Goal: Task Accomplishment & Management: Use online tool/utility

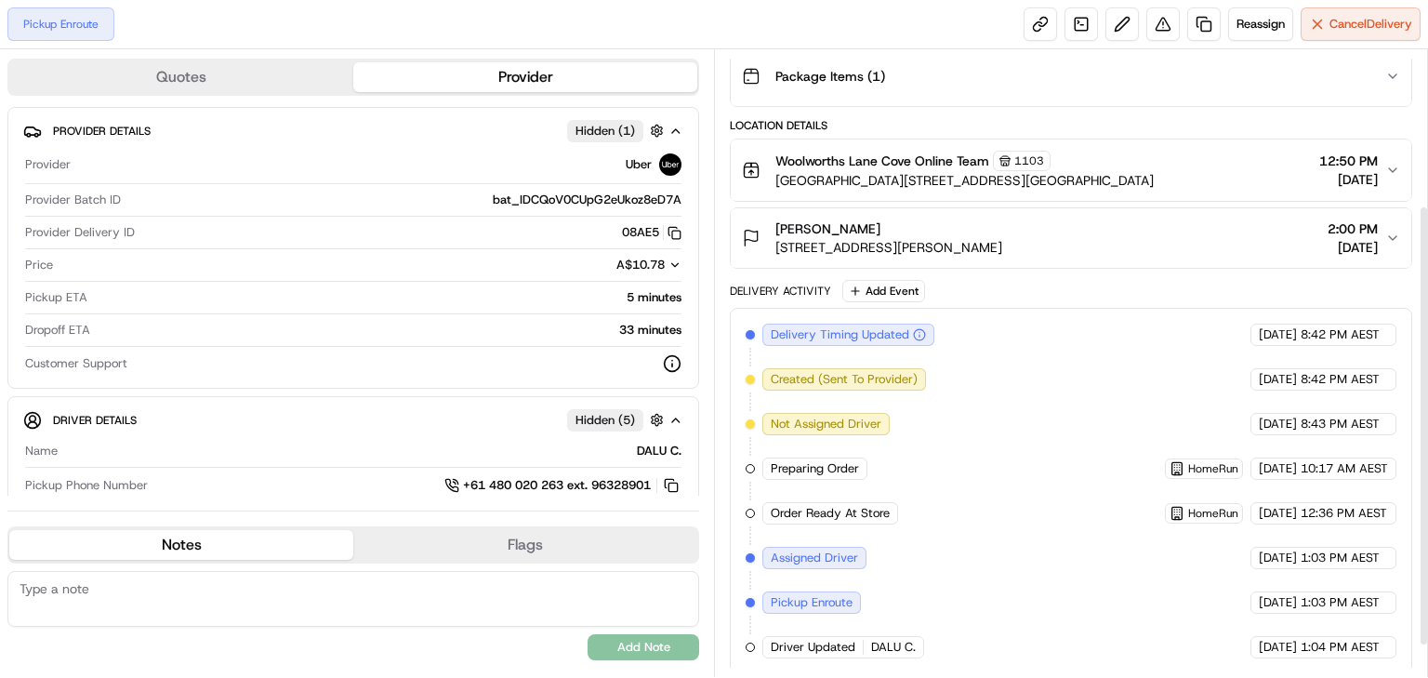
scroll to position [115, 0]
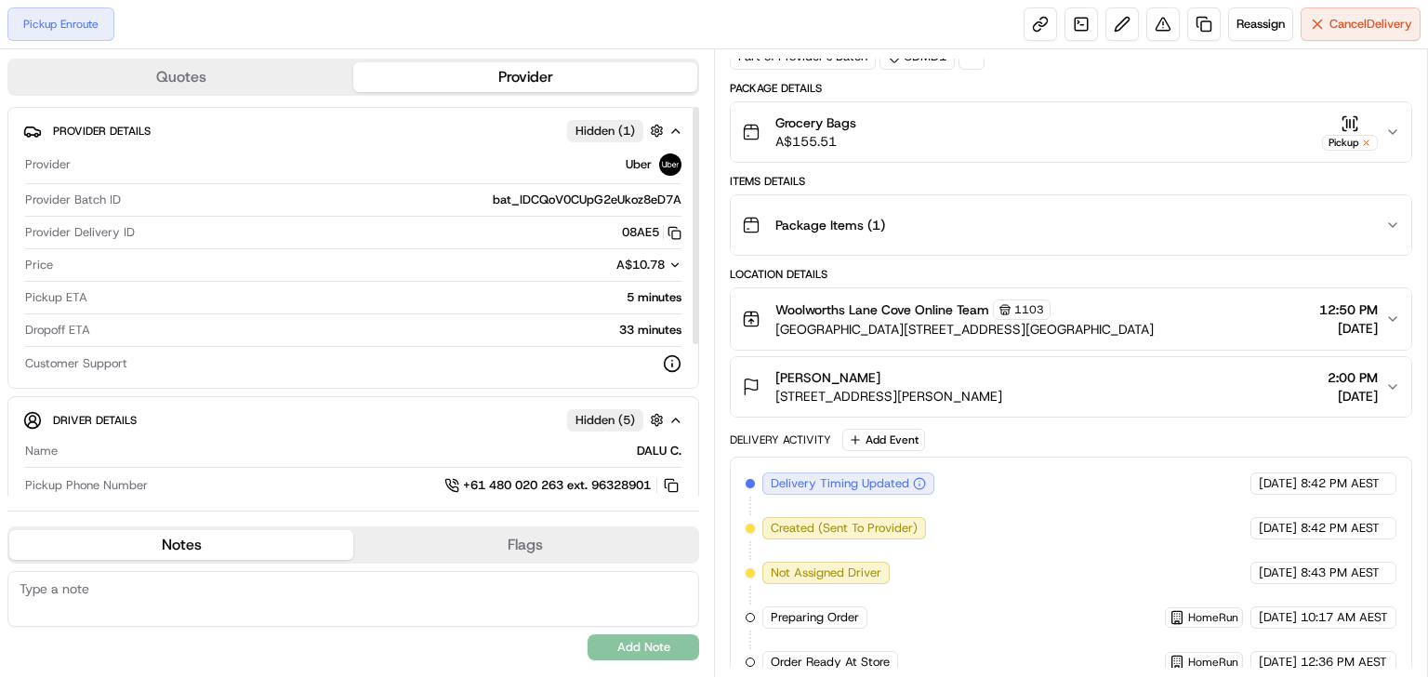
click at [633, 294] on div "5 minutes" at bounding box center [388, 297] width 587 height 17
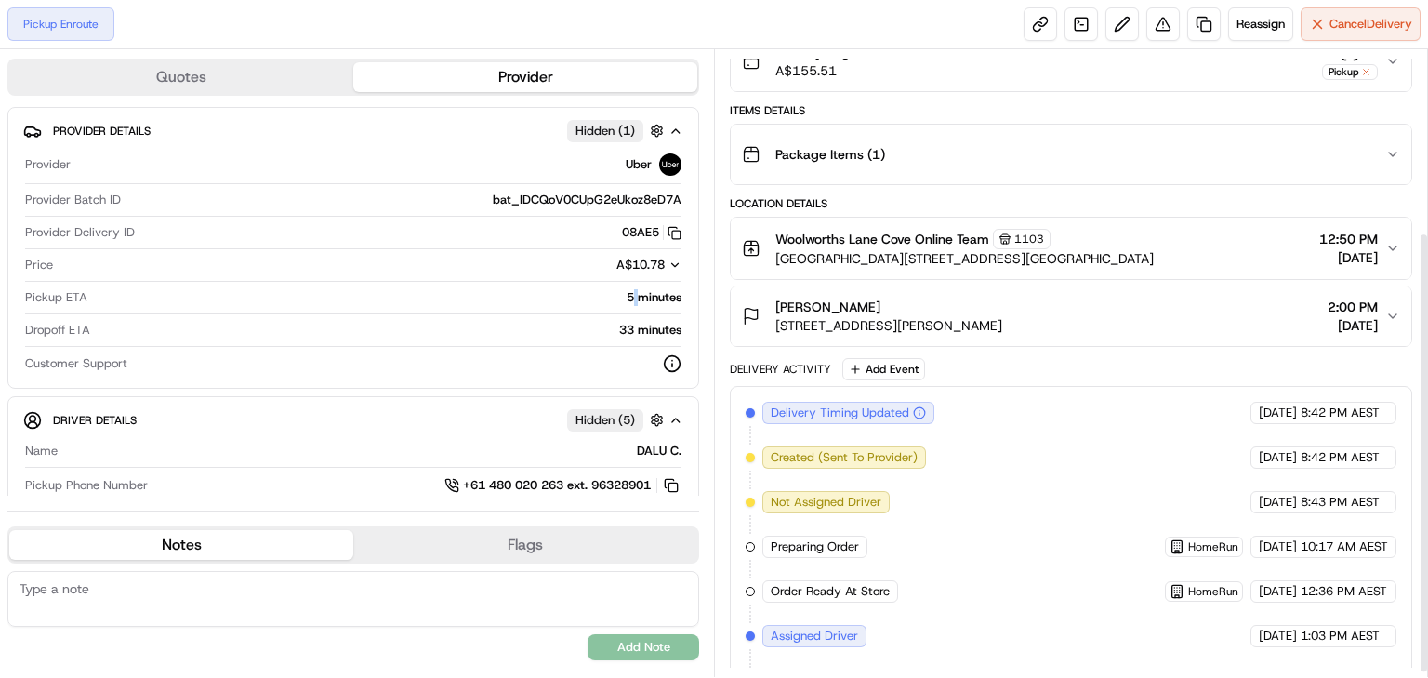
scroll to position [264, 0]
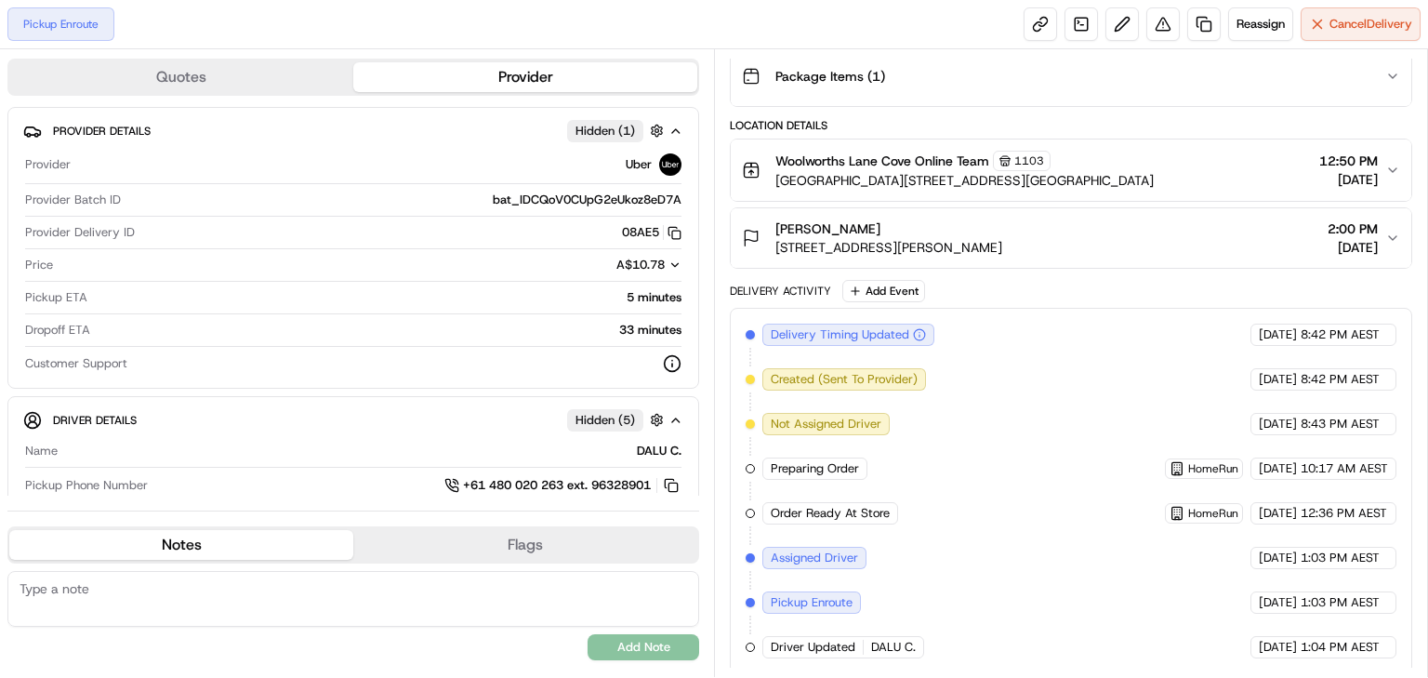
click at [1389, 163] on icon "button" at bounding box center [1392, 170] width 15 height 15
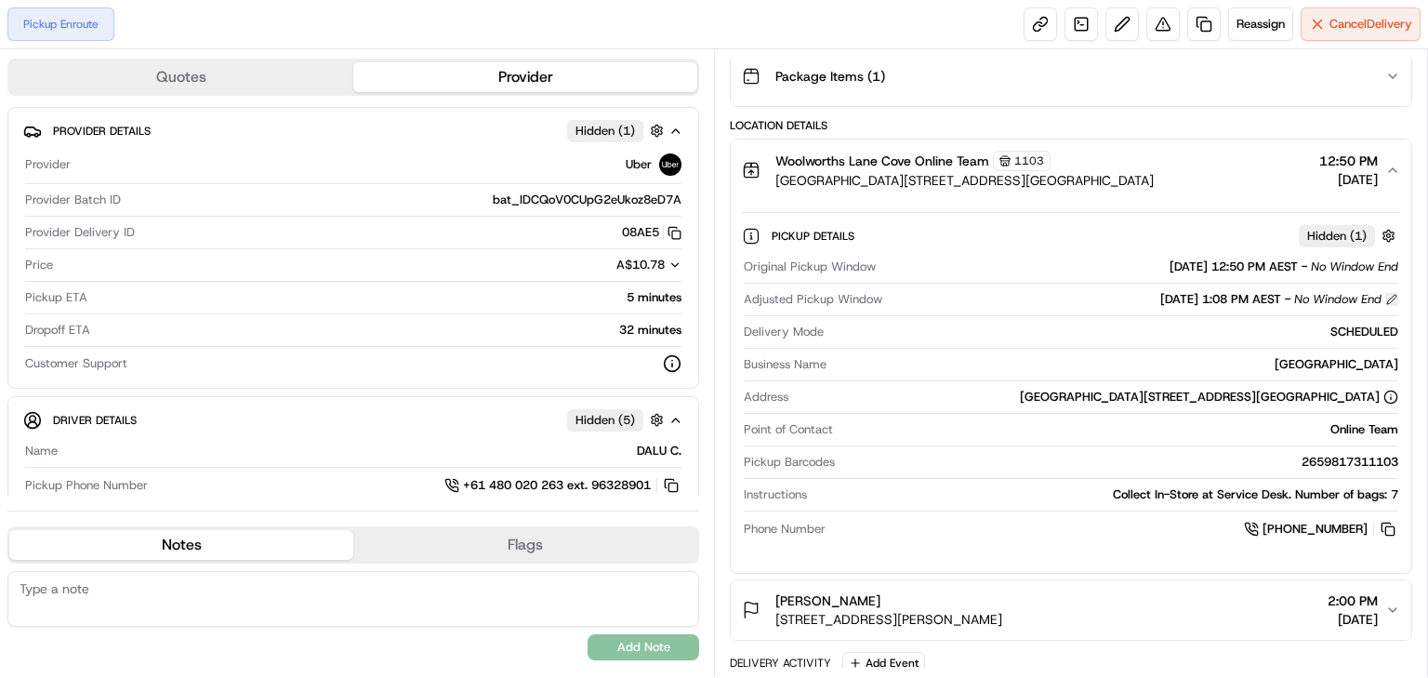
click at [1391, 293] on button at bounding box center [1391, 299] width 13 height 13
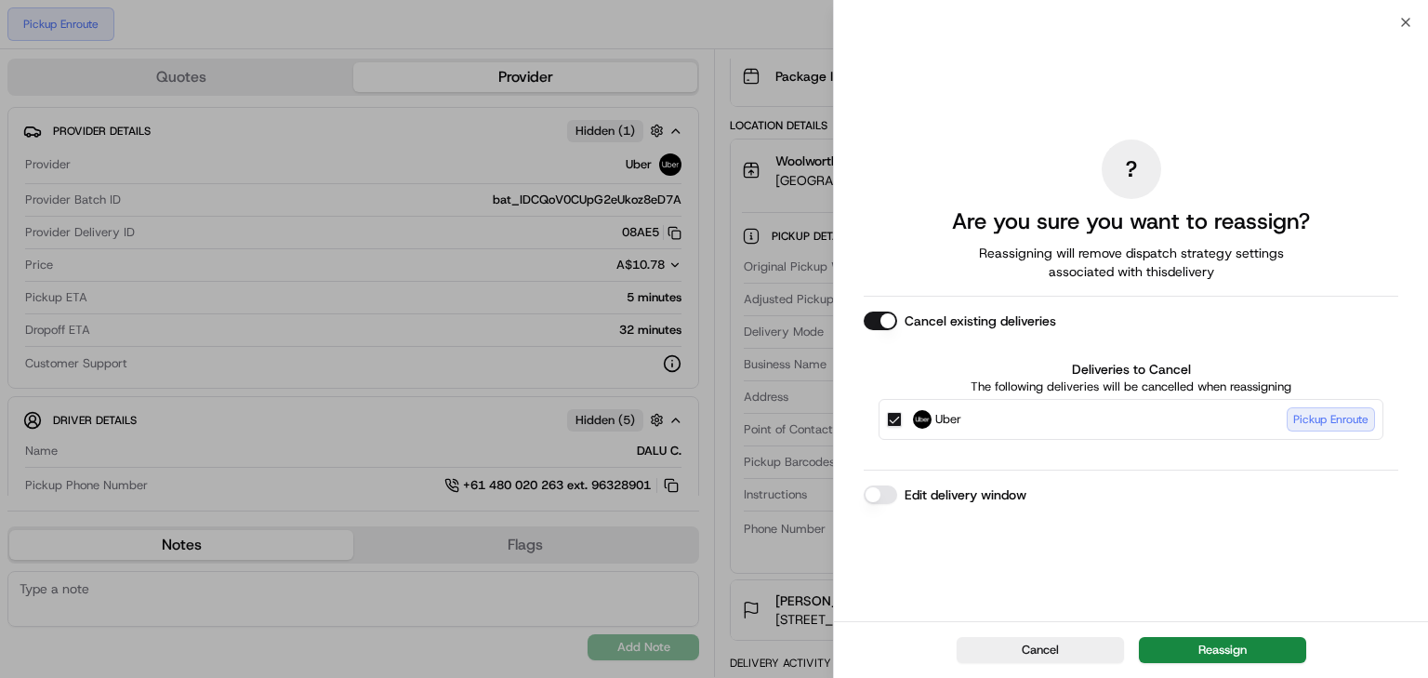
click at [886, 495] on button "Edit delivery window" at bounding box center [880, 494] width 33 height 19
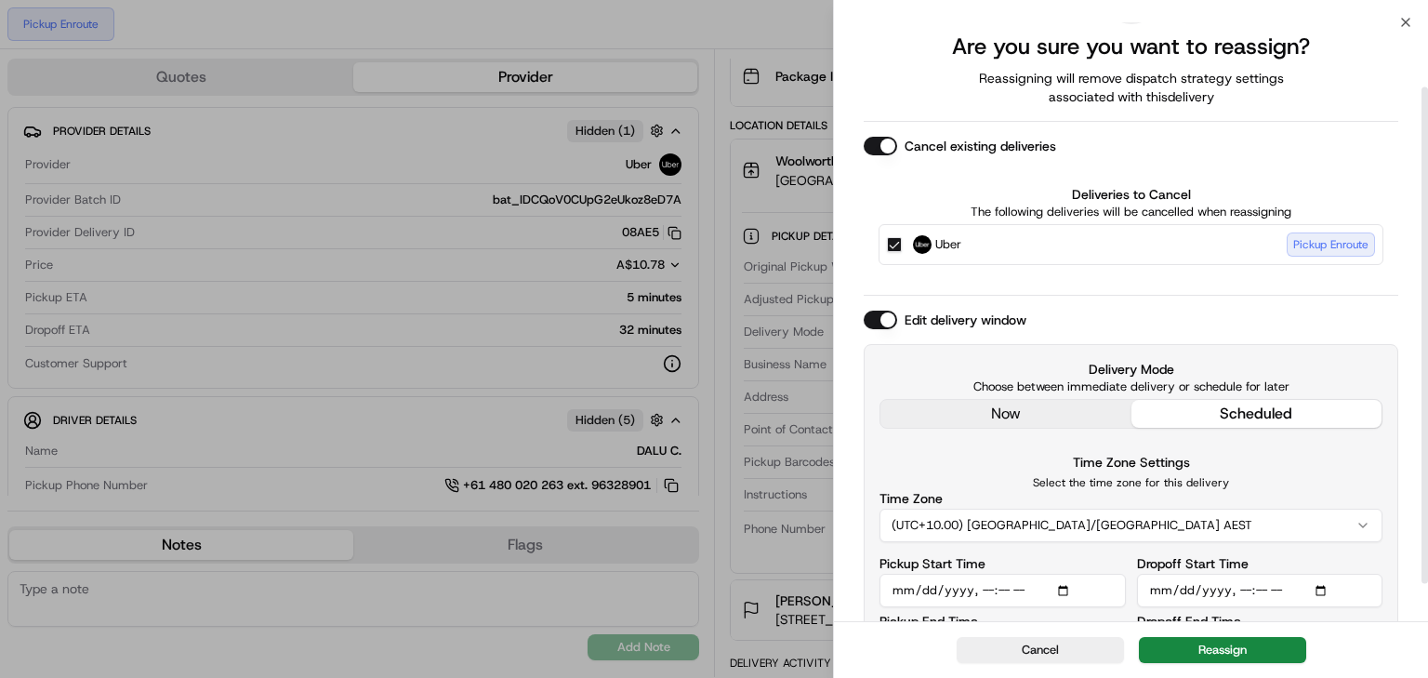
scroll to position [123, 0]
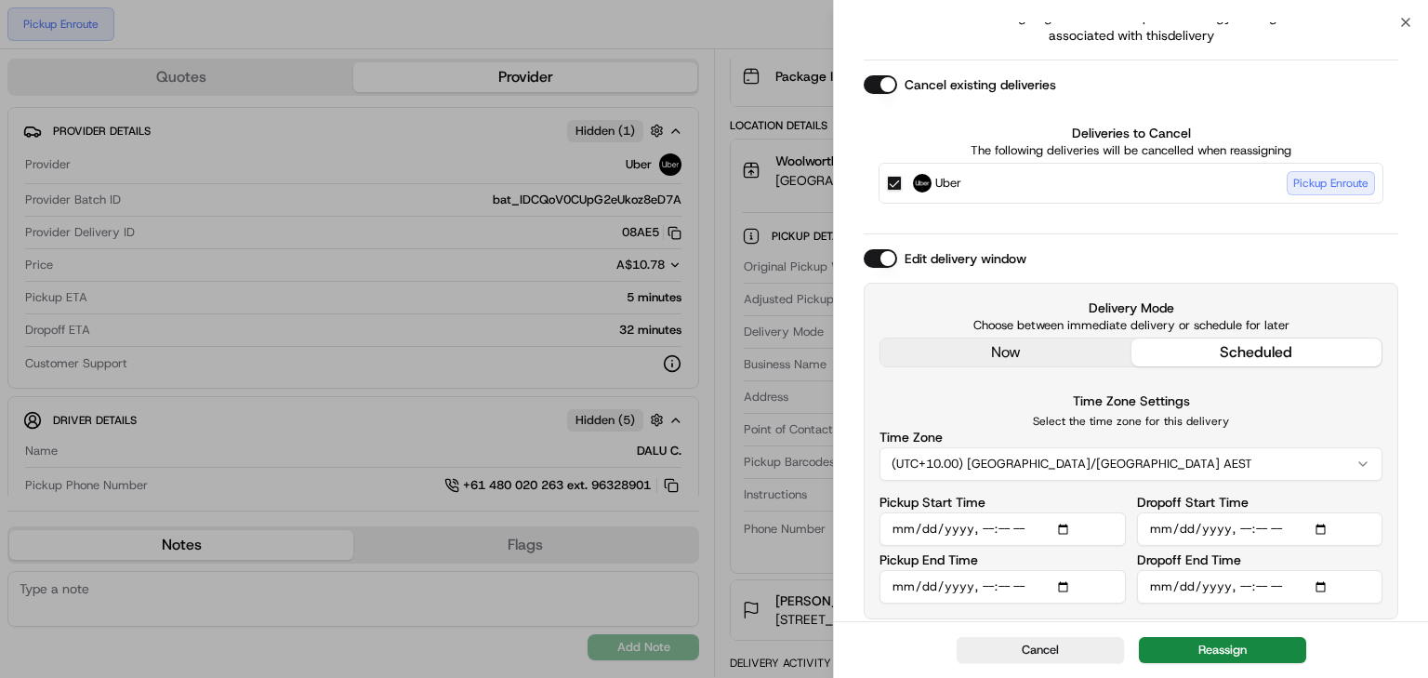
click at [1242, 528] on input "Dropoff Start Time" at bounding box center [1260, 528] width 246 height 33
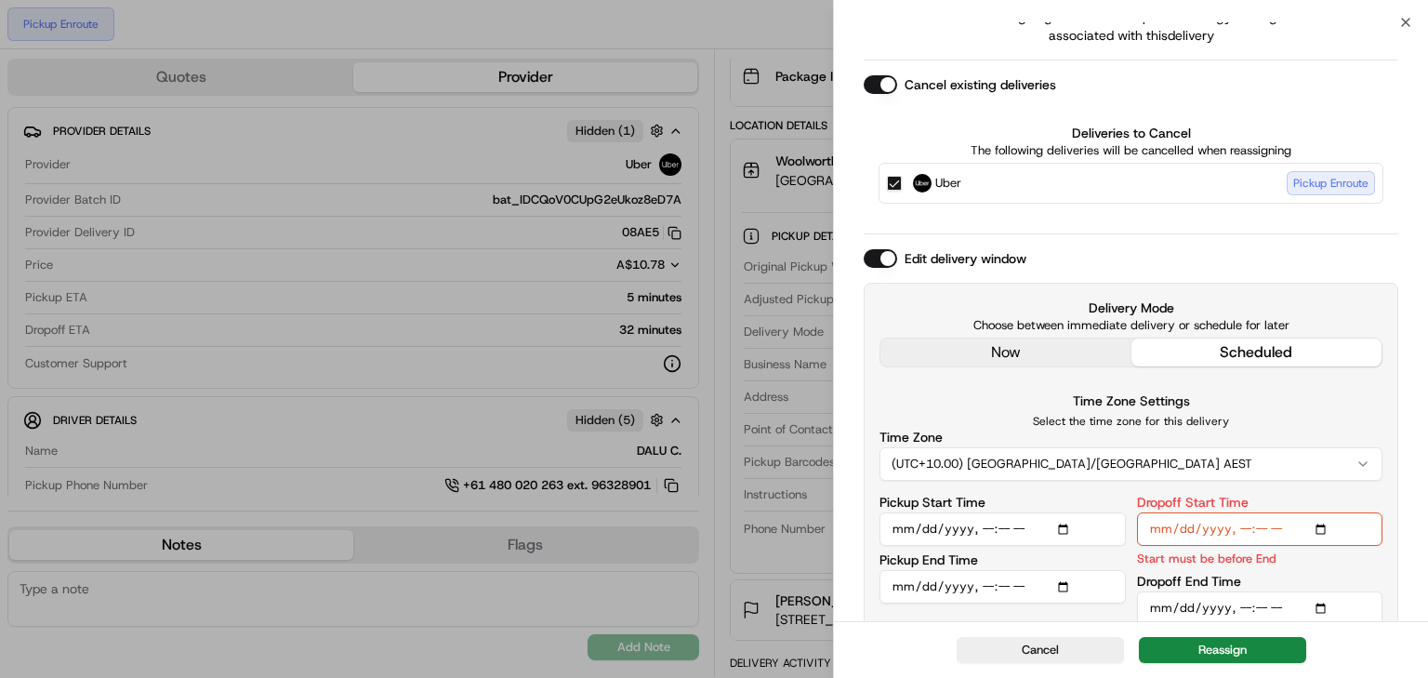
type input "2025-08-23T17:00"
click at [1238, 605] on input "Dropoff End Time" at bounding box center [1260, 607] width 246 height 33
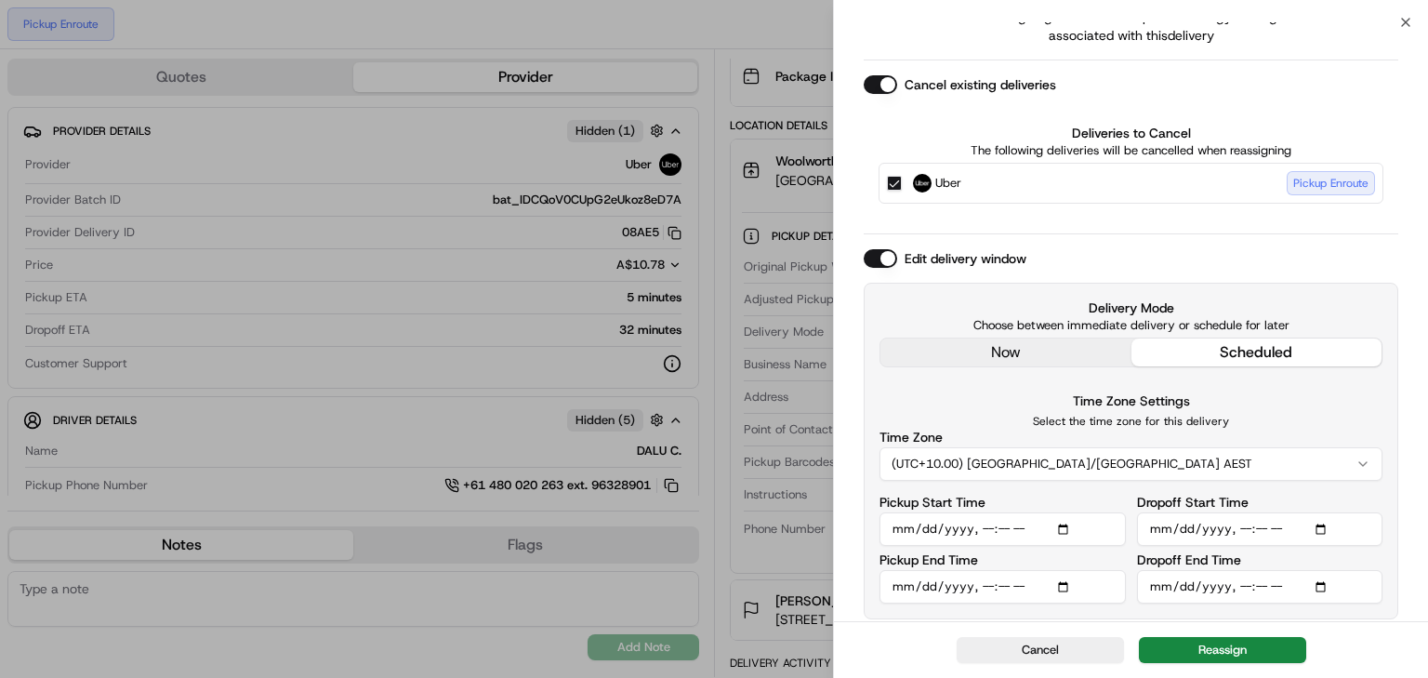
type input "2025-08-23T18:00"
click at [1332, 614] on div "Delivery Mode Choose between immediate delivery or schedule for later now sched…" at bounding box center [1131, 451] width 535 height 337
click at [1241, 652] on button "Reassign" at bounding box center [1222, 650] width 167 height 26
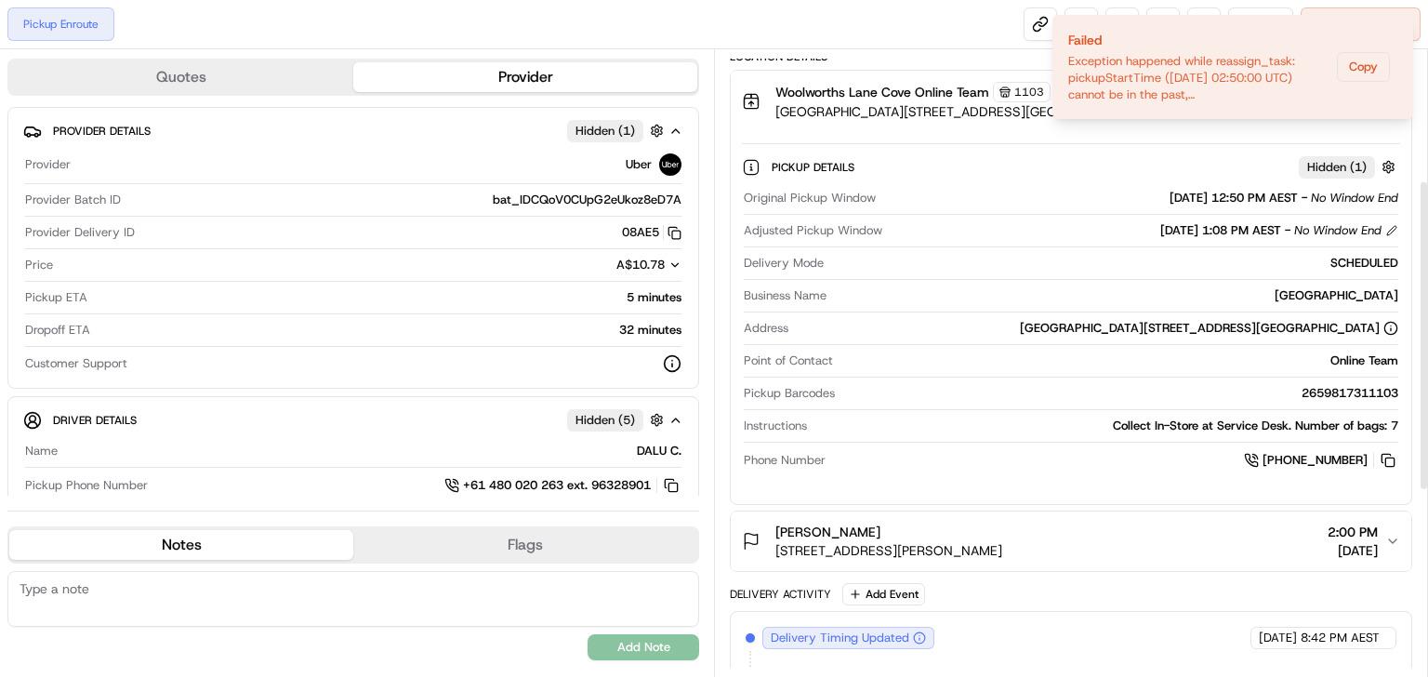
scroll to position [263, 0]
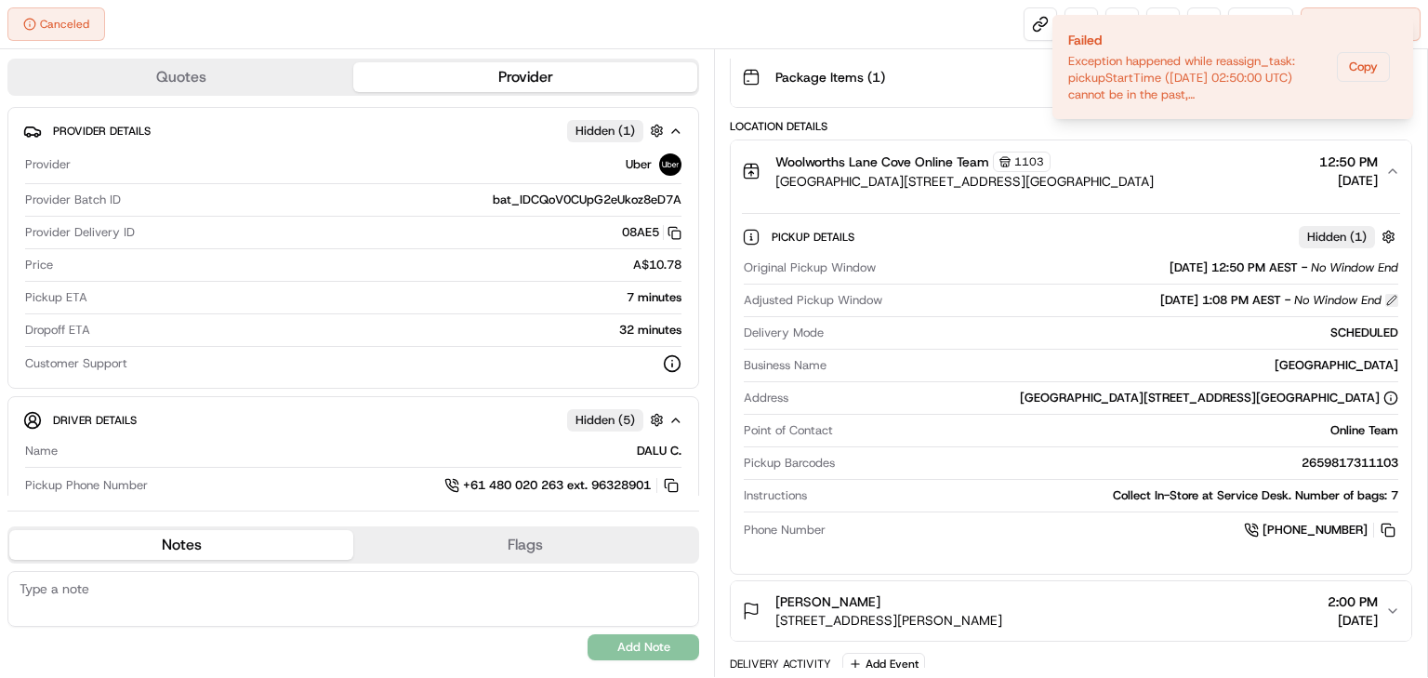
click at [1389, 294] on button at bounding box center [1391, 300] width 13 height 13
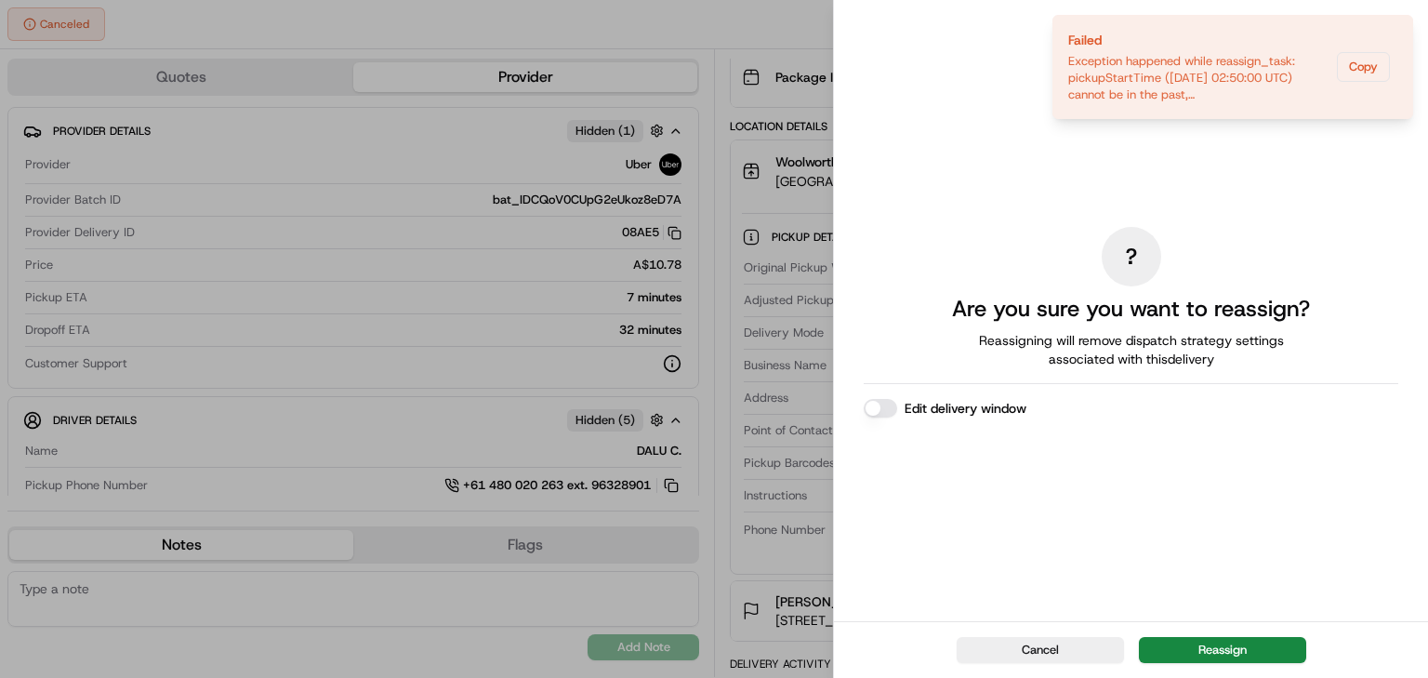
click at [894, 403] on button "Edit delivery window" at bounding box center [880, 408] width 33 height 19
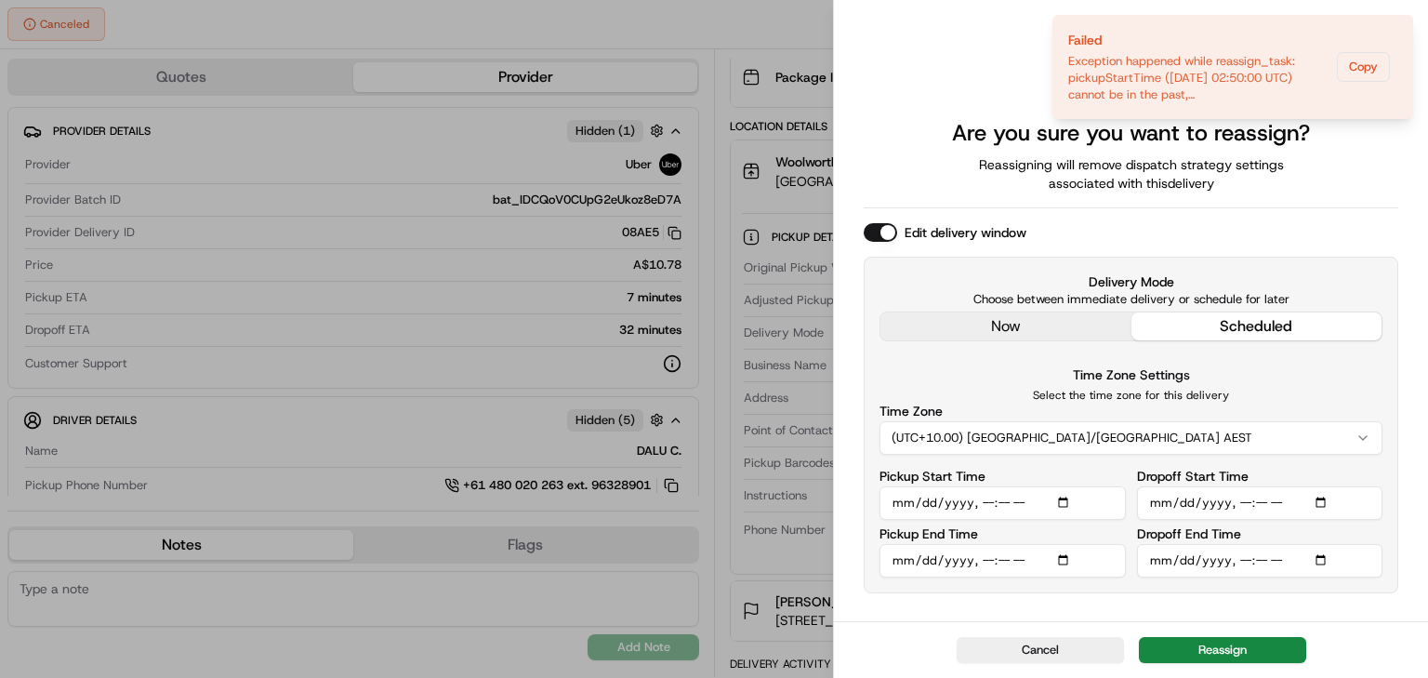
click at [1238, 503] on input "Dropoff Start Time" at bounding box center [1260, 502] width 246 height 33
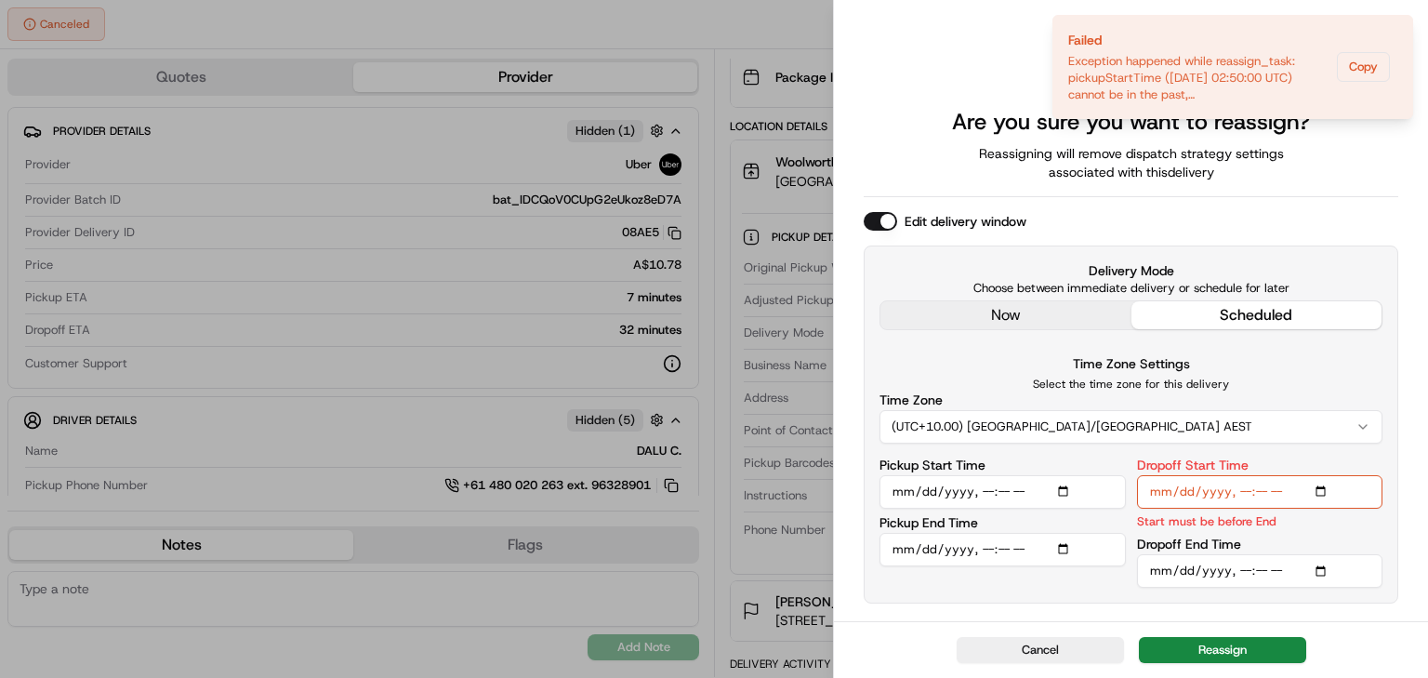
type input "2025-08-23T17:00"
click at [1233, 565] on input "Dropoff End Time" at bounding box center [1260, 570] width 246 height 33
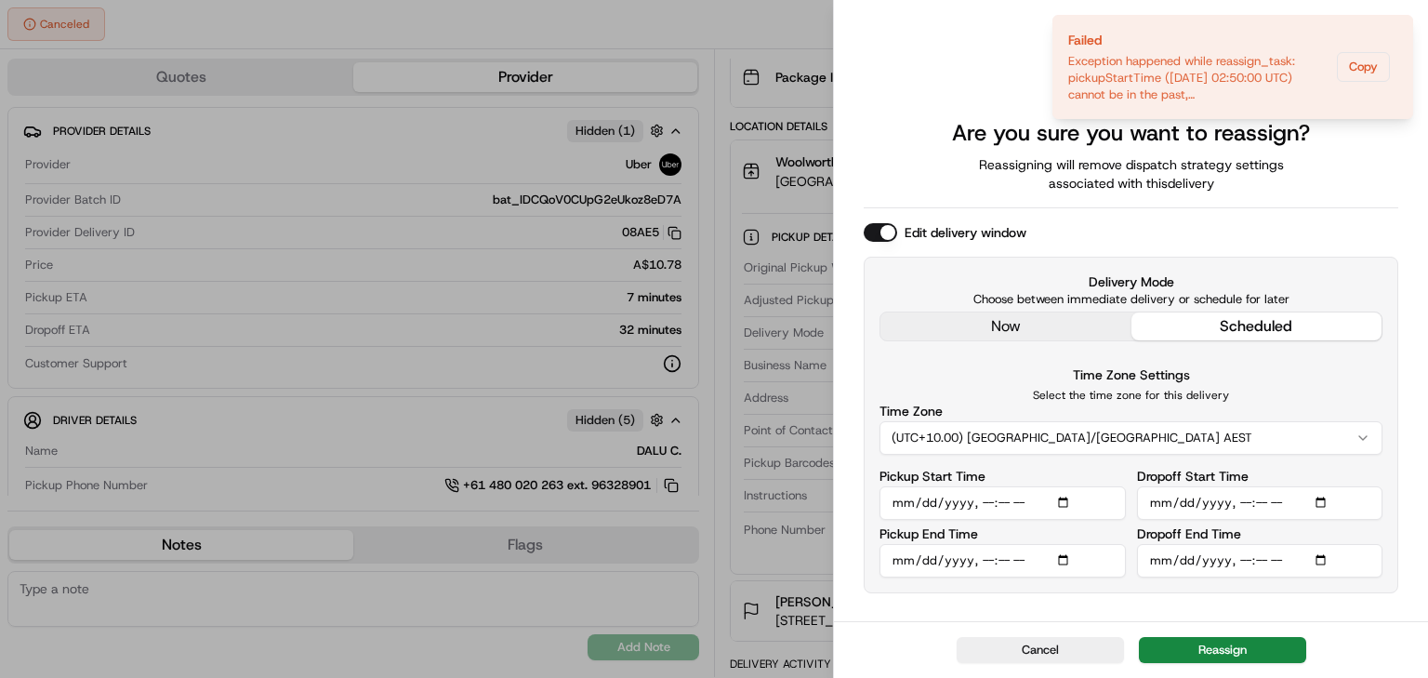
type input "2025-08-23T18:00"
click at [894, 562] on input "Pickup End Time" at bounding box center [1002, 560] width 246 height 33
click at [984, 560] on input "Pickup End Time" at bounding box center [1002, 560] width 246 height 33
click at [1211, 641] on button "Reassign" at bounding box center [1222, 650] width 167 height 26
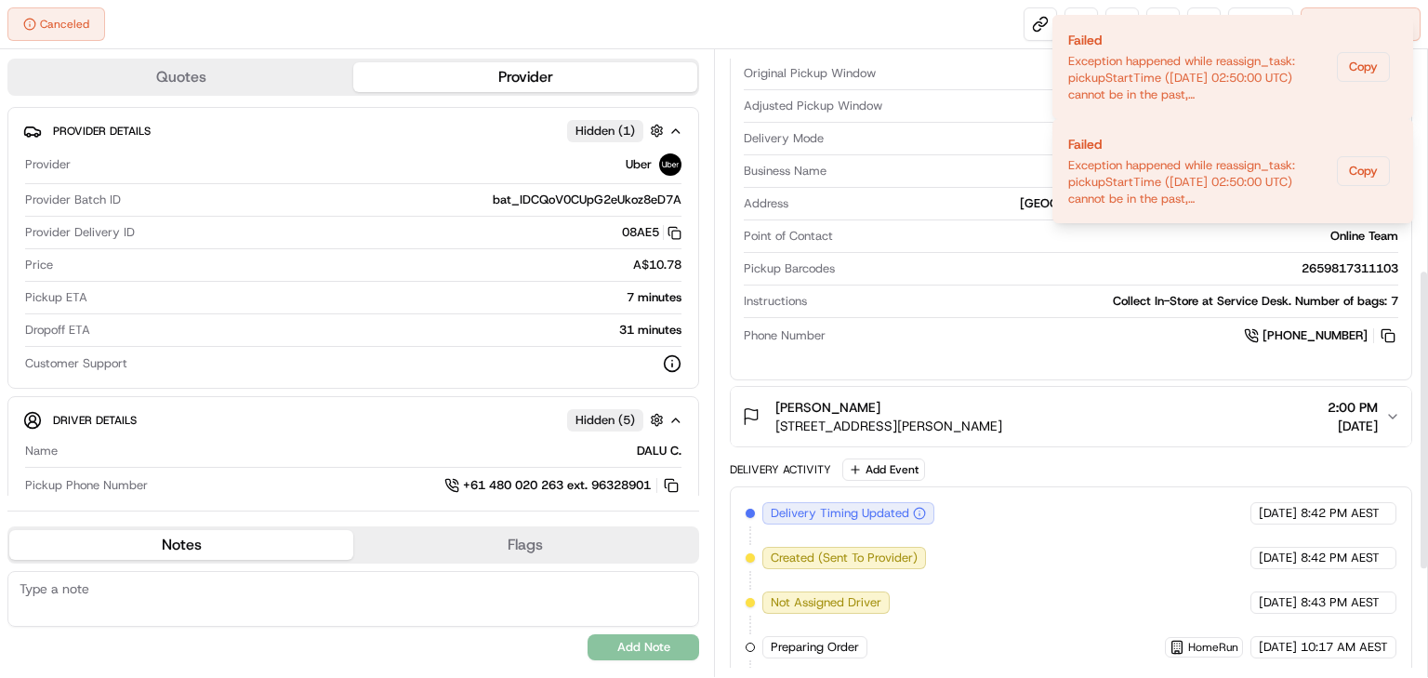
scroll to position [456, 0]
click at [1400, 28] on icon "Notifications (F8)" at bounding box center [1397, 30] width 7 height 7
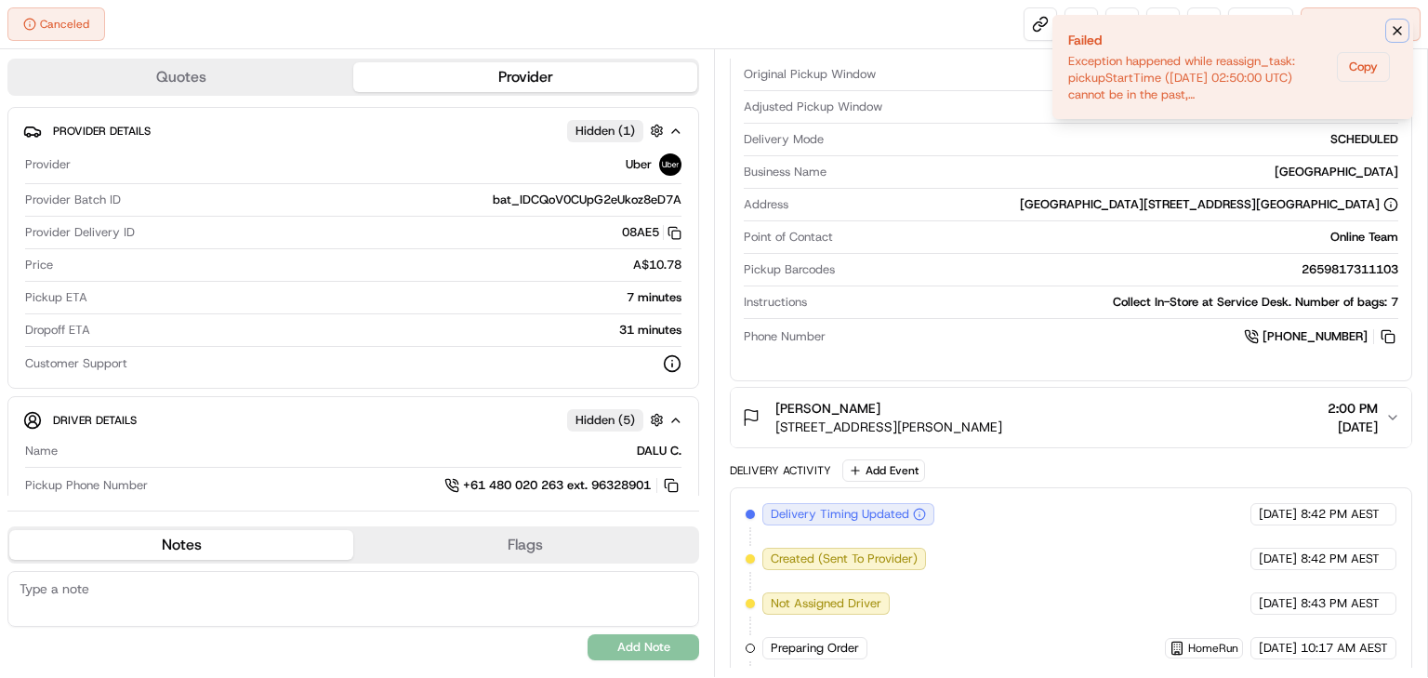
click at [1394, 33] on icon "Notifications (F8)" at bounding box center [1397, 30] width 15 height 15
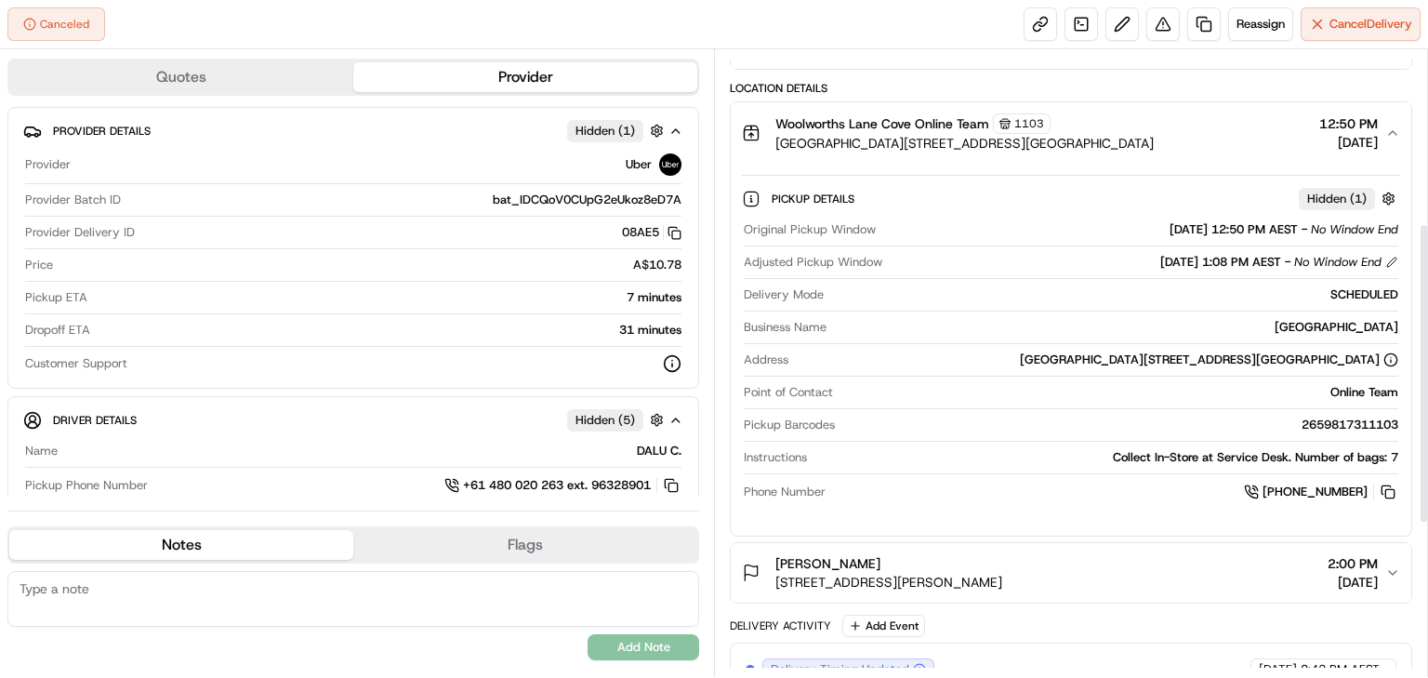
scroll to position [233, 0]
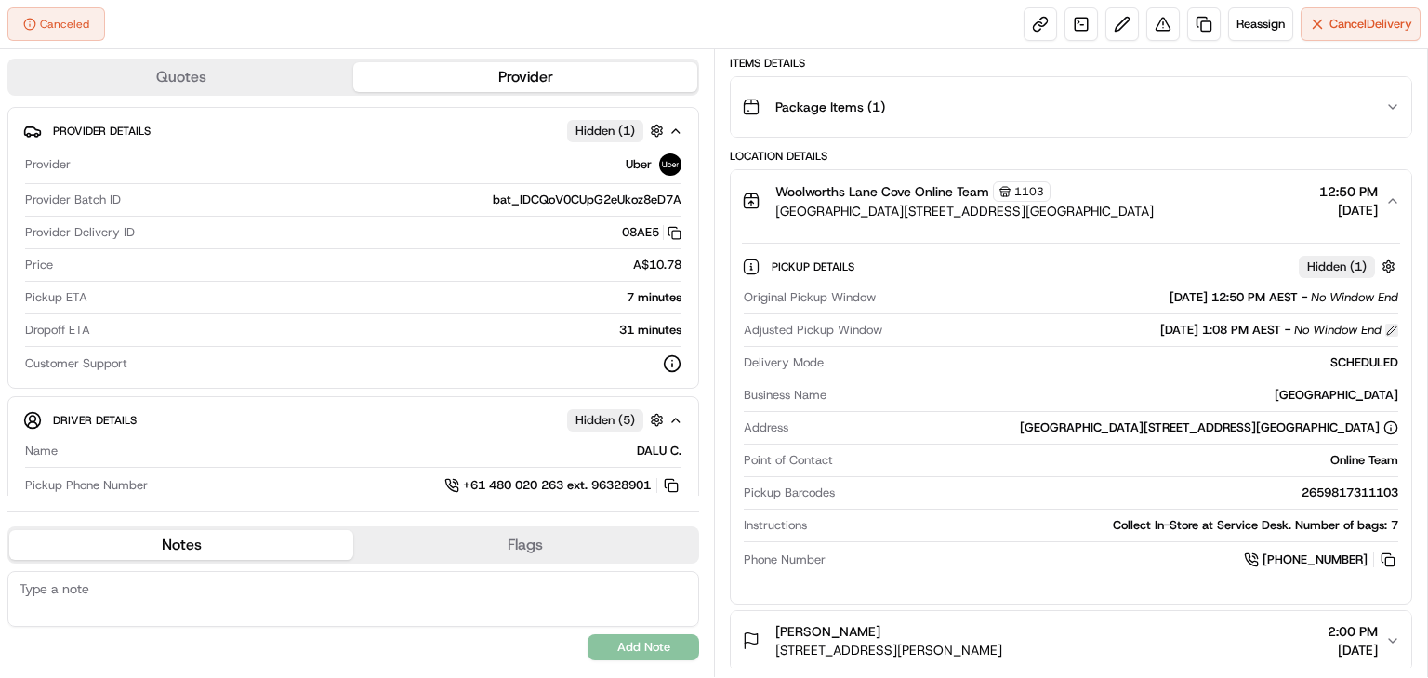
click at [1389, 324] on button at bounding box center [1391, 330] width 13 height 13
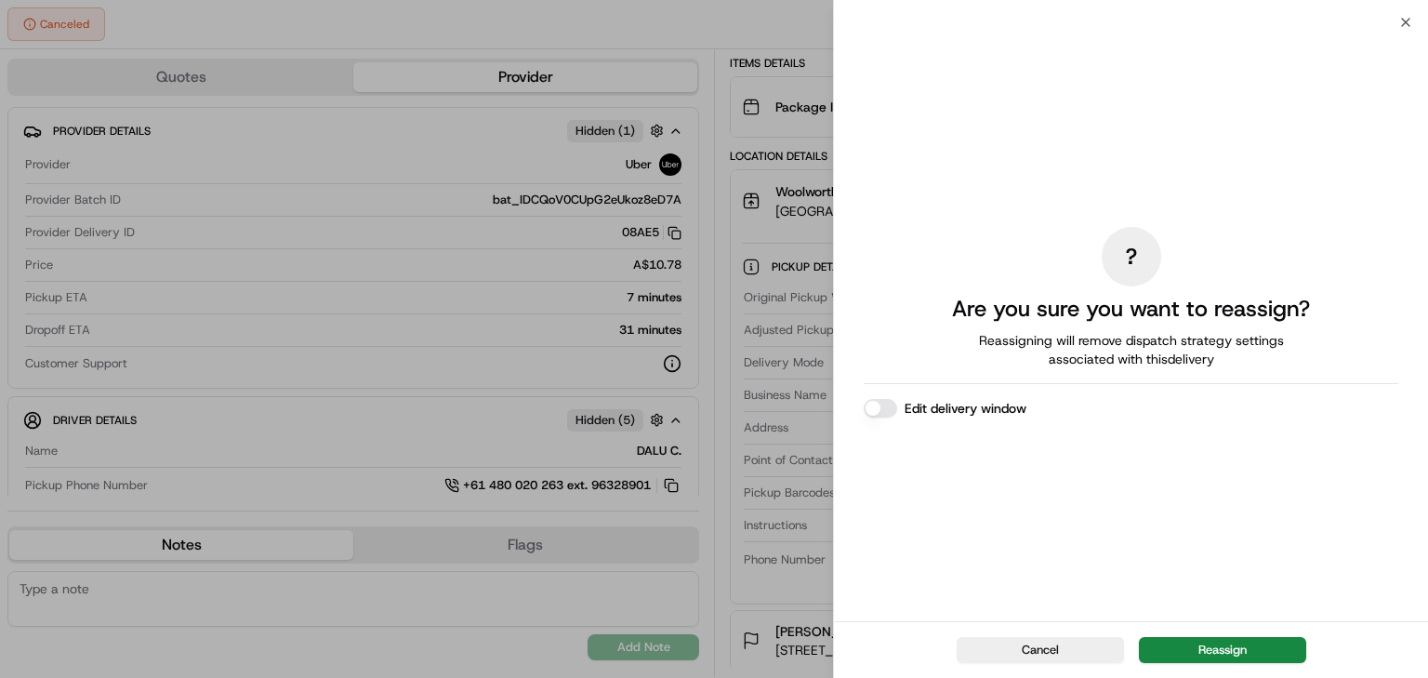
click at [895, 403] on button "Edit delivery window" at bounding box center [880, 408] width 33 height 19
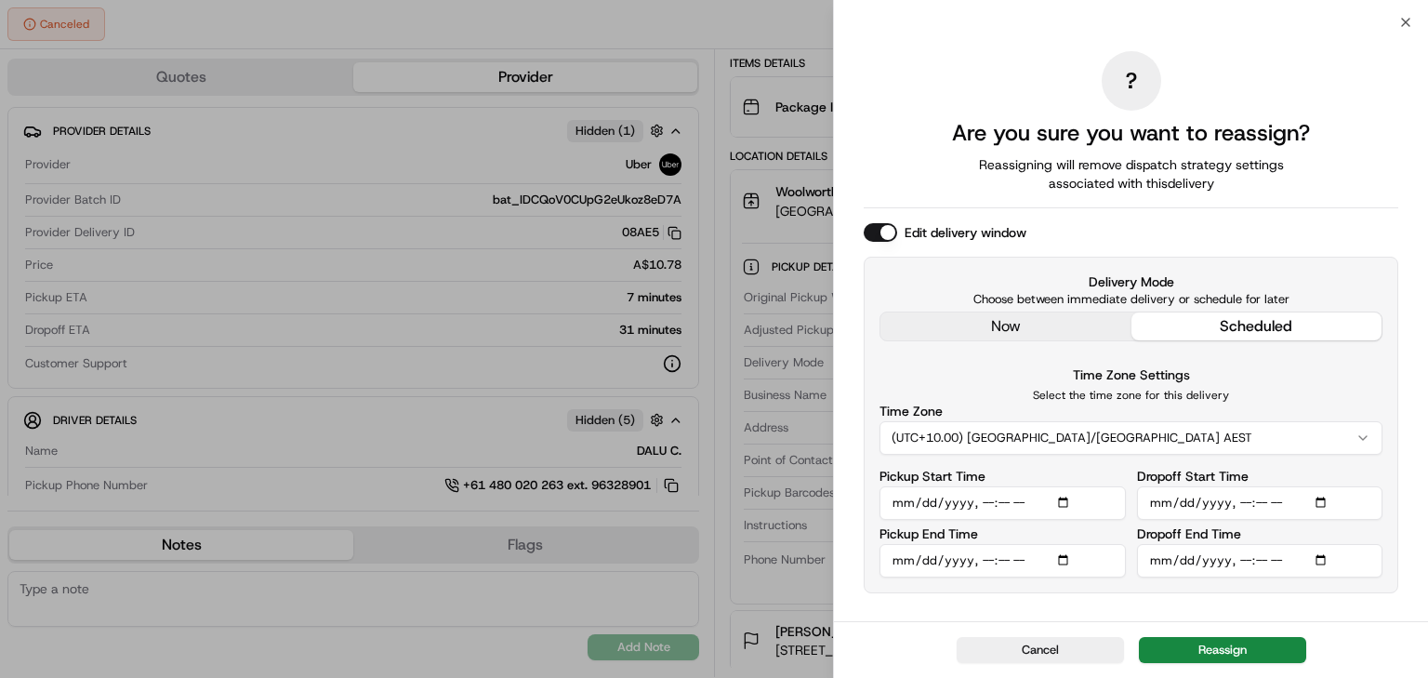
click at [1240, 499] on input "Dropoff Start Time" at bounding box center [1260, 502] width 246 height 33
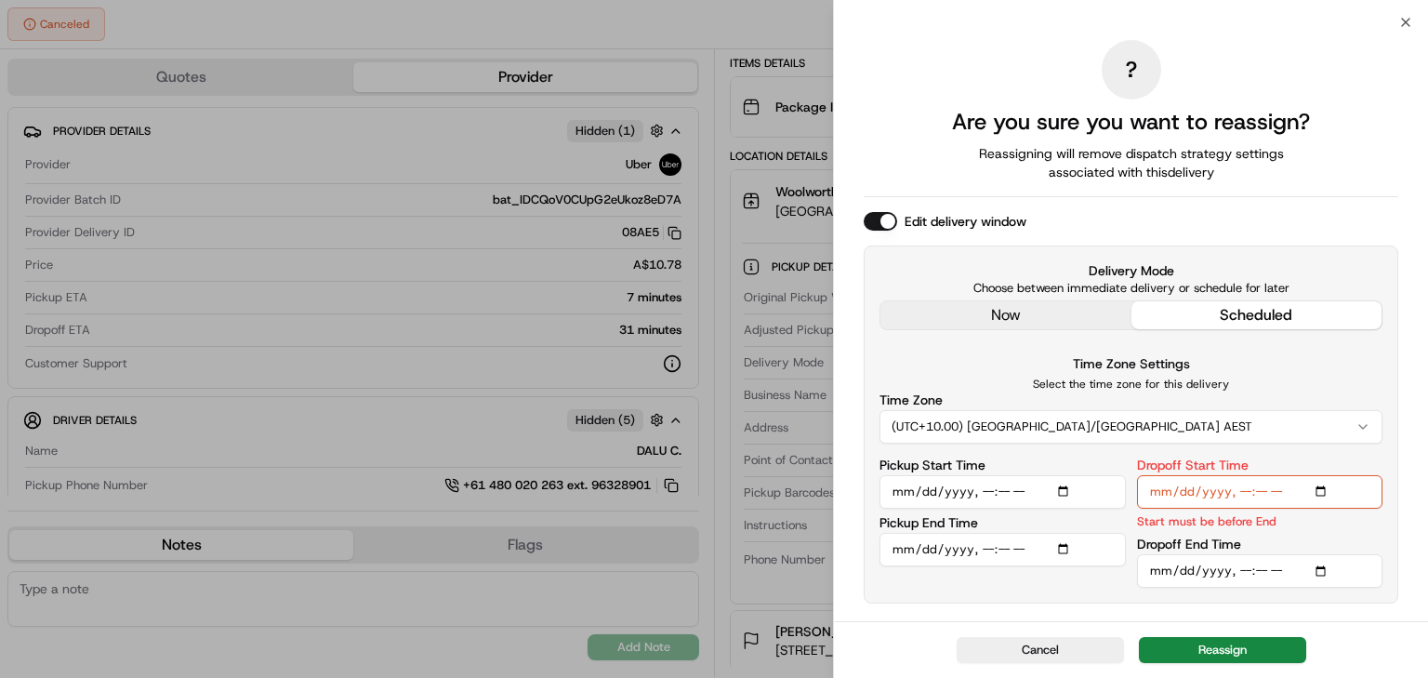
type input "2025-08-23T17:00"
click at [1234, 568] on input "Dropoff End Time" at bounding box center [1260, 570] width 246 height 33
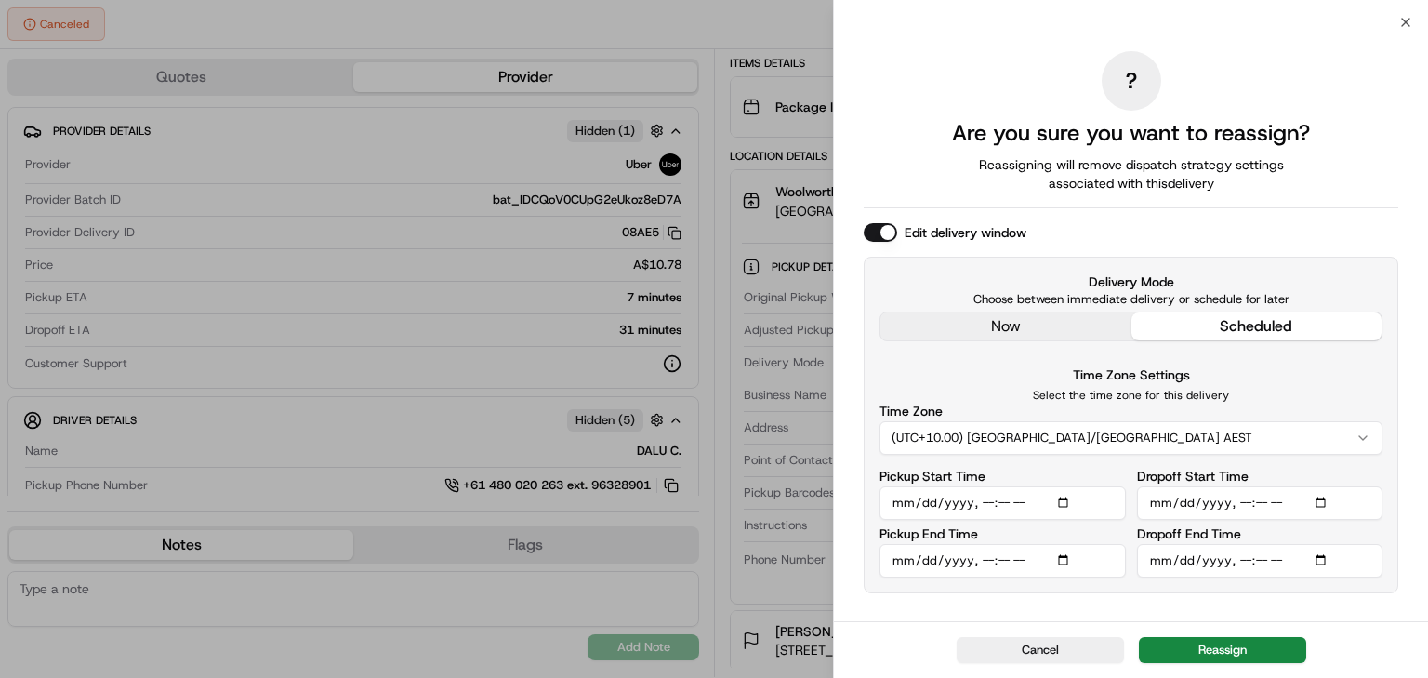
type input "2025-08-23T18:00"
click at [1258, 628] on div "Cancel Reassign" at bounding box center [1131, 649] width 594 height 57
click at [1249, 640] on button "Reassign" at bounding box center [1222, 650] width 167 height 26
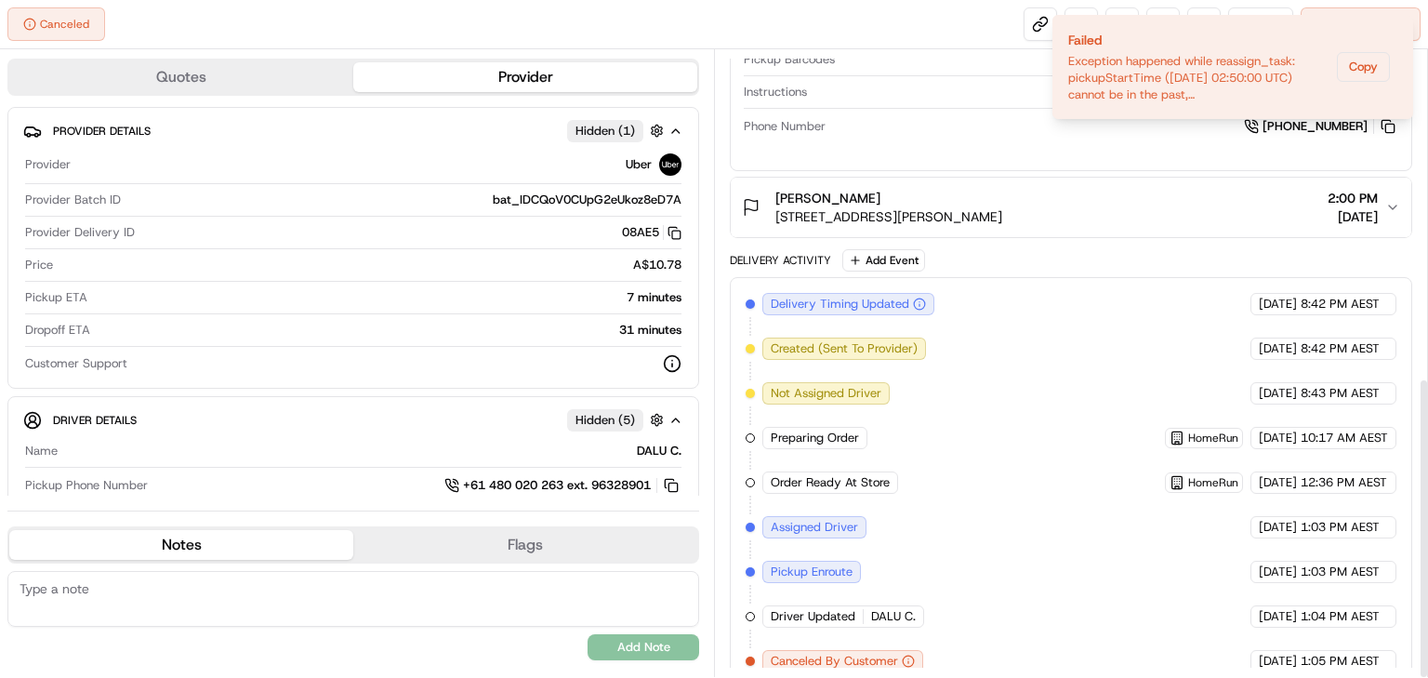
scroll to position [680, 0]
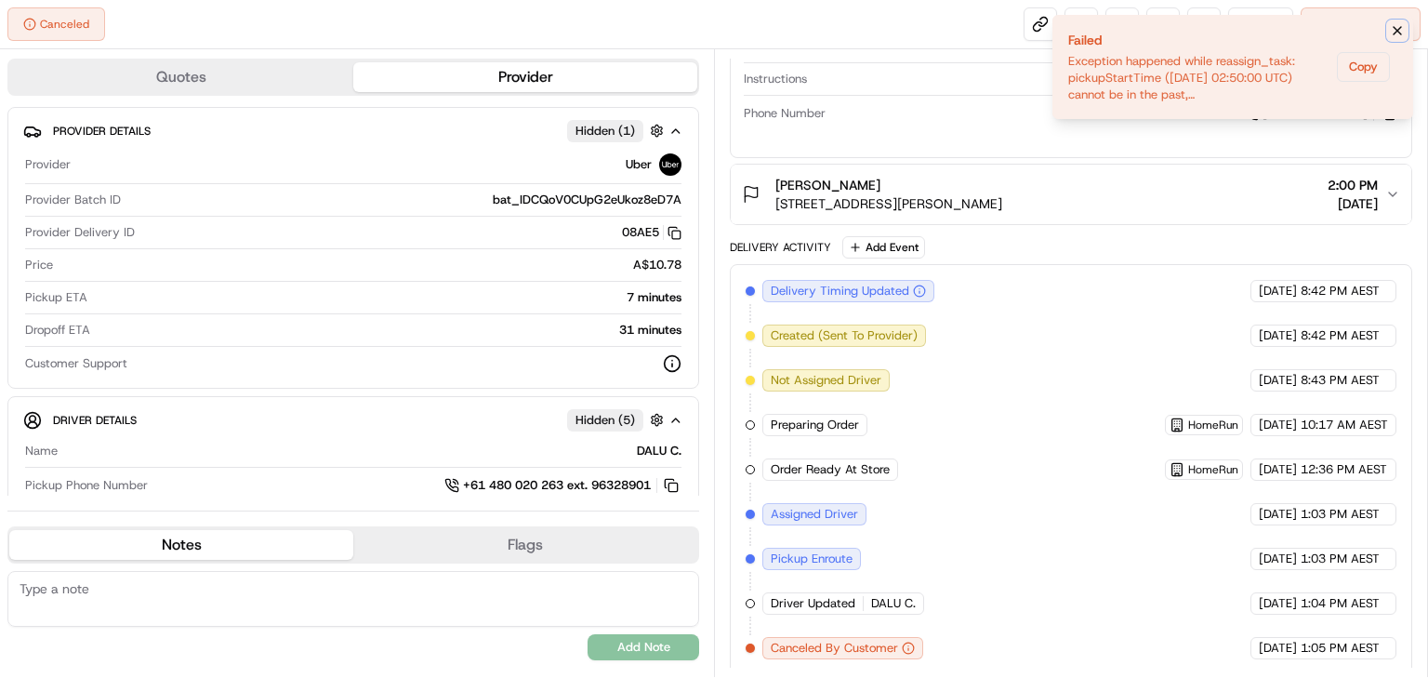
click at [1404, 27] on icon "Notifications (F8)" at bounding box center [1397, 30] width 15 height 15
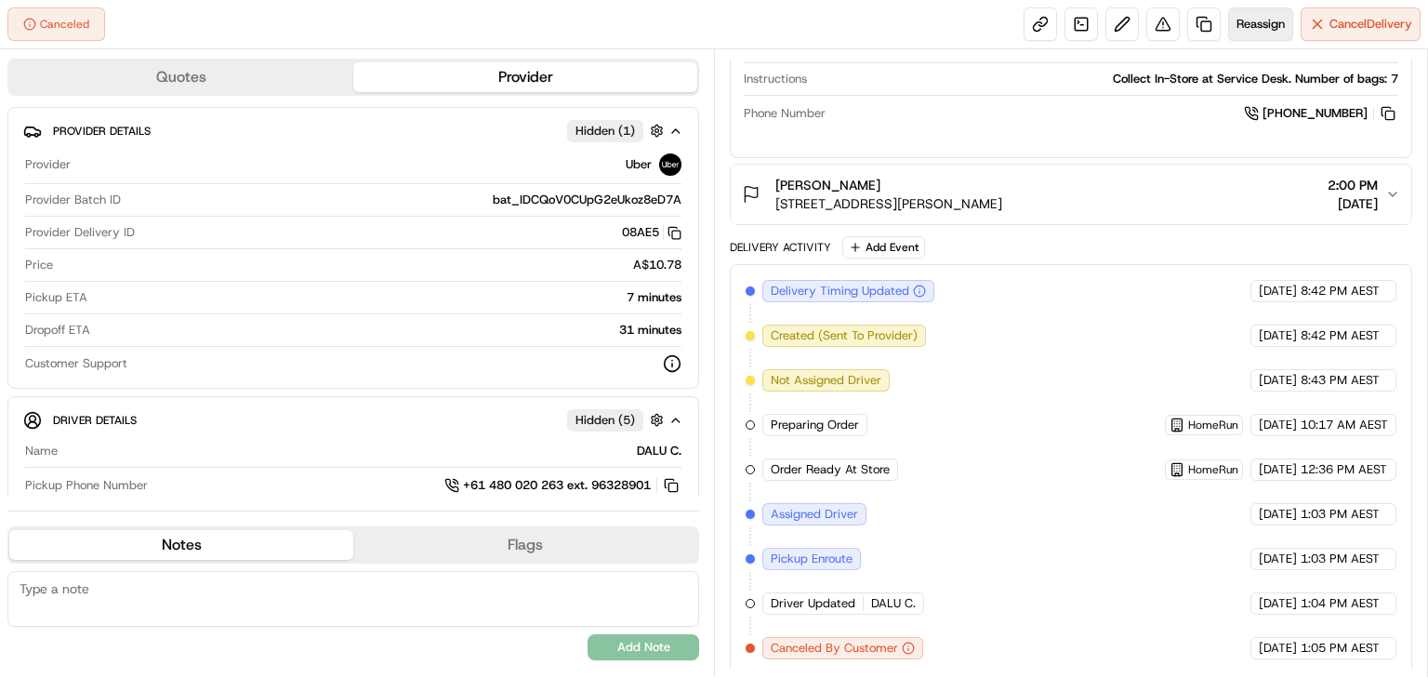
click at [1258, 26] on span "Reassign" at bounding box center [1260, 24] width 48 height 17
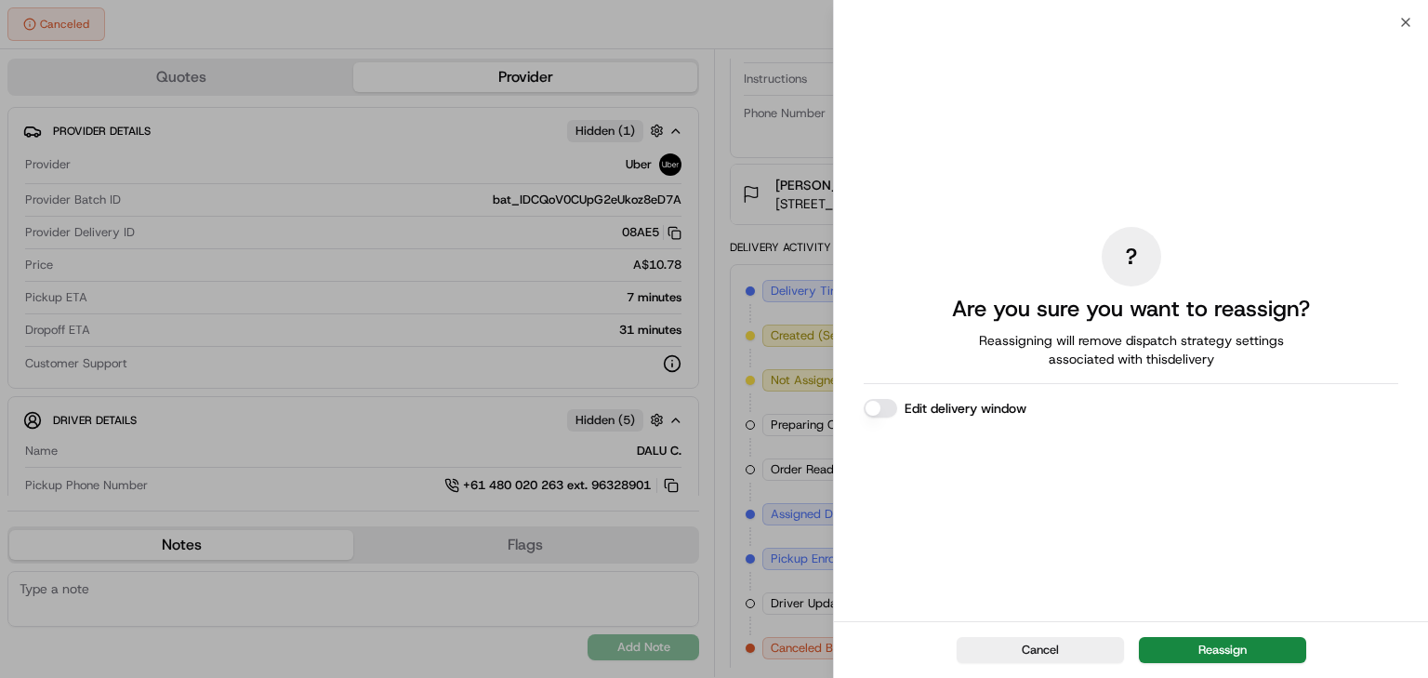
click at [881, 408] on button "Edit delivery window" at bounding box center [880, 408] width 33 height 19
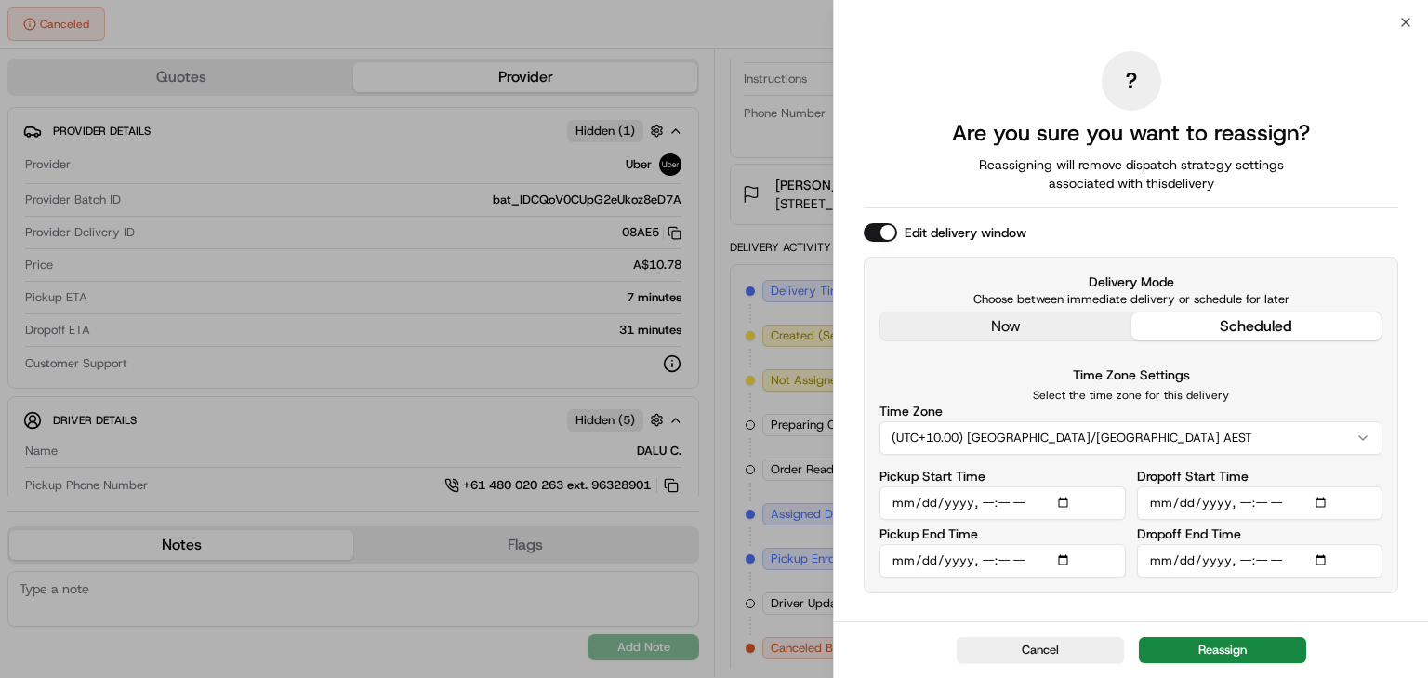
click at [1232, 501] on input "Dropoff Start Time" at bounding box center [1260, 502] width 246 height 33
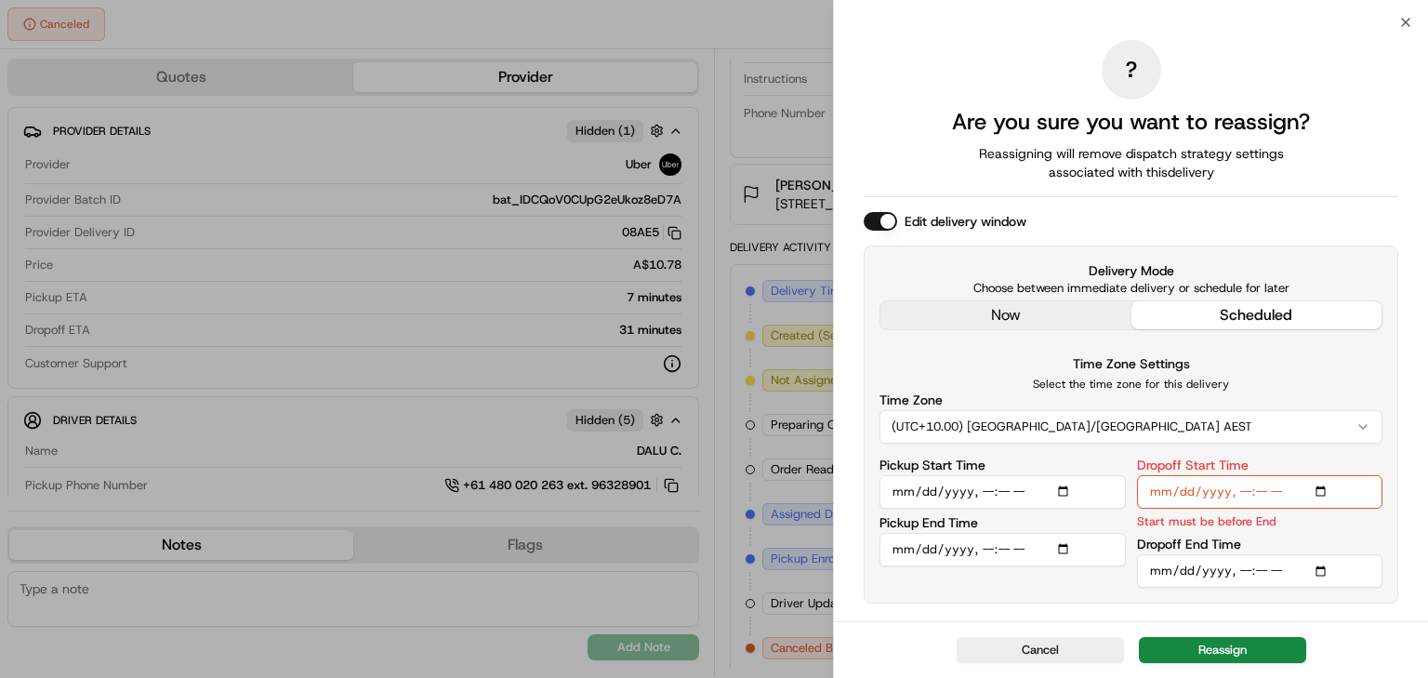
type input "2025-08-23T17:00"
click at [1234, 569] on input "Dropoff End Time" at bounding box center [1260, 570] width 246 height 33
type input "2025-08-23T17:00"
click at [1236, 571] on input "Dropoff End Time" at bounding box center [1260, 570] width 246 height 33
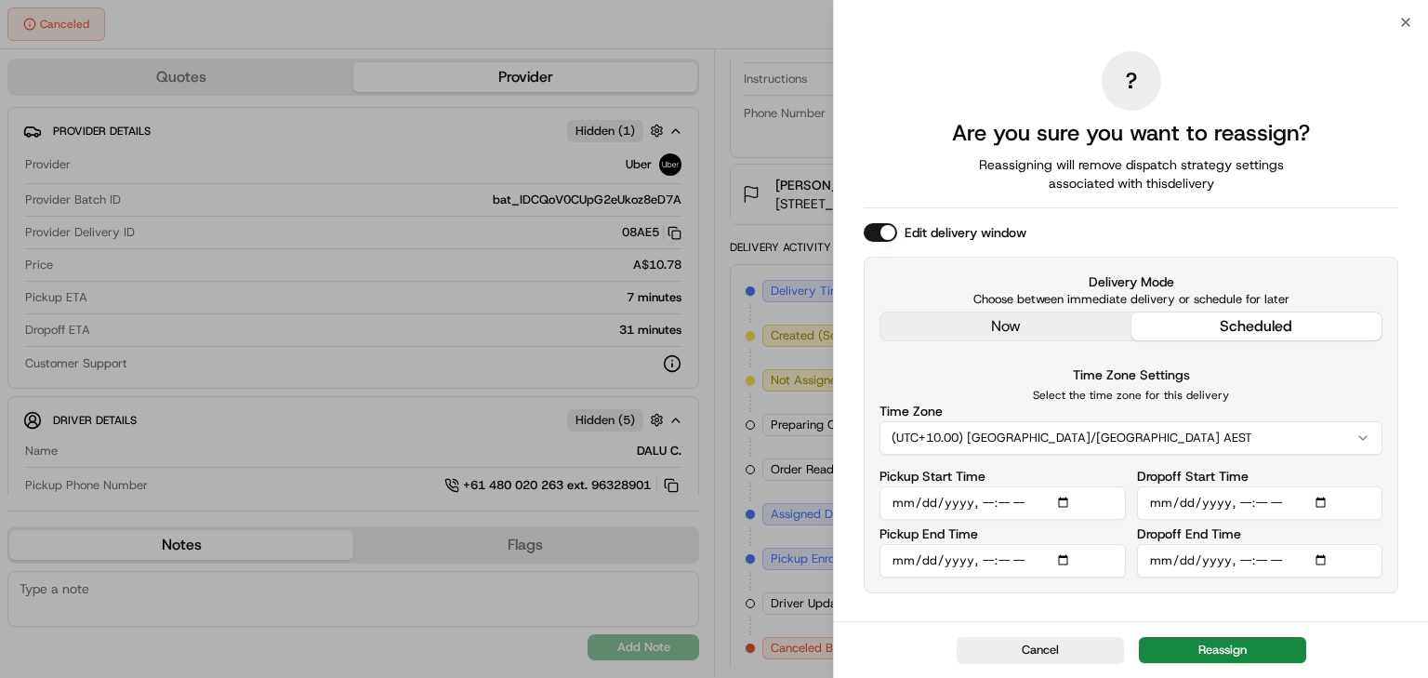
type input "2025-08-23T18:00"
click at [1220, 643] on button "Reassign" at bounding box center [1222, 650] width 167 height 26
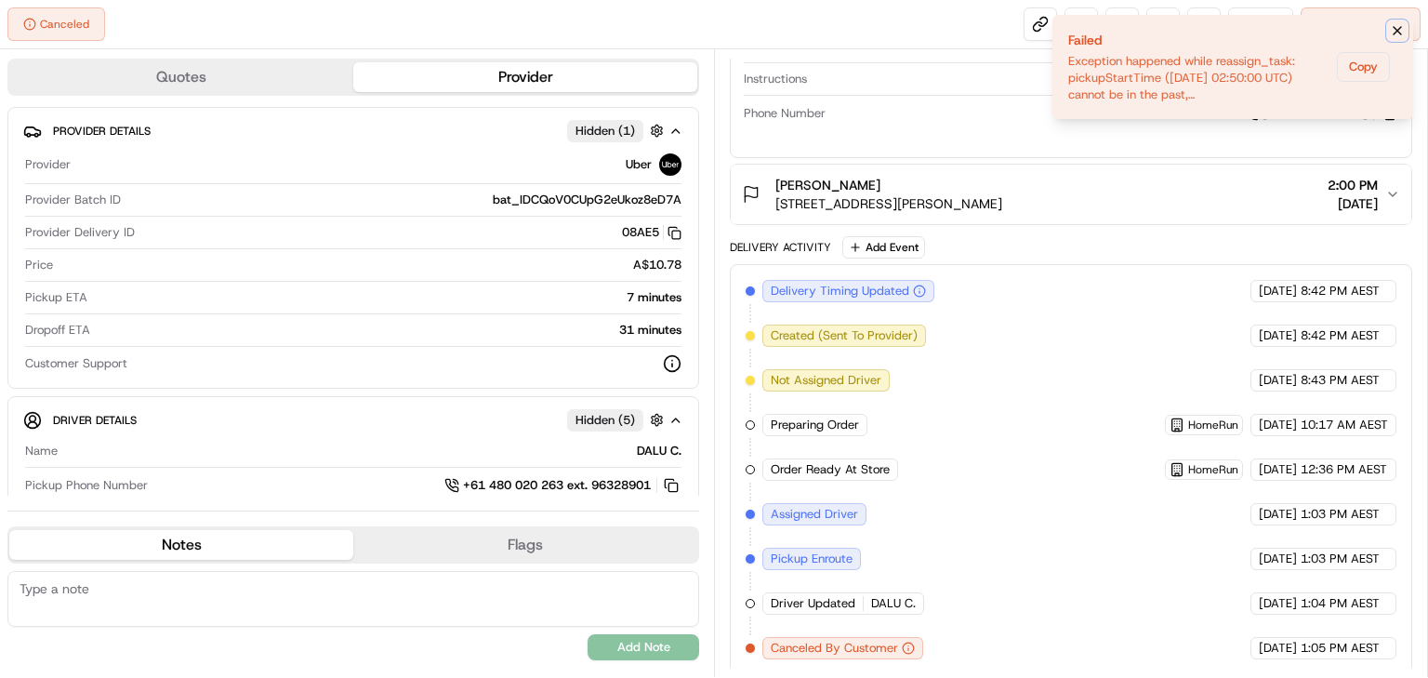
click at [1401, 28] on icon "Notifications (F8)" at bounding box center [1397, 30] width 15 height 15
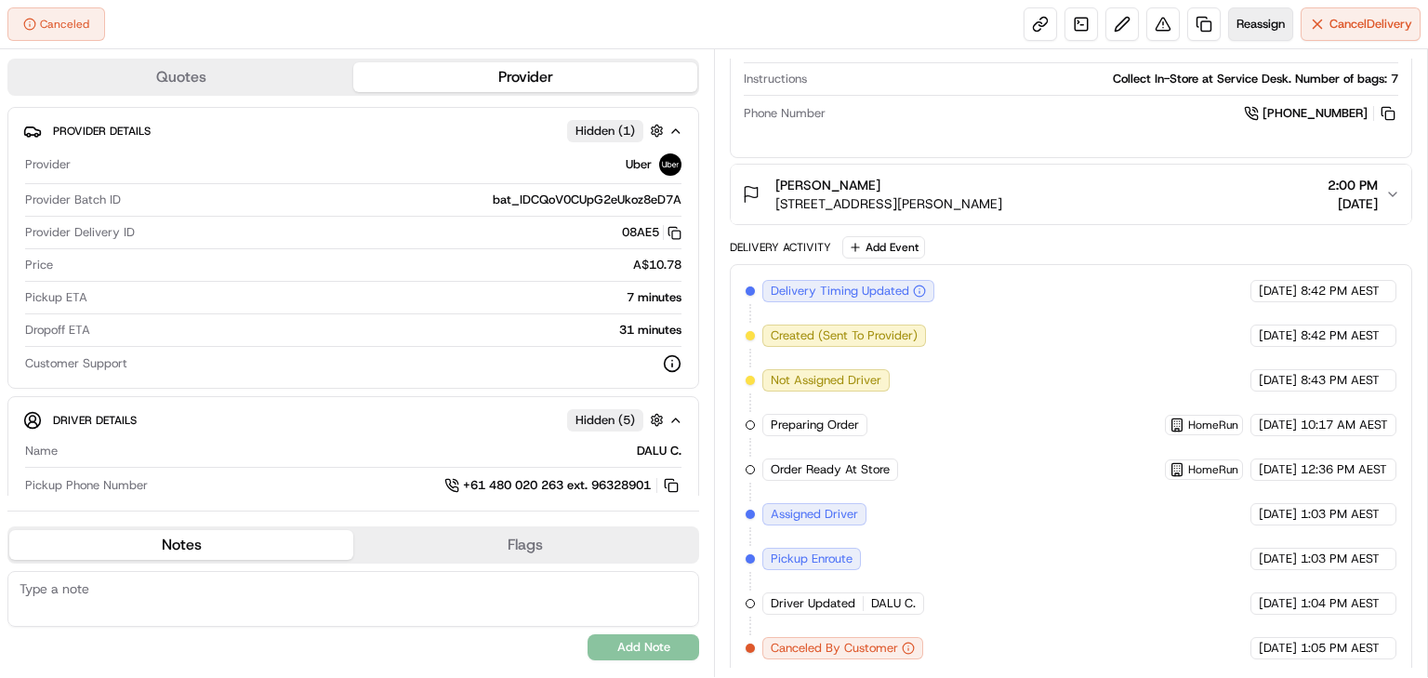
click at [1245, 29] on span "Reassign" at bounding box center [1260, 24] width 48 height 17
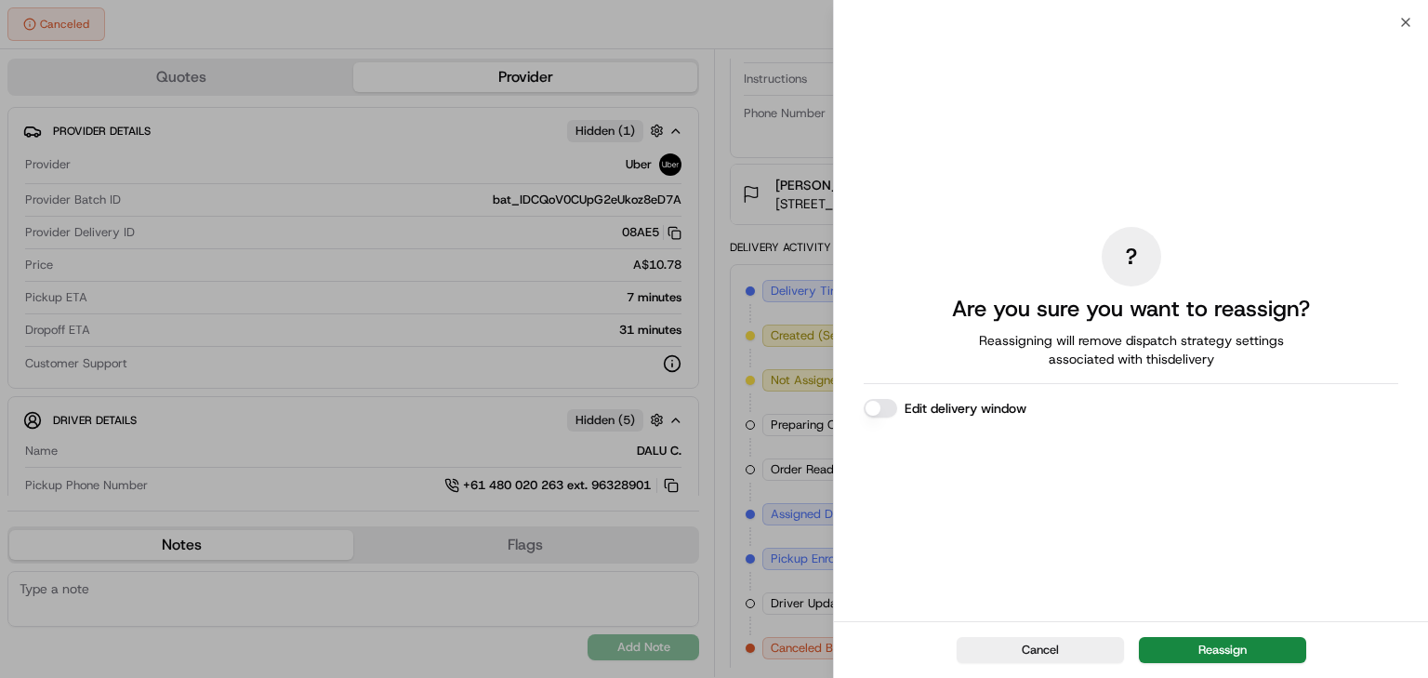
click at [891, 399] on div "Edit delivery window" at bounding box center [1131, 408] width 535 height 19
click at [885, 405] on button "Edit delivery window" at bounding box center [880, 408] width 33 height 19
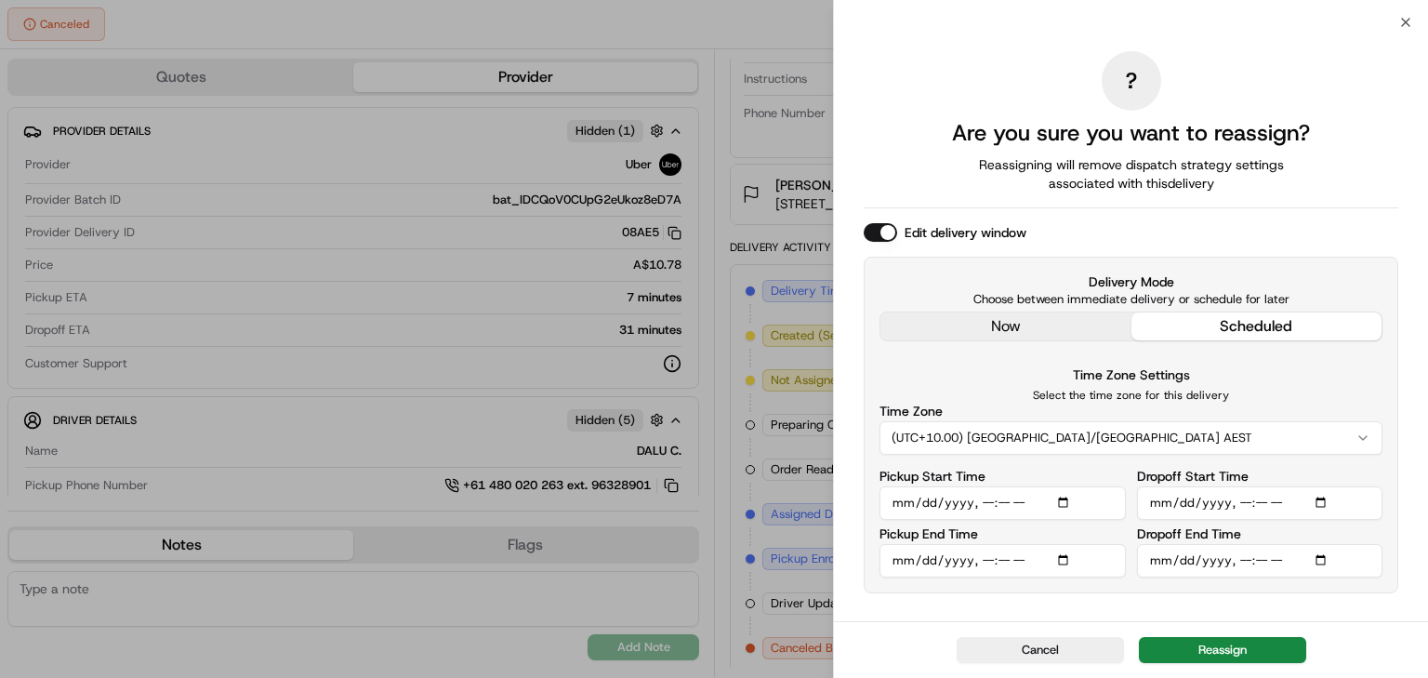
click at [1238, 499] on input "Dropoff Start Time" at bounding box center [1260, 502] width 246 height 33
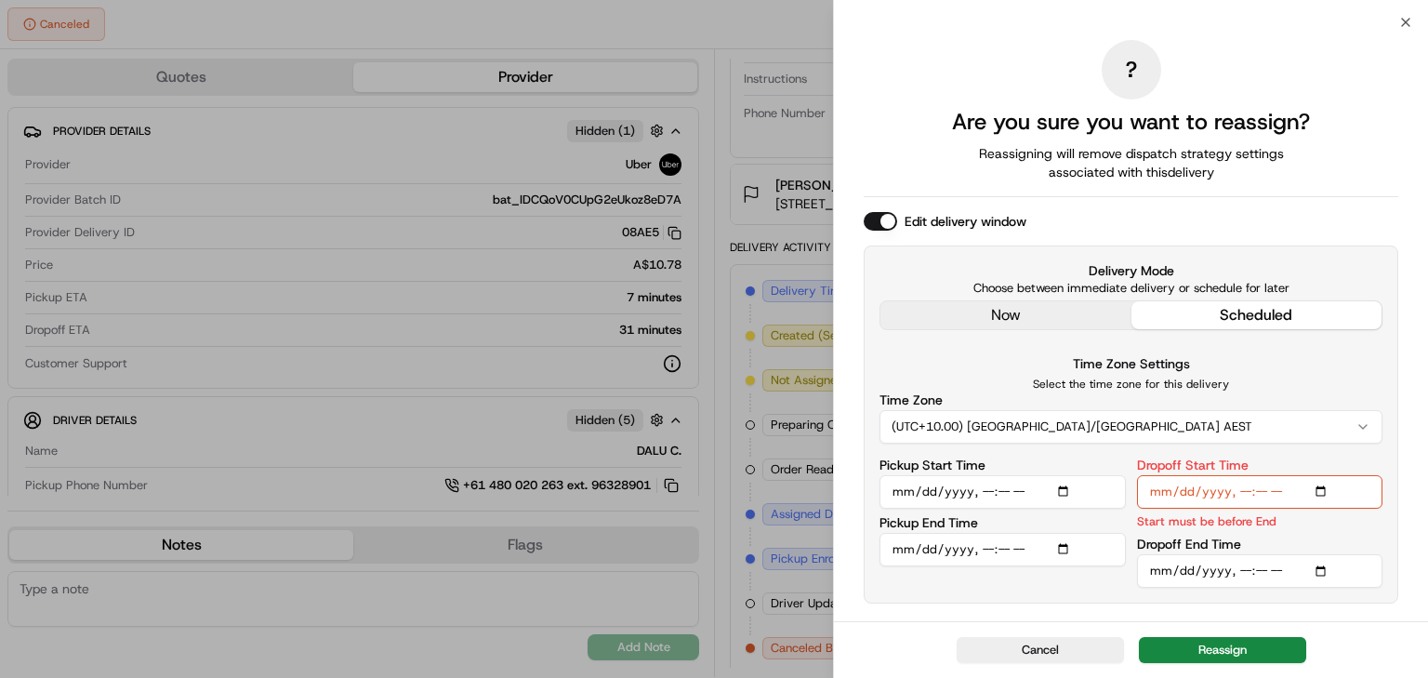
type input "2025-08-23T17:00"
click at [1242, 572] on input "Dropoff End Time" at bounding box center [1260, 570] width 246 height 33
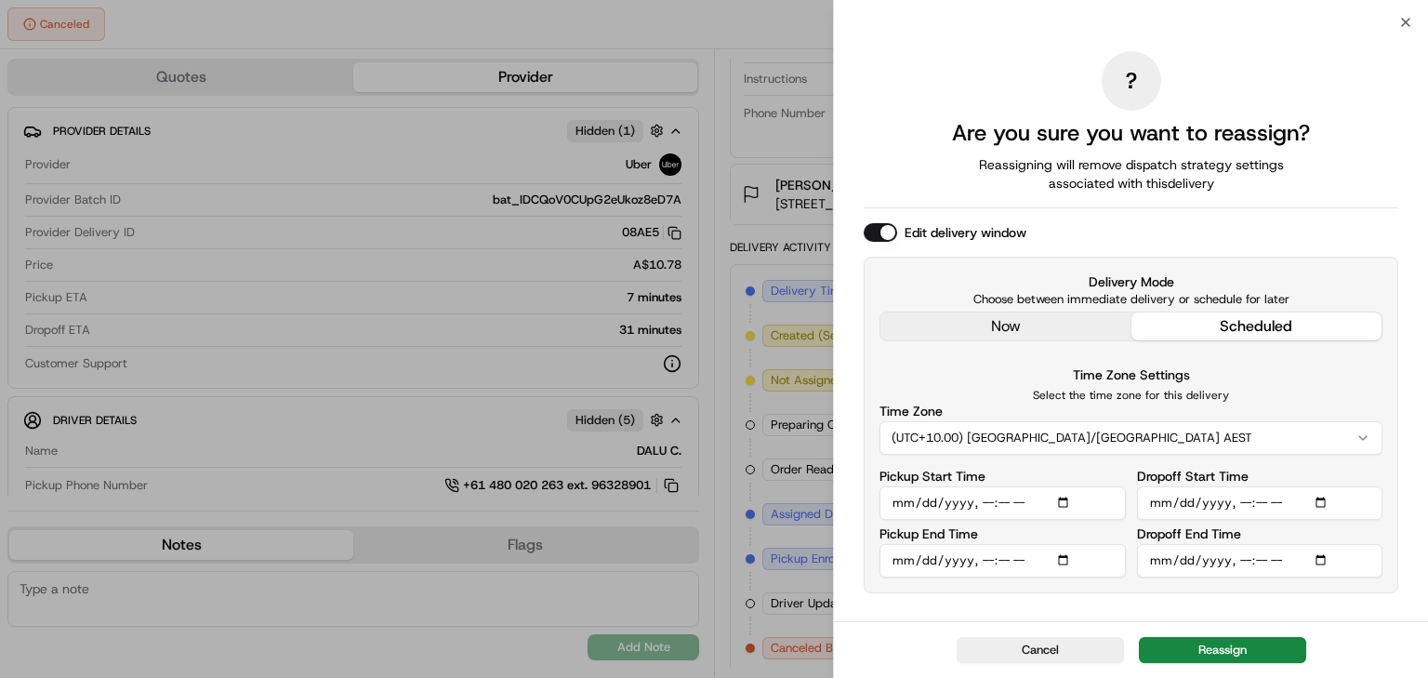
type input "2025-08-23T17:00"
type input "2025-08-23T17:06"
click at [1232, 570] on input "Dropoff End Time" at bounding box center [1260, 560] width 246 height 33
click at [1240, 551] on input "Dropoff End Time" at bounding box center [1260, 560] width 246 height 33
type input "2025-08-23T18:00"
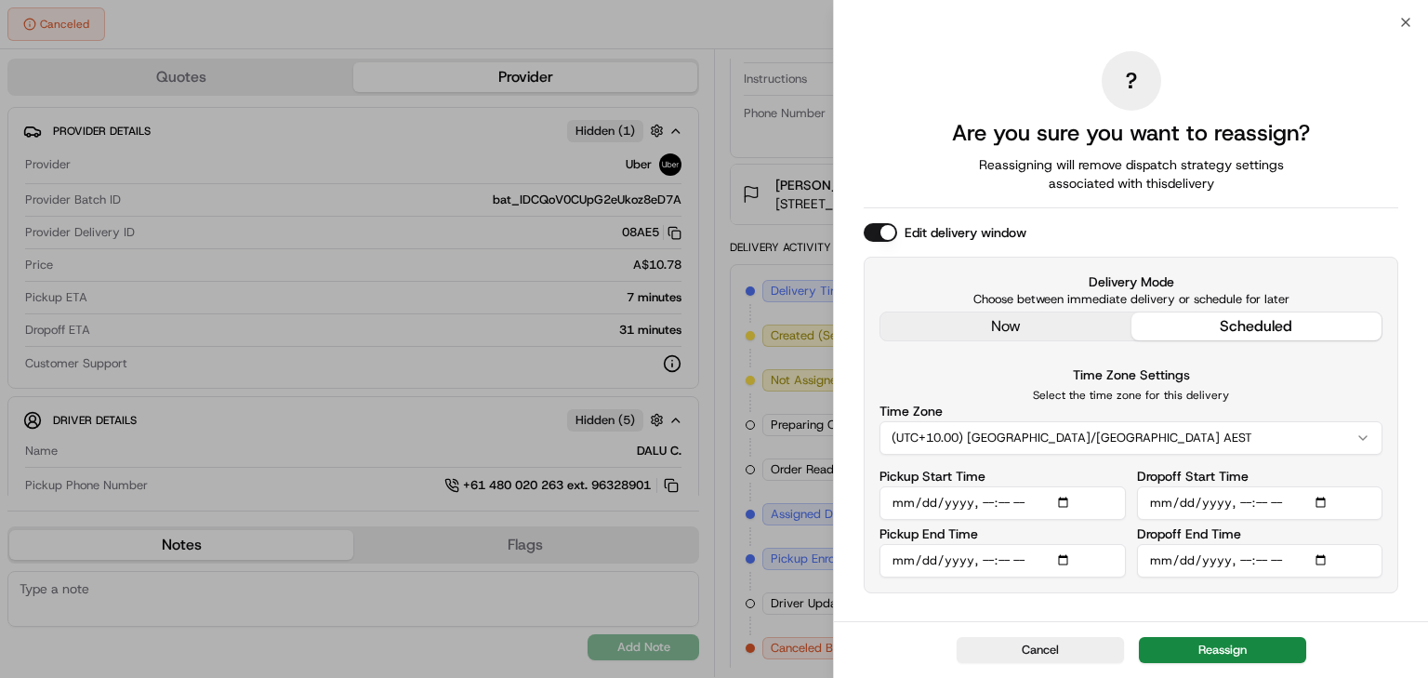
click at [1060, 477] on div "Pickup Start Time" at bounding box center [1002, 494] width 246 height 50
click at [1206, 641] on button "Reassign" at bounding box center [1222, 650] width 167 height 26
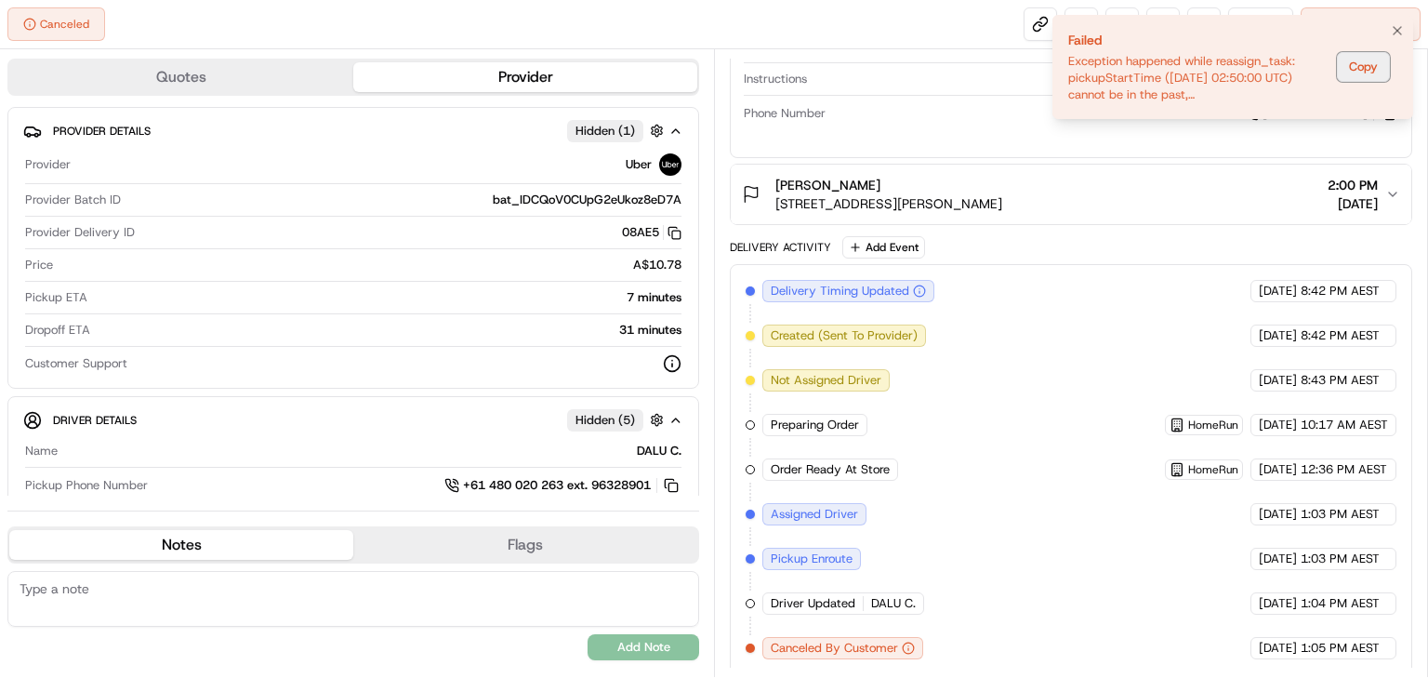
click at [1380, 60] on button "Copy" at bounding box center [1363, 67] width 53 height 30
click at [1355, 69] on button "Copy" at bounding box center [1363, 67] width 53 height 30
click at [1396, 26] on icon "Notifications (F8)" at bounding box center [1397, 30] width 15 height 15
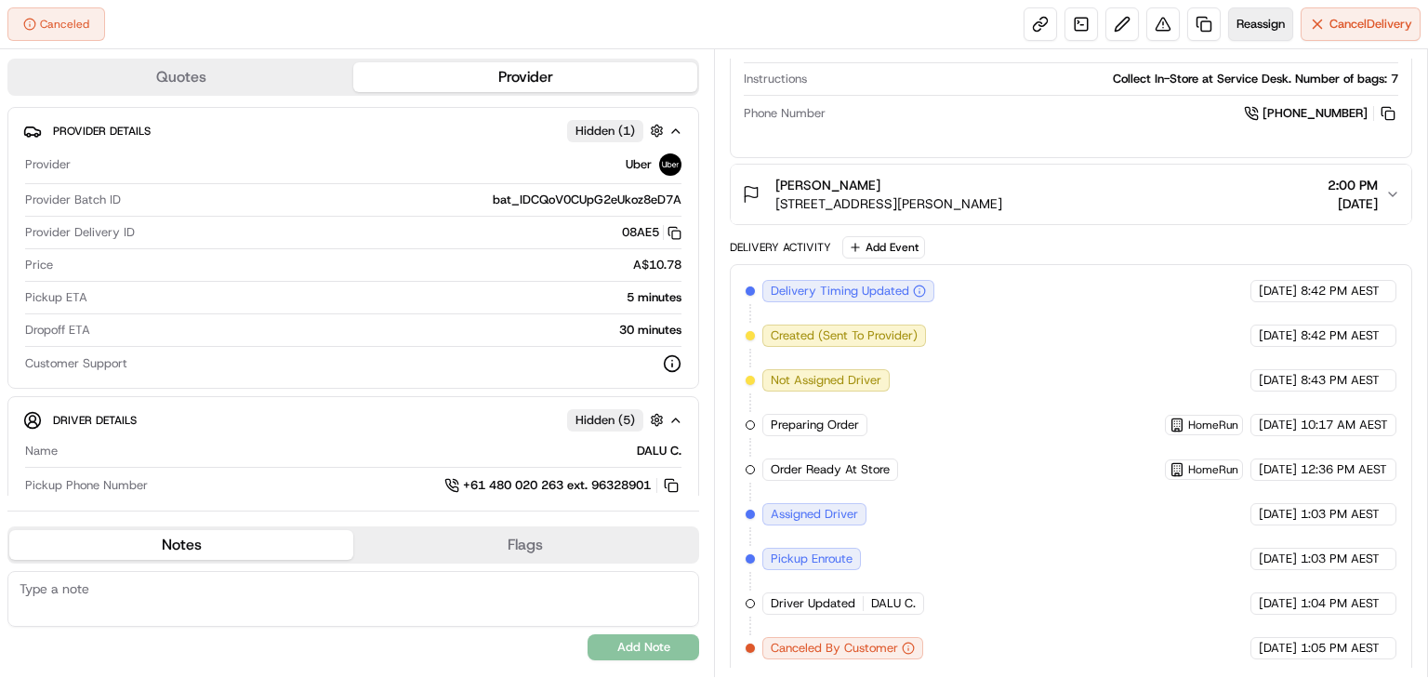
click at [1255, 24] on span "Reassign" at bounding box center [1260, 24] width 48 height 17
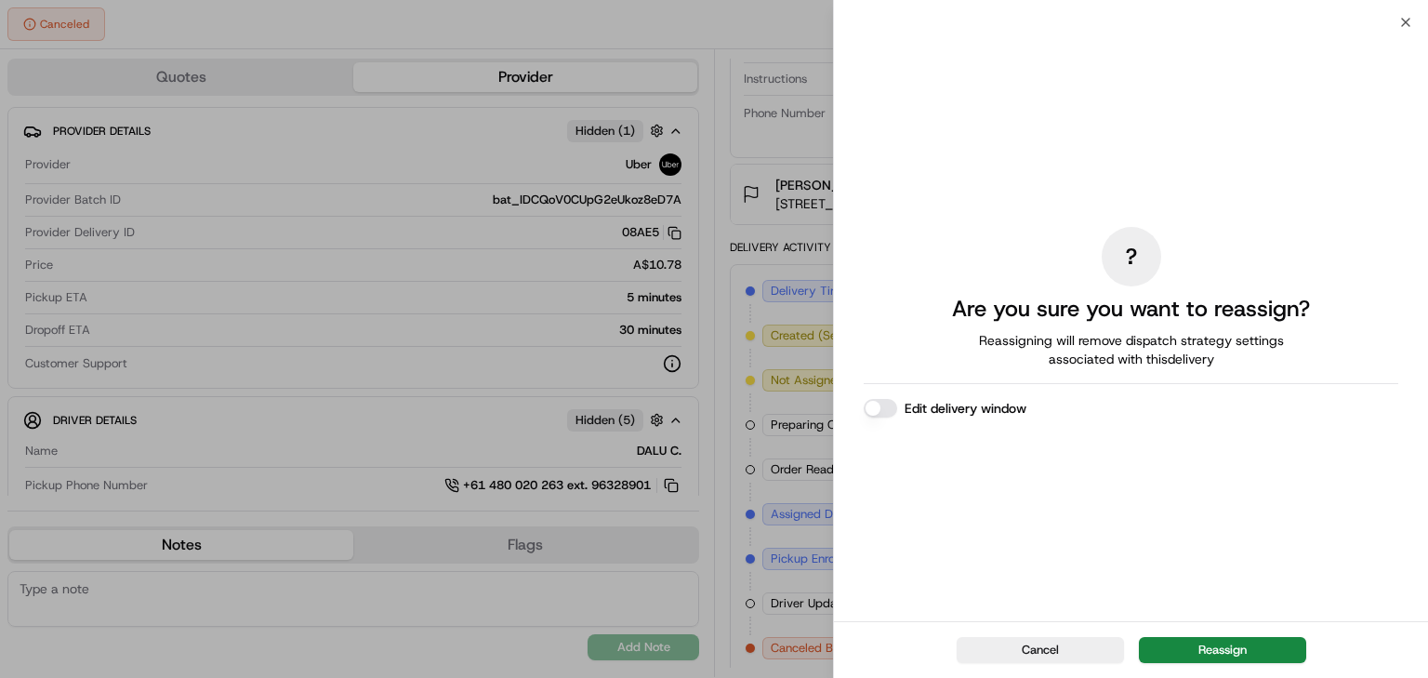
click at [890, 403] on button "Edit delivery window" at bounding box center [880, 408] width 33 height 19
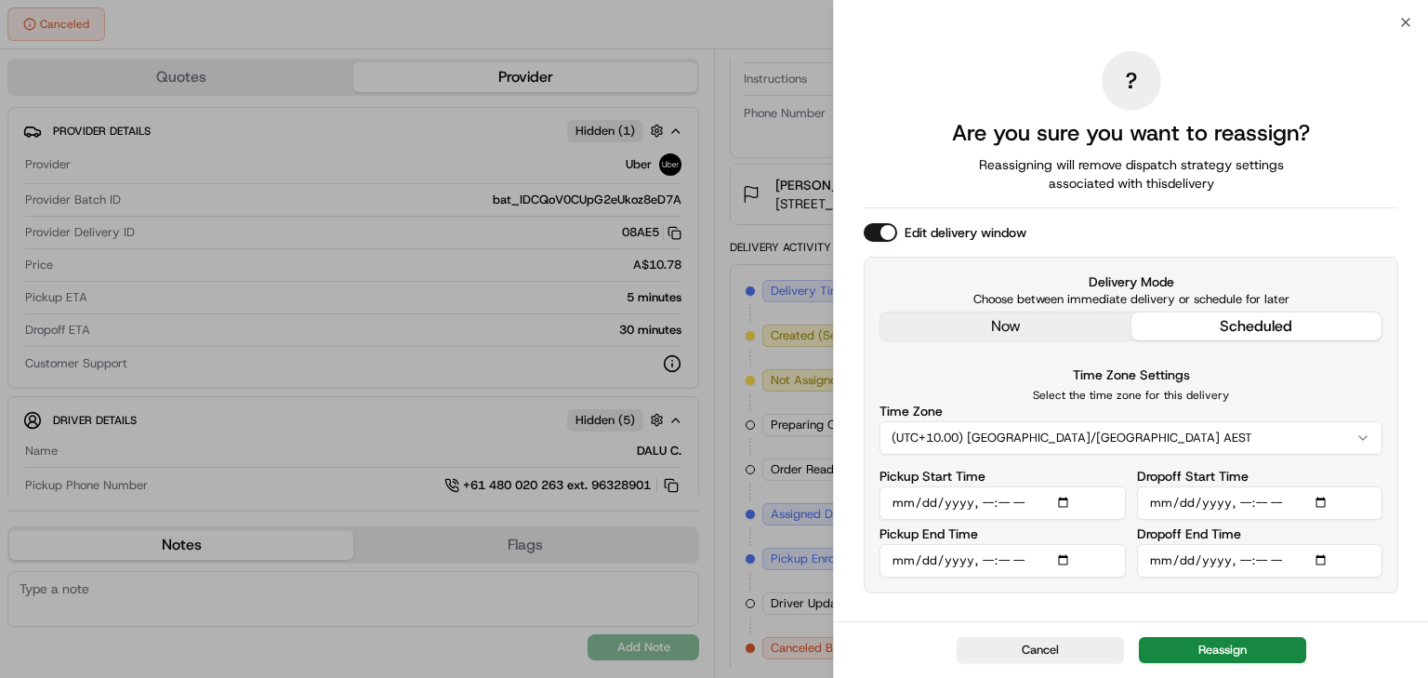
click at [1243, 504] on input "Dropoff Start Time" at bounding box center [1260, 502] width 246 height 33
type input "2025-08-23T18:18"
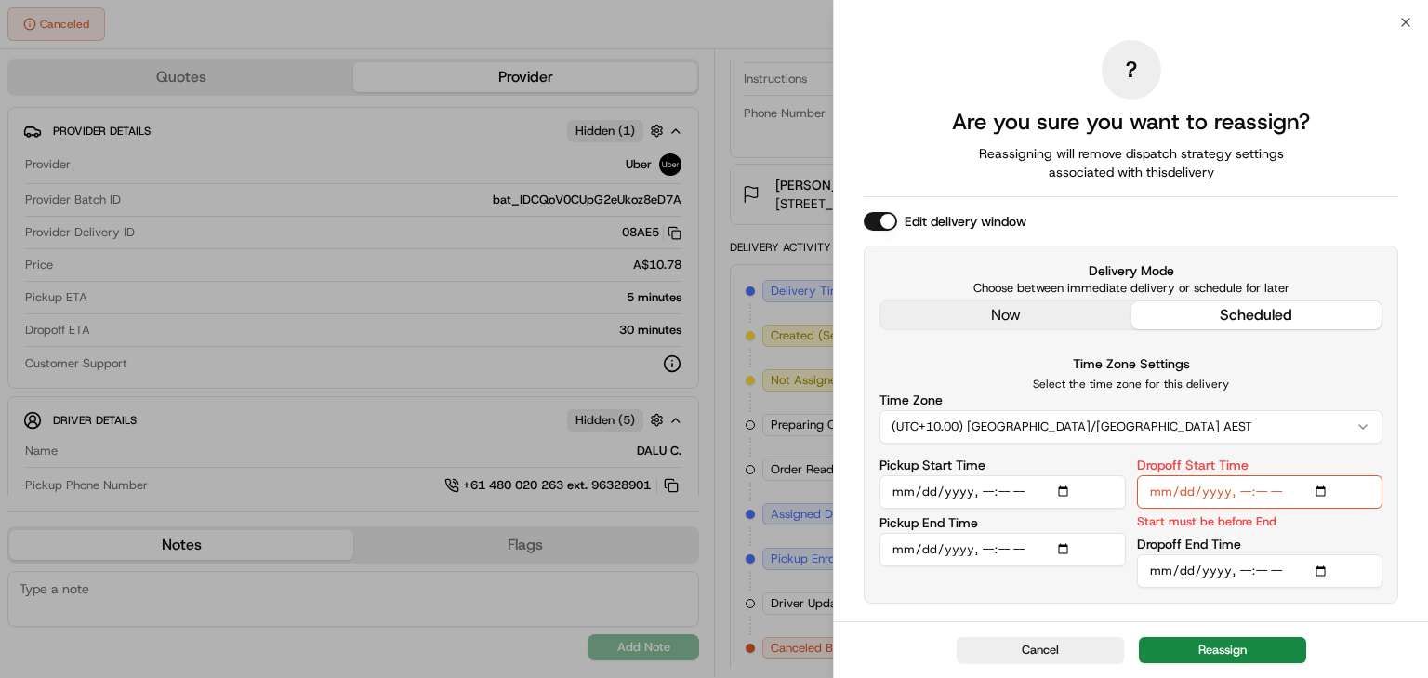
click at [1236, 483] on input "Dropoff Start Time" at bounding box center [1260, 491] width 246 height 33
type input "2025-08-23T17:00"
click at [1242, 580] on input "Dropoff End Time" at bounding box center [1260, 570] width 246 height 33
click at [1242, 569] on input "Dropoff End Time" at bounding box center [1260, 570] width 246 height 33
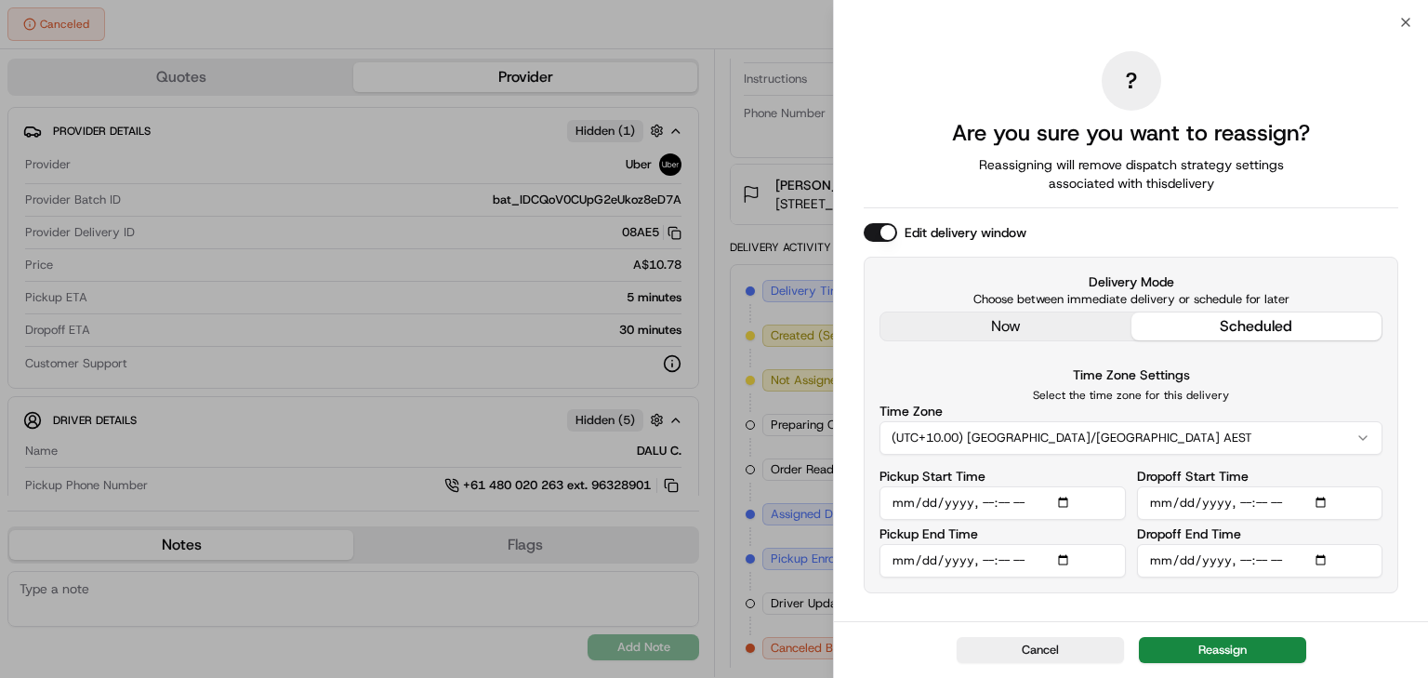
type input "2025-08-23T18:00"
click at [1022, 327] on div "? Are you sure you want to reassign? Reassigning will remove dispatch strategy …" at bounding box center [1131, 321] width 535 height 591
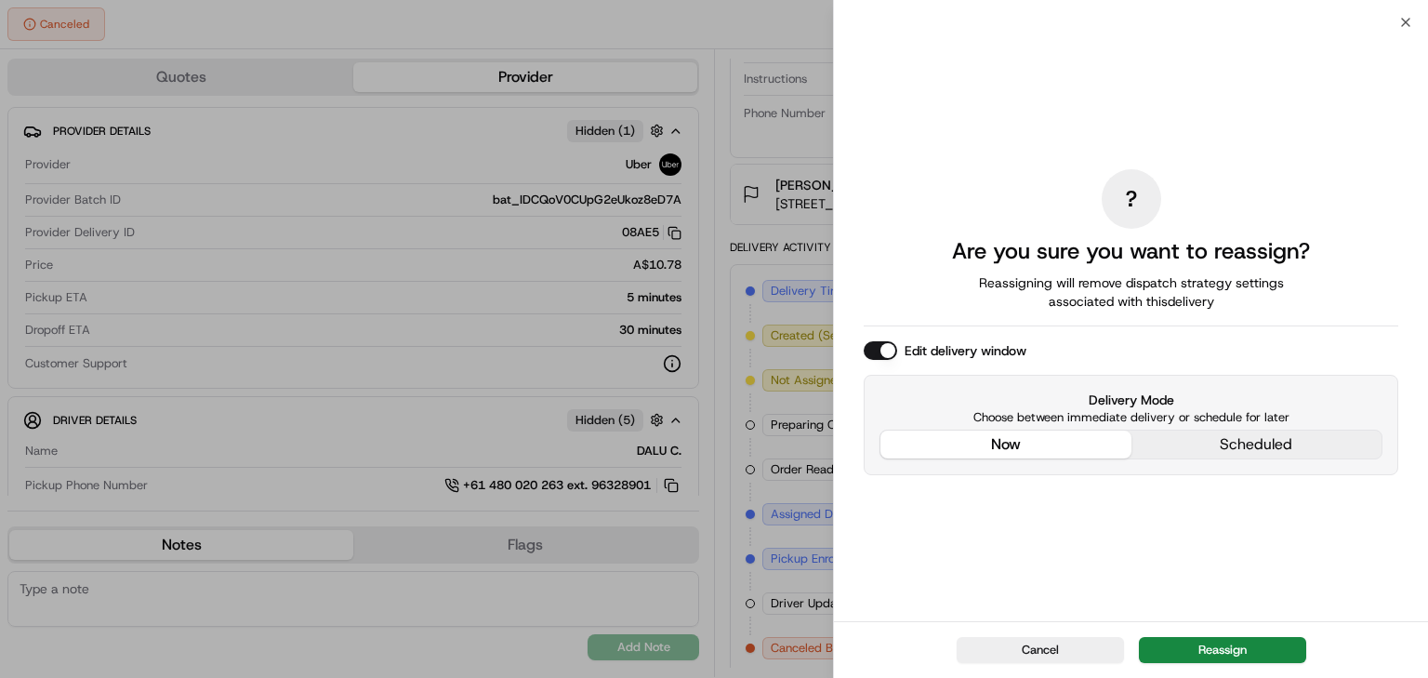
click at [1223, 439] on div "Delivery Mode Choose between immediate delivery or schedule for later now sched…" at bounding box center [1131, 425] width 535 height 100
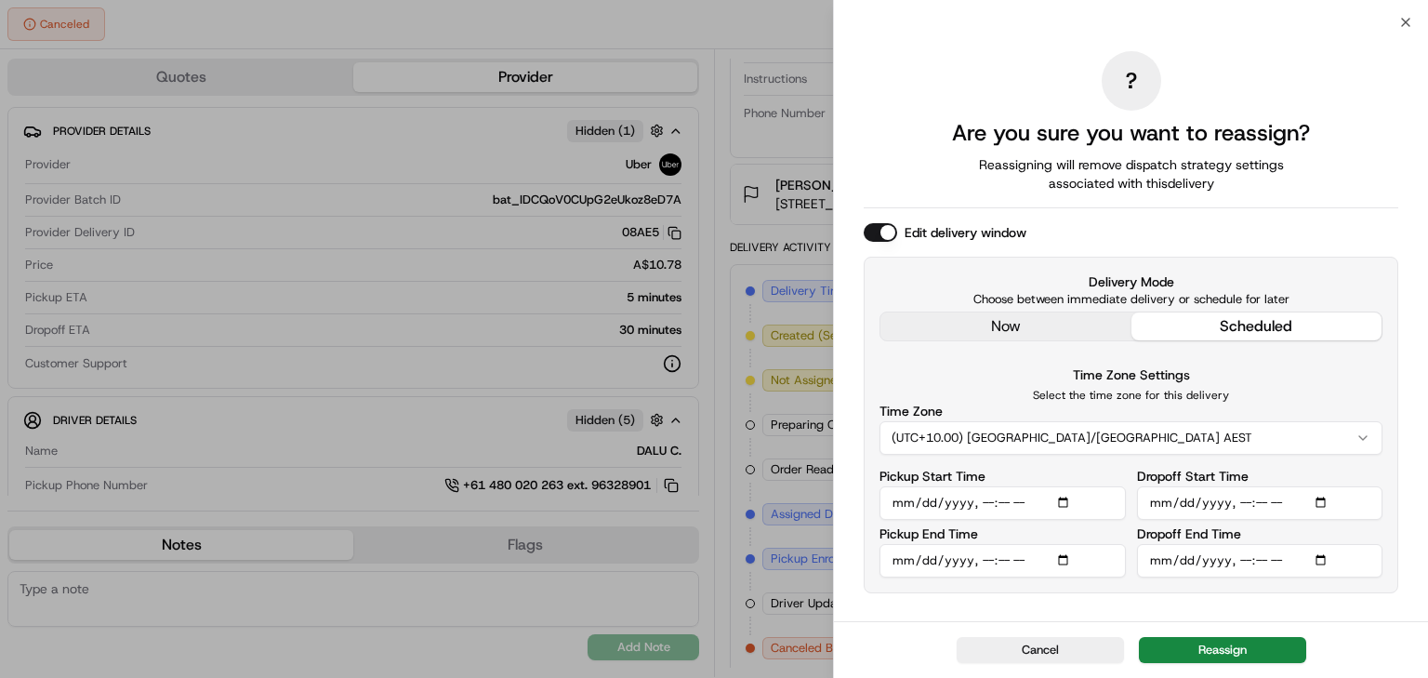
click at [1151, 498] on input "Dropoff Start Time" at bounding box center [1260, 502] width 246 height 33
click at [1056, 654] on button "Cancel" at bounding box center [1040, 650] width 167 height 26
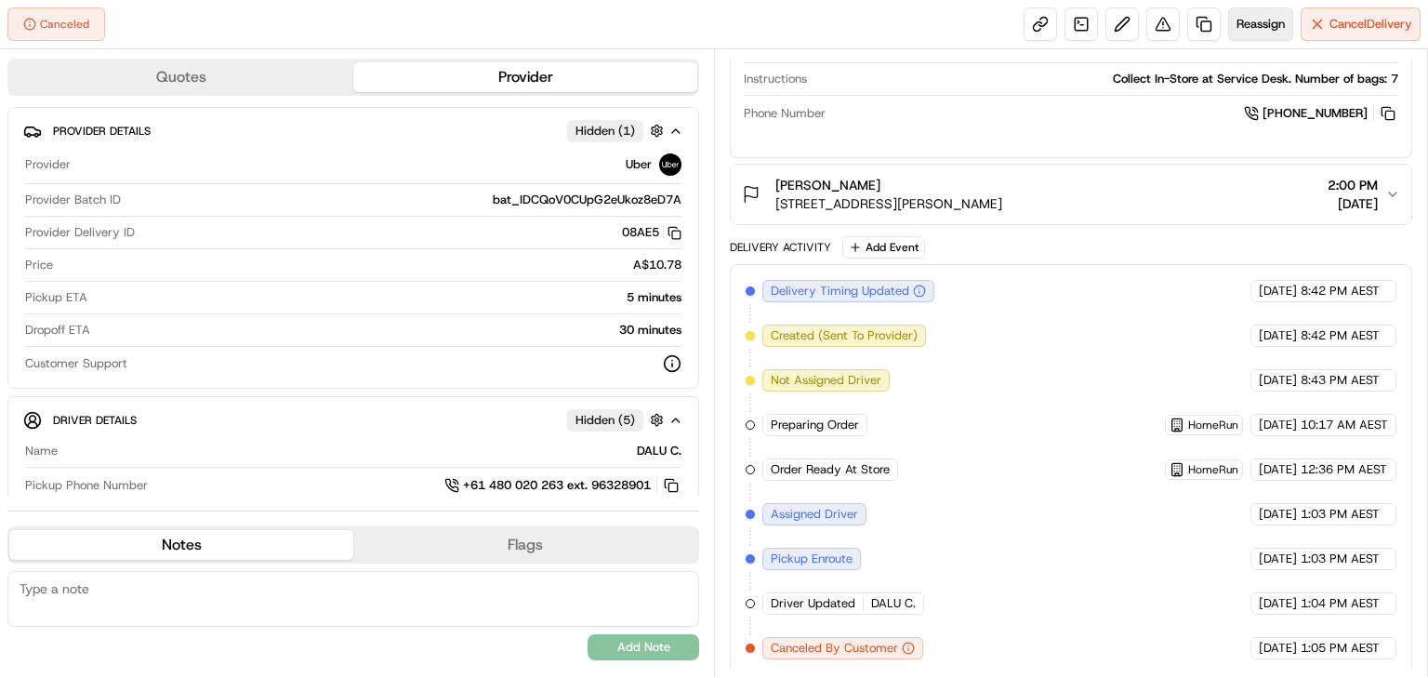
click at [1251, 25] on span "Reassign" at bounding box center [1260, 24] width 48 height 17
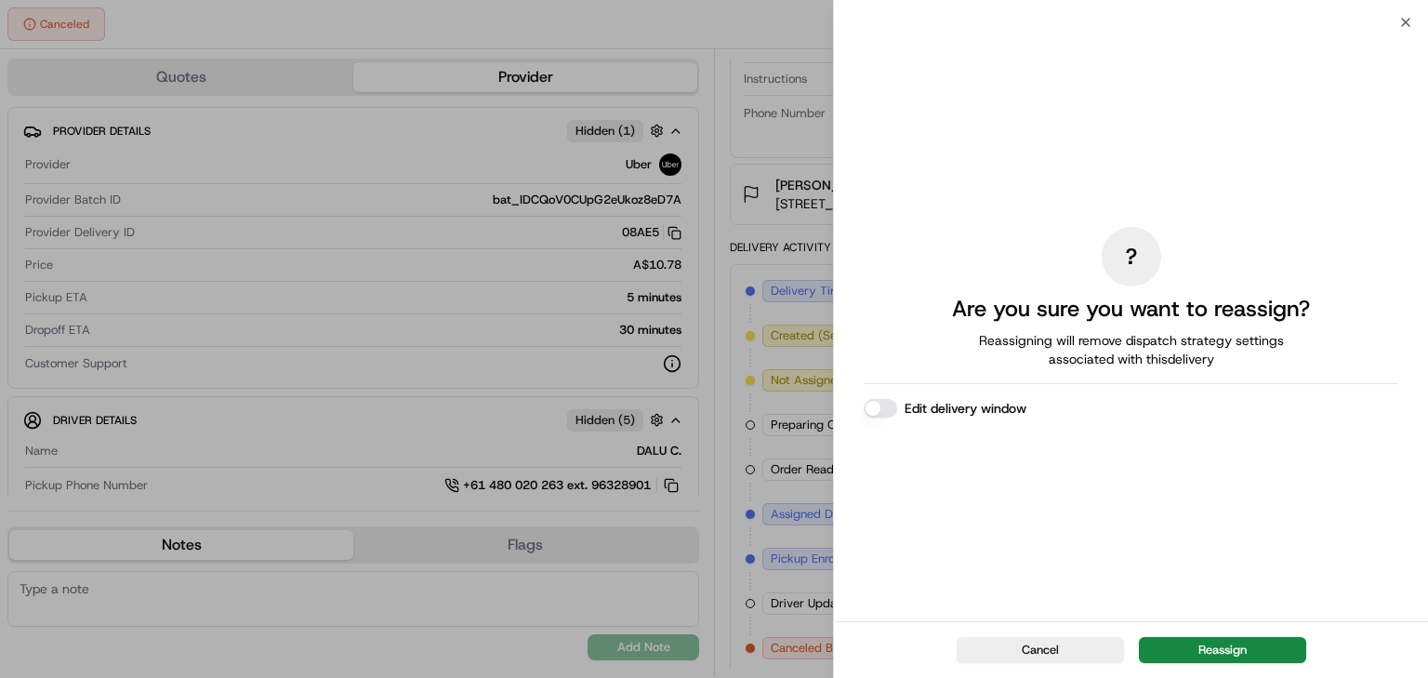
click at [881, 405] on button "Edit delivery window" at bounding box center [880, 408] width 33 height 19
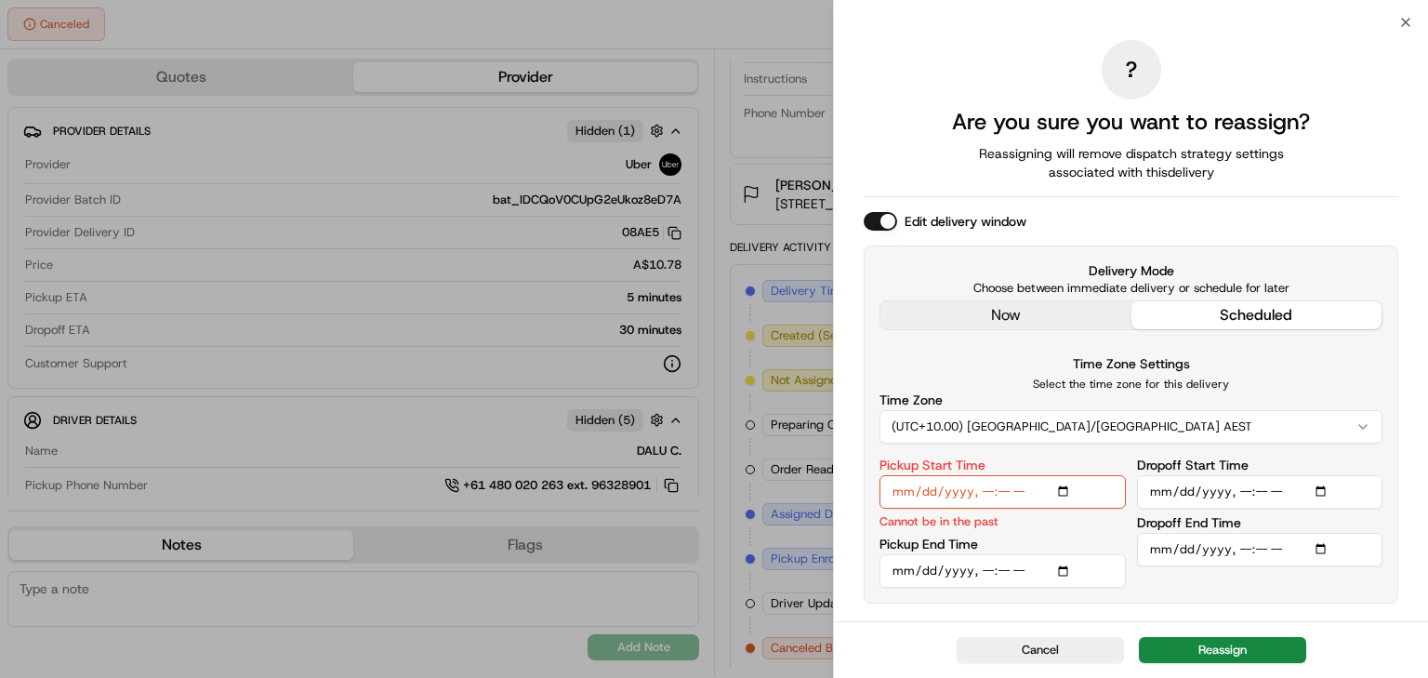
click at [1007, 491] on input "Pickup Start Time" at bounding box center [1002, 491] width 246 height 33
type input "2025-08-23T13:01"
click at [978, 490] on input "Pickup Start Time" at bounding box center [1002, 491] width 246 height 33
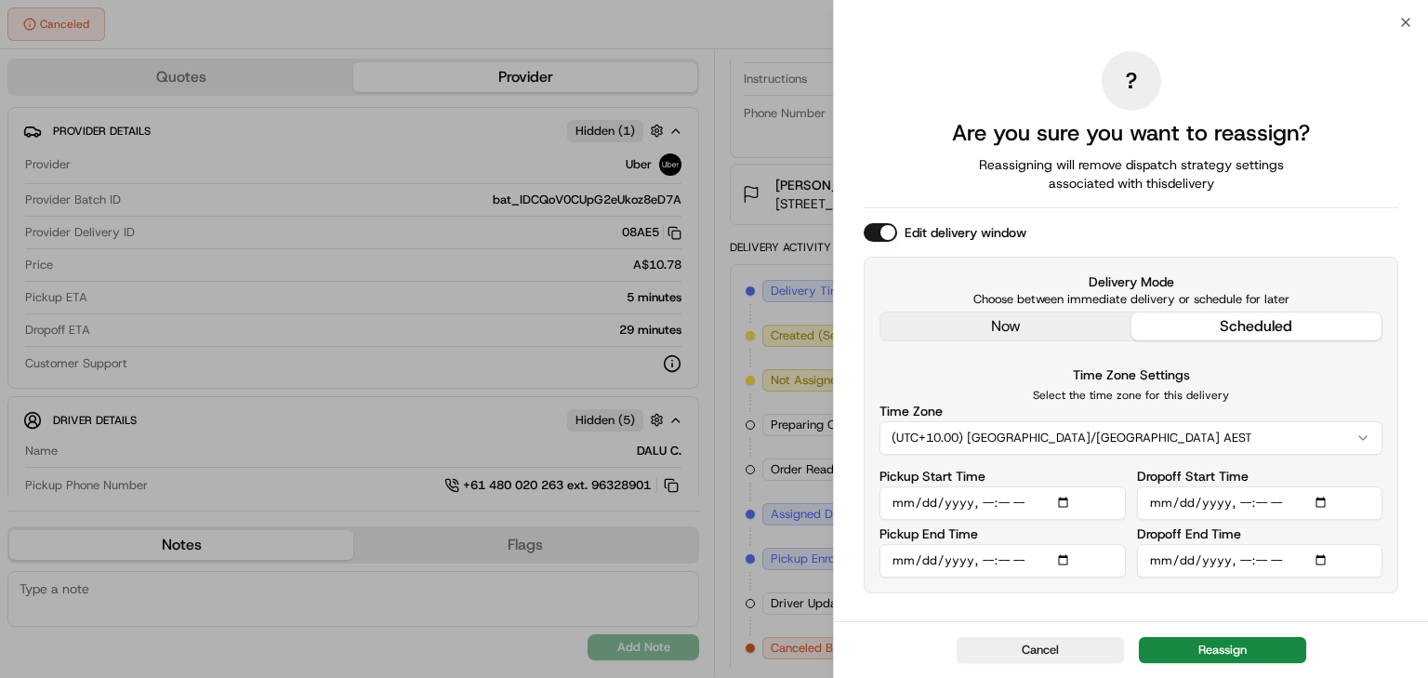
type input "2025-08-23T17:01"
type input "2025-08-23T17:00"
click at [1237, 502] on input "Dropoff Start Time" at bounding box center [1260, 502] width 246 height 33
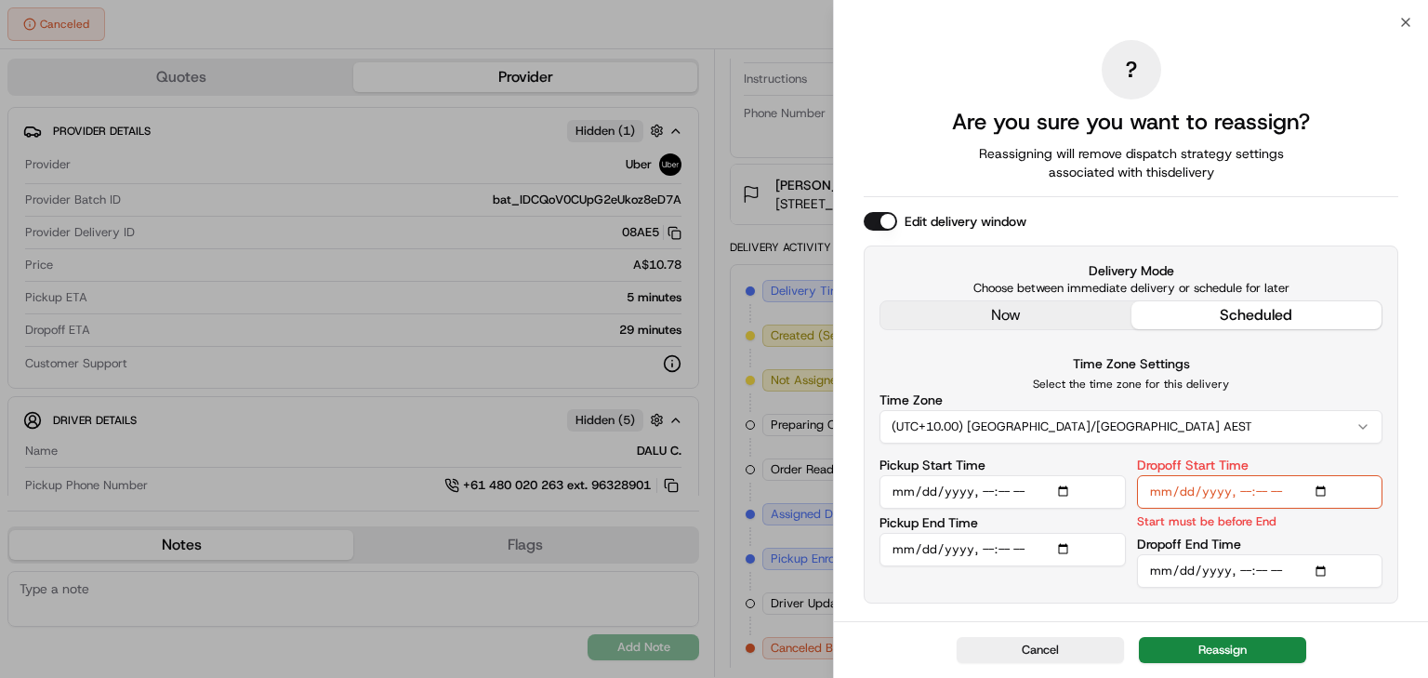
type input "2025-08-23T17:01"
click at [1249, 572] on input "Dropoff End Time" at bounding box center [1260, 570] width 246 height 33
click at [1248, 568] on input "Dropoff End Time" at bounding box center [1260, 570] width 246 height 33
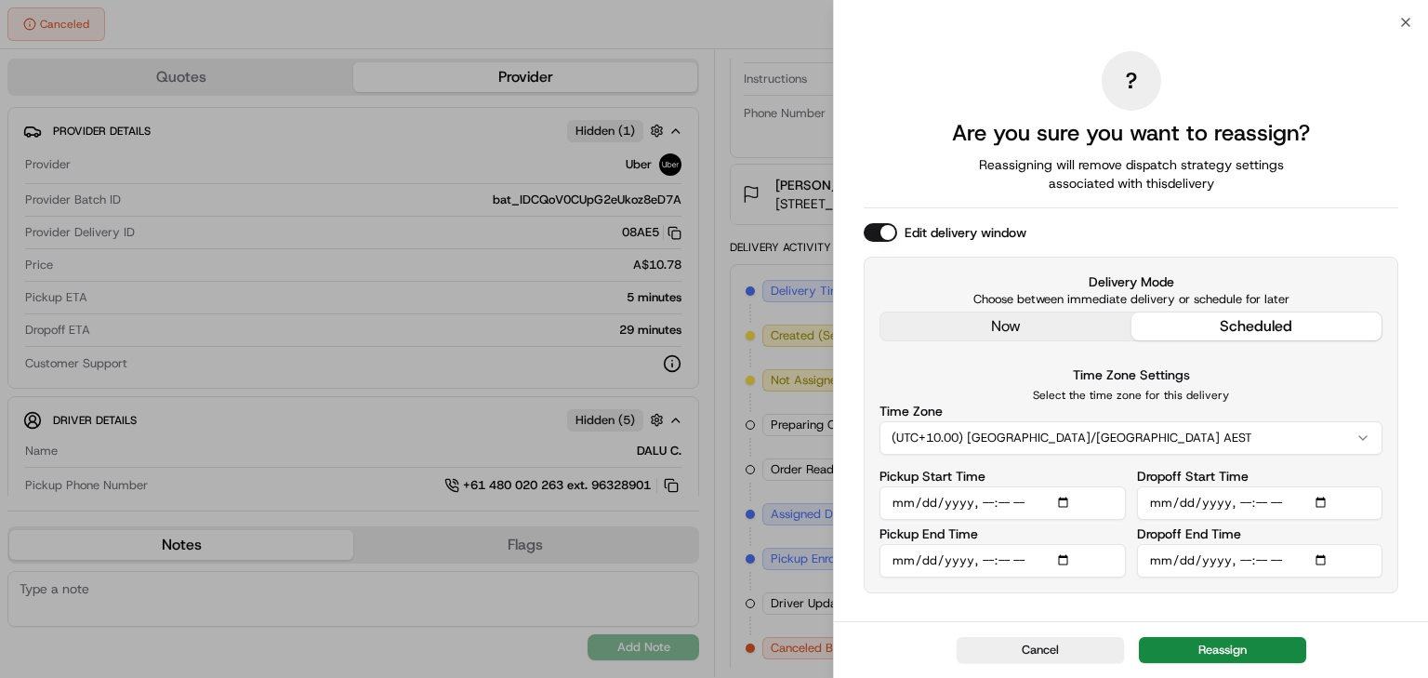
type input "2025-08-23T18:00"
click at [1236, 653] on button "Reassign" at bounding box center [1222, 650] width 167 height 26
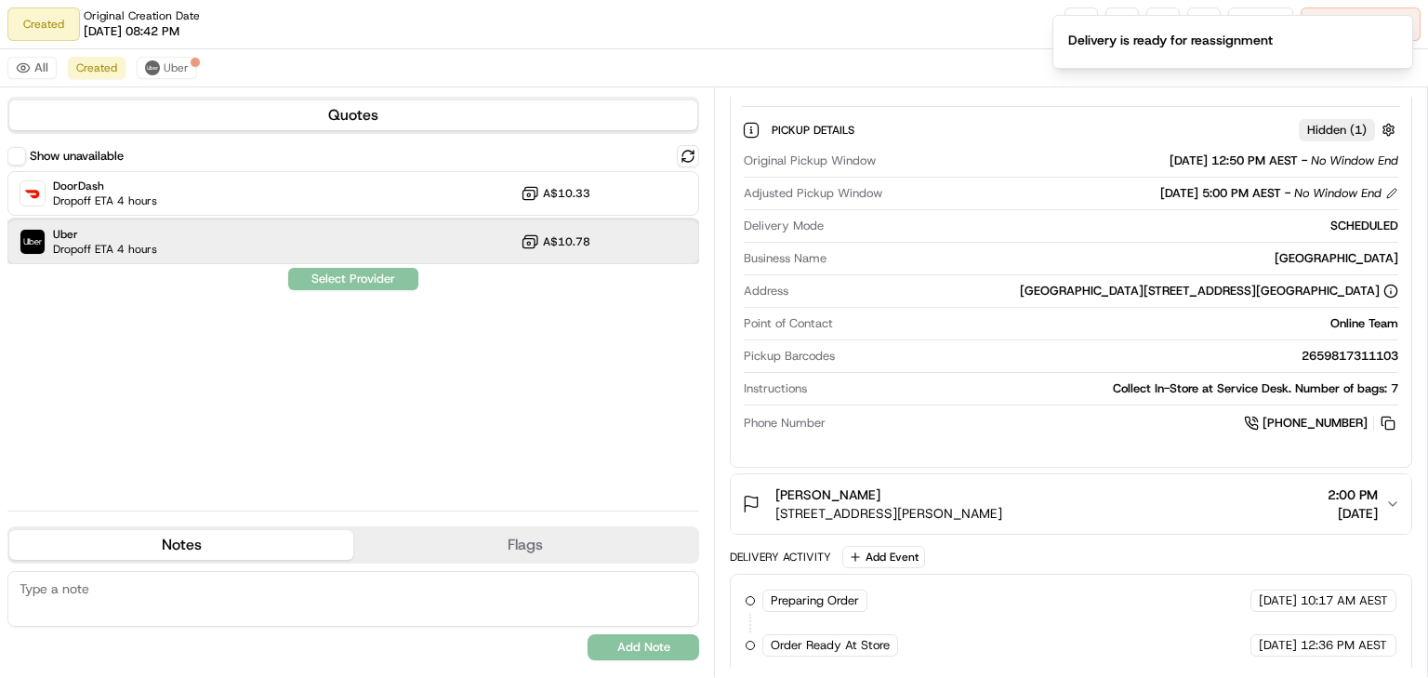
click at [499, 233] on div "Uber Dropoff ETA 4 hours A$10.78" at bounding box center [353, 241] width 692 height 45
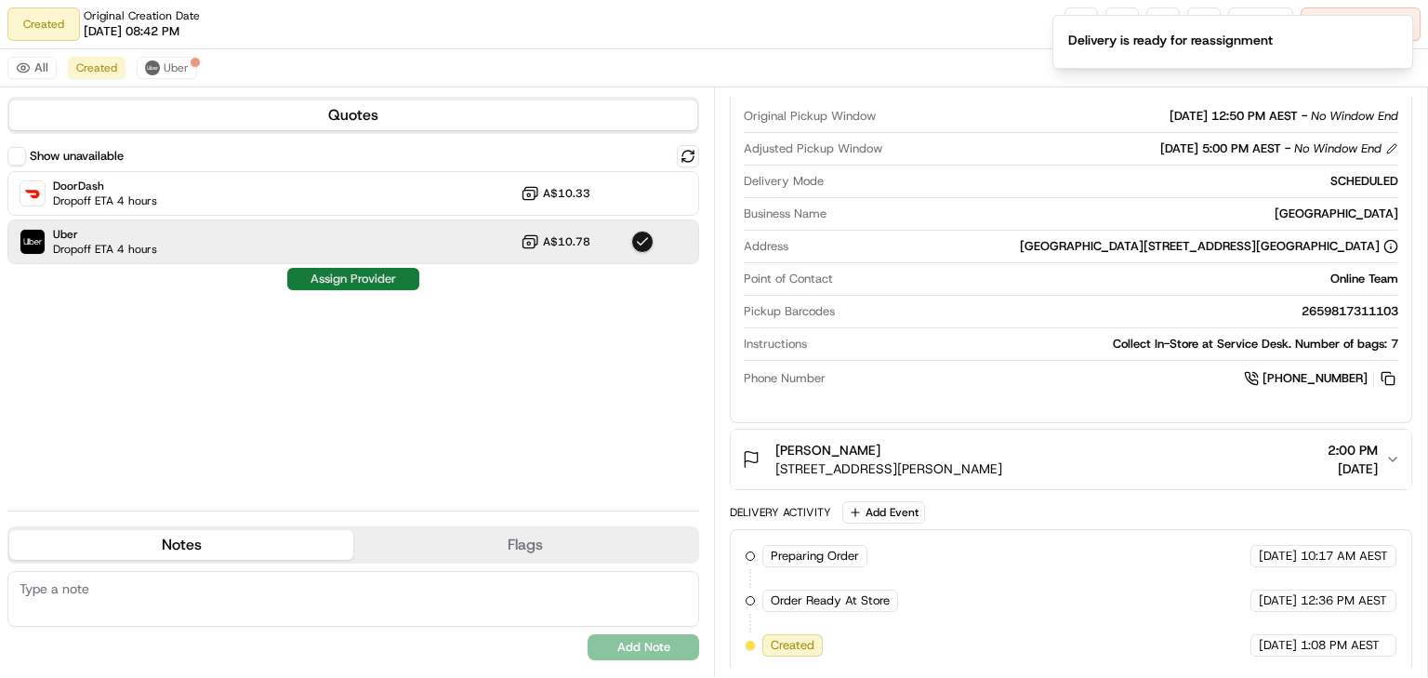
click at [362, 275] on button "Assign Provider" at bounding box center [353, 279] width 132 height 22
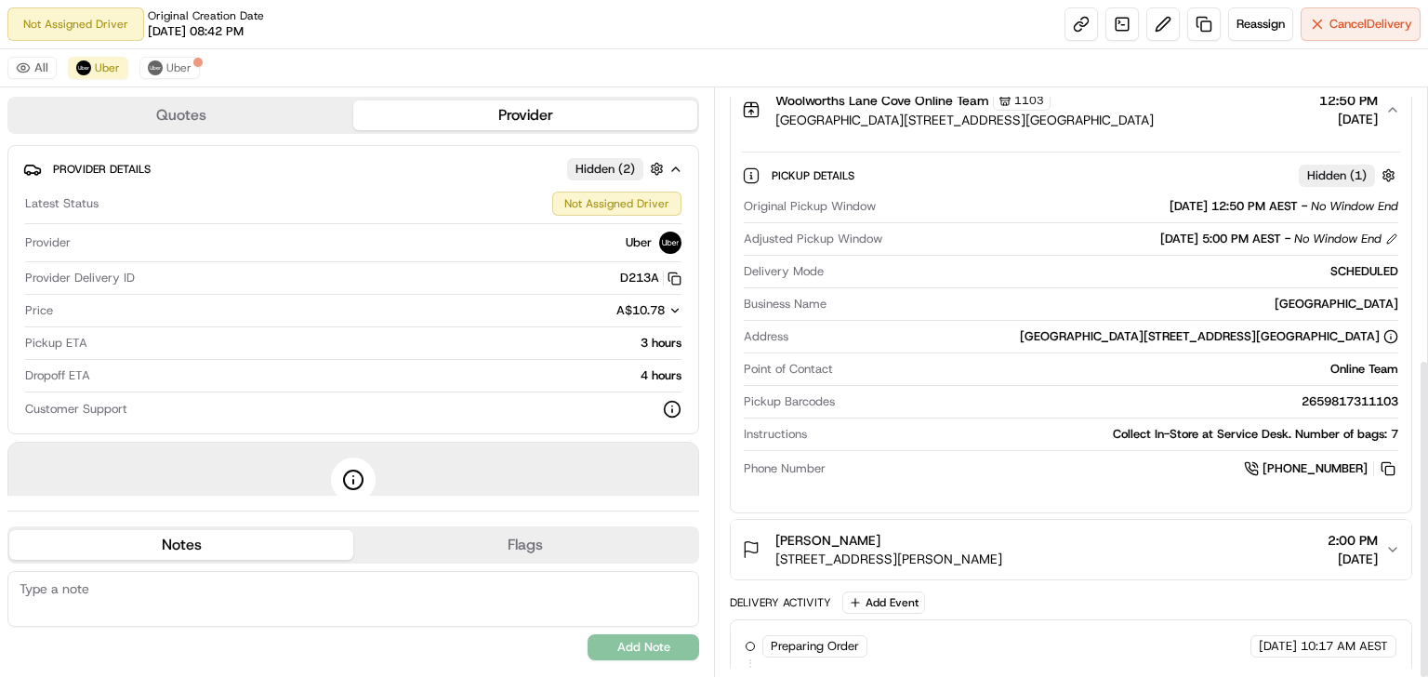
scroll to position [496, 0]
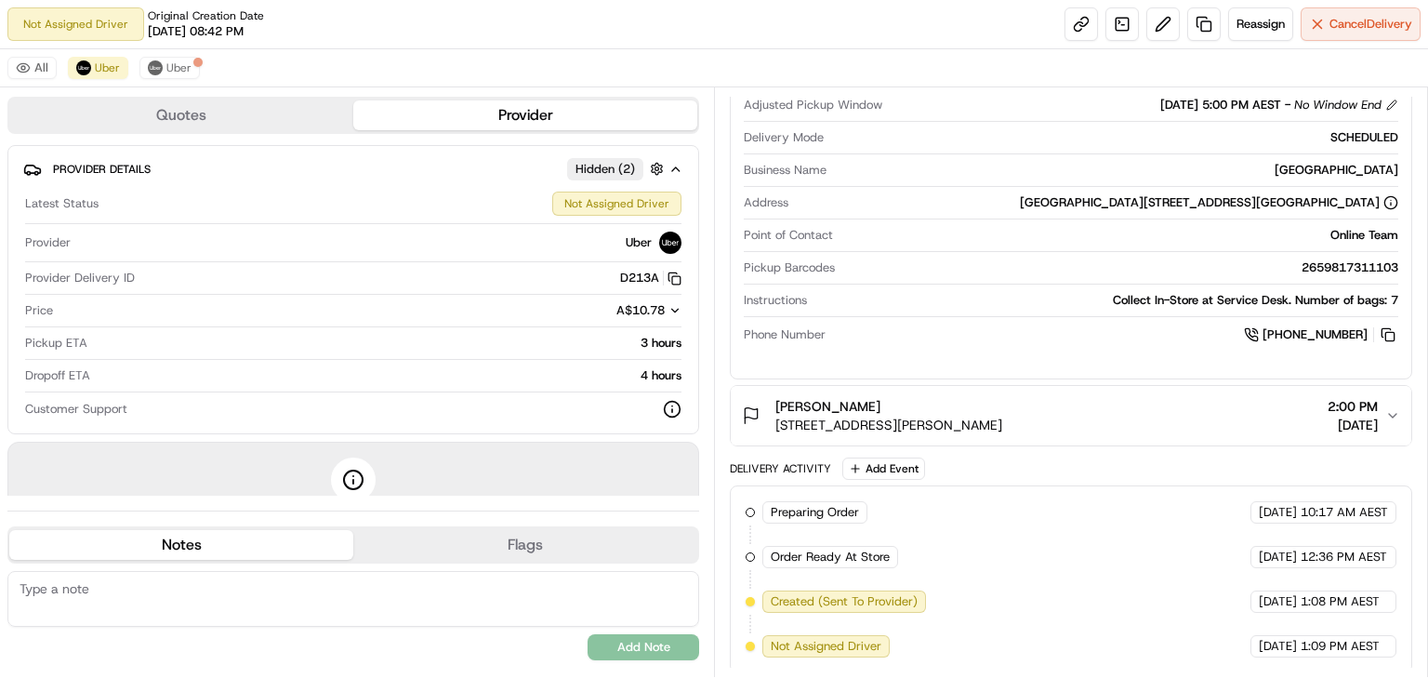
click at [1392, 401] on button "Jo Jenkins 62 Gordon Cres, U 58, Lane Cove North, NSW 2066, AU 2:00 PM 23/08/20…" at bounding box center [1071, 415] width 681 height 59
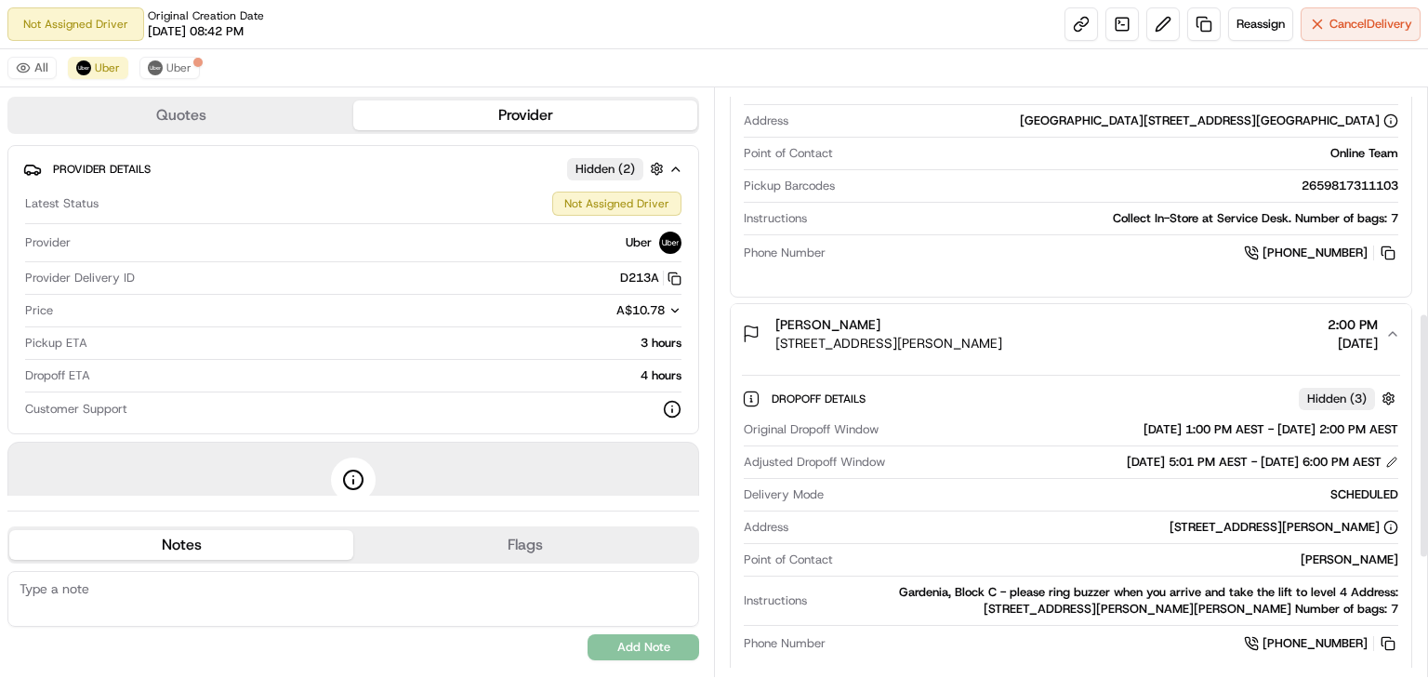
scroll to position [645, 0]
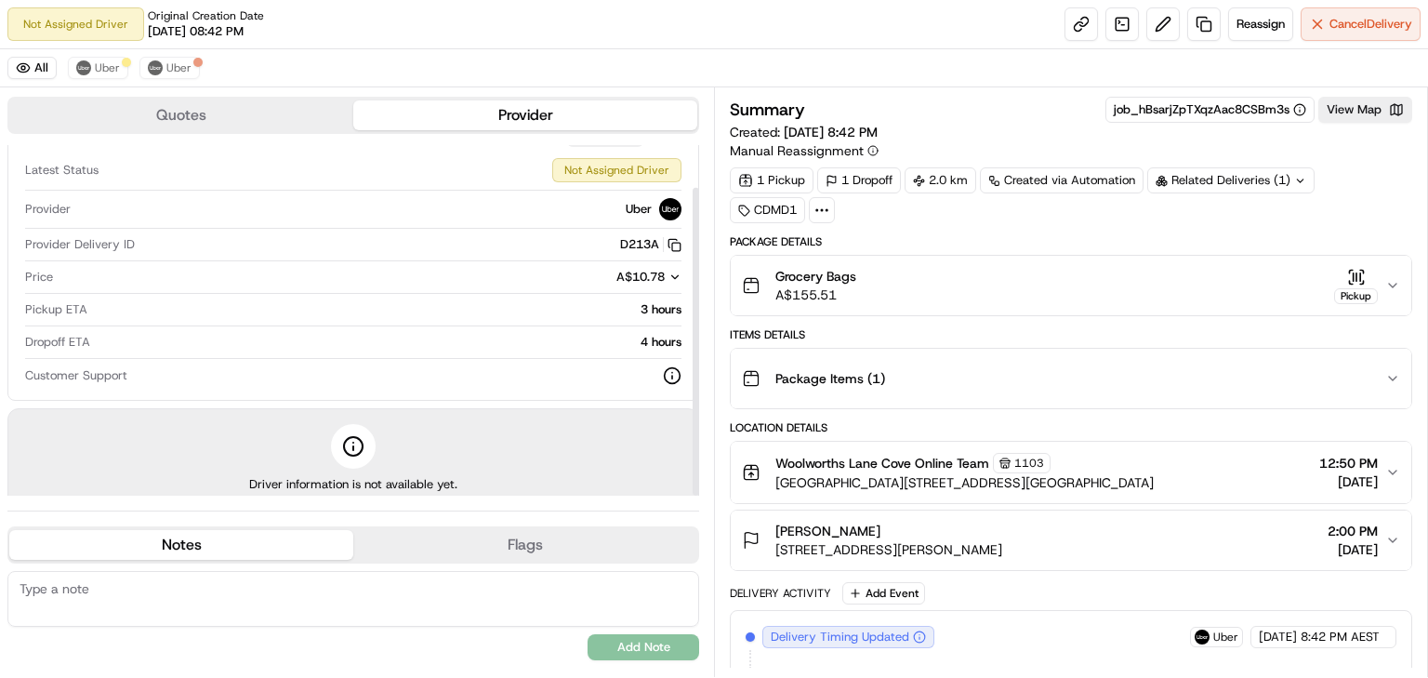
scroll to position [48, 0]
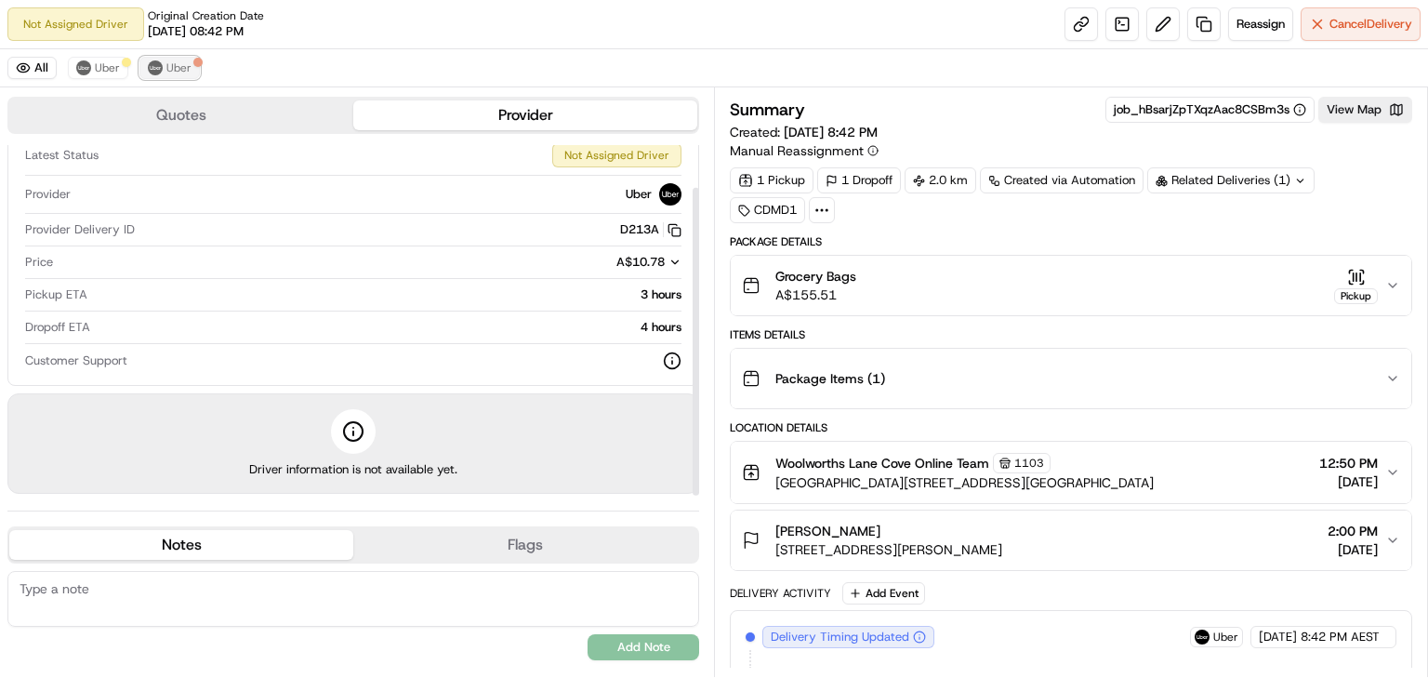
click at [167, 67] on span "Uber" at bounding box center [178, 67] width 25 height 15
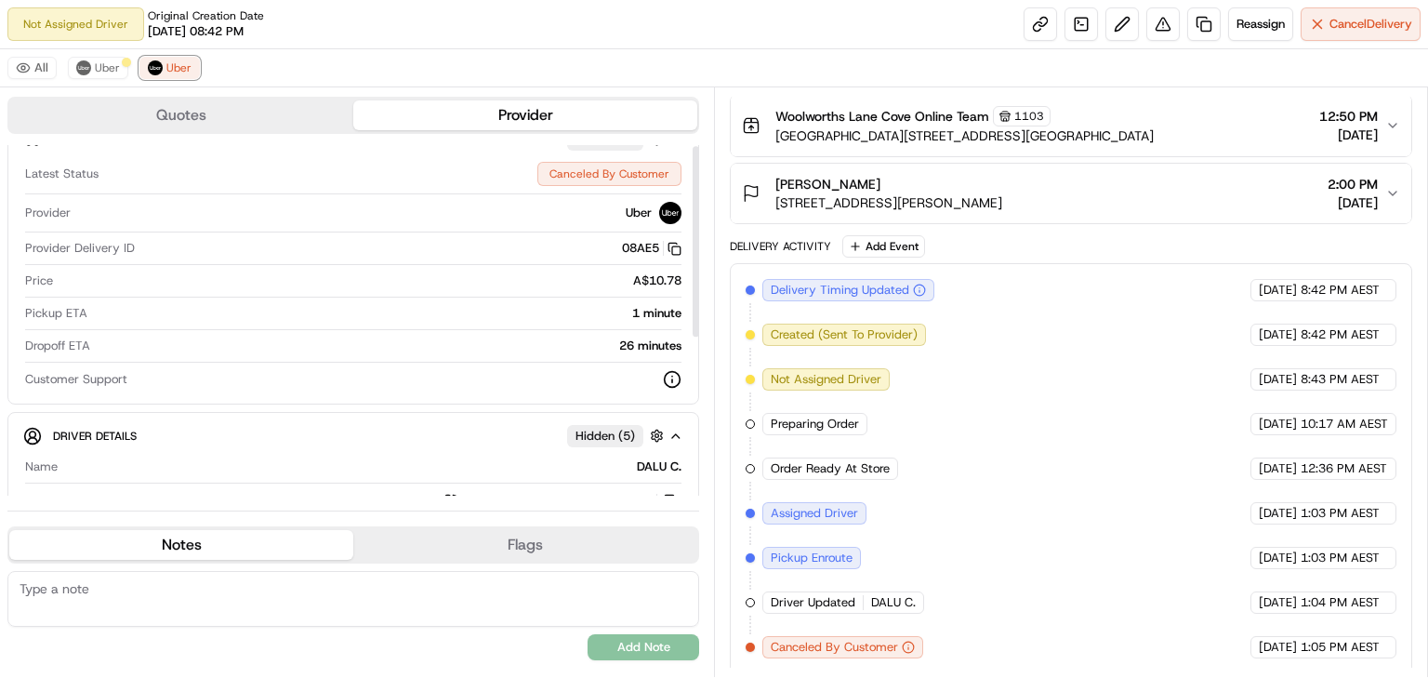
scroll to position [0, 0]
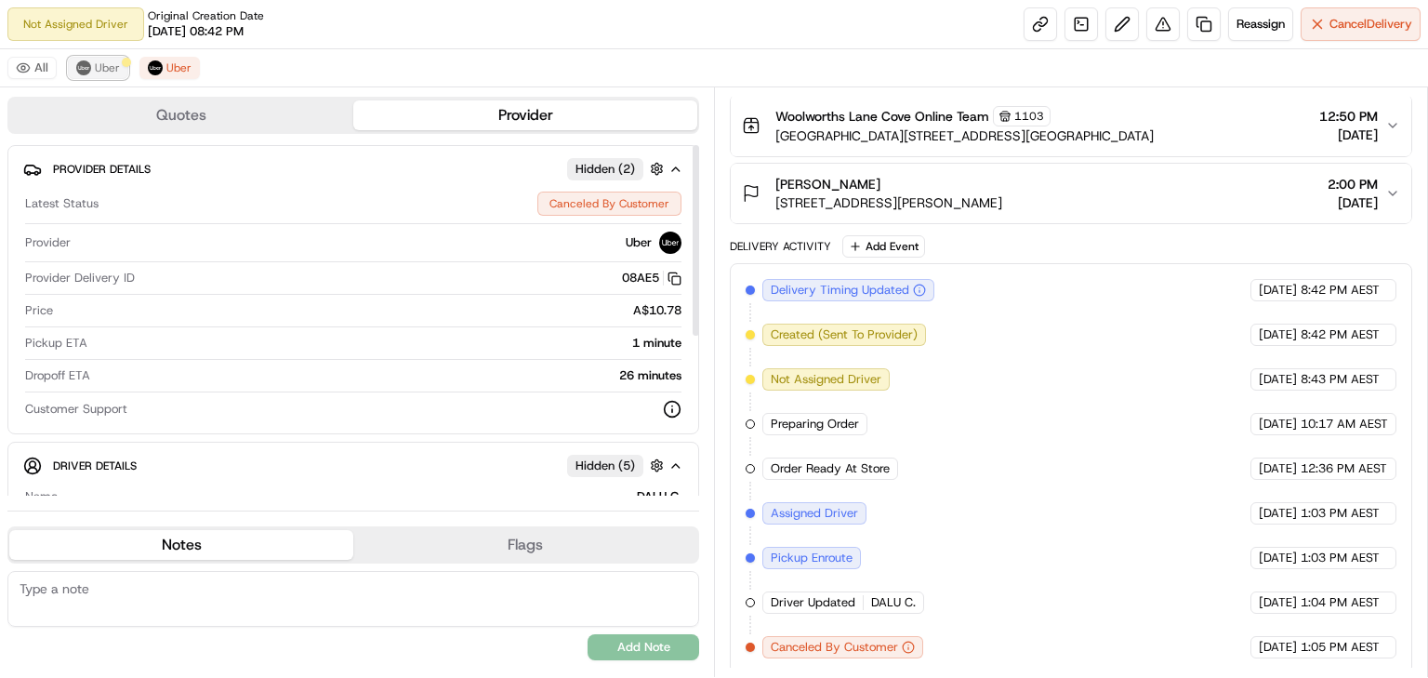
click at [88, 66] on img at bounding box center [83, 67] width 15 height 15
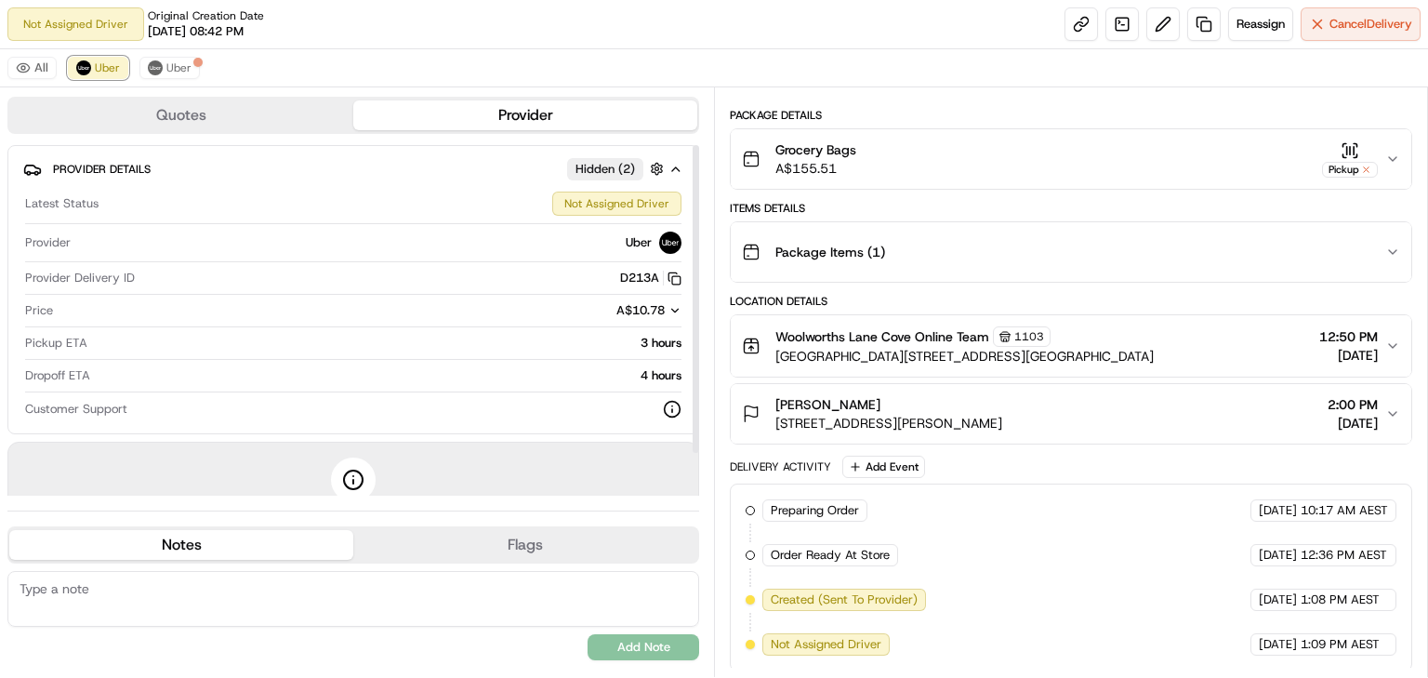
scroll to position [126, 0]
click at [171, 63] on span "Uber" at bounding box center [178, 67] width 25 height 15
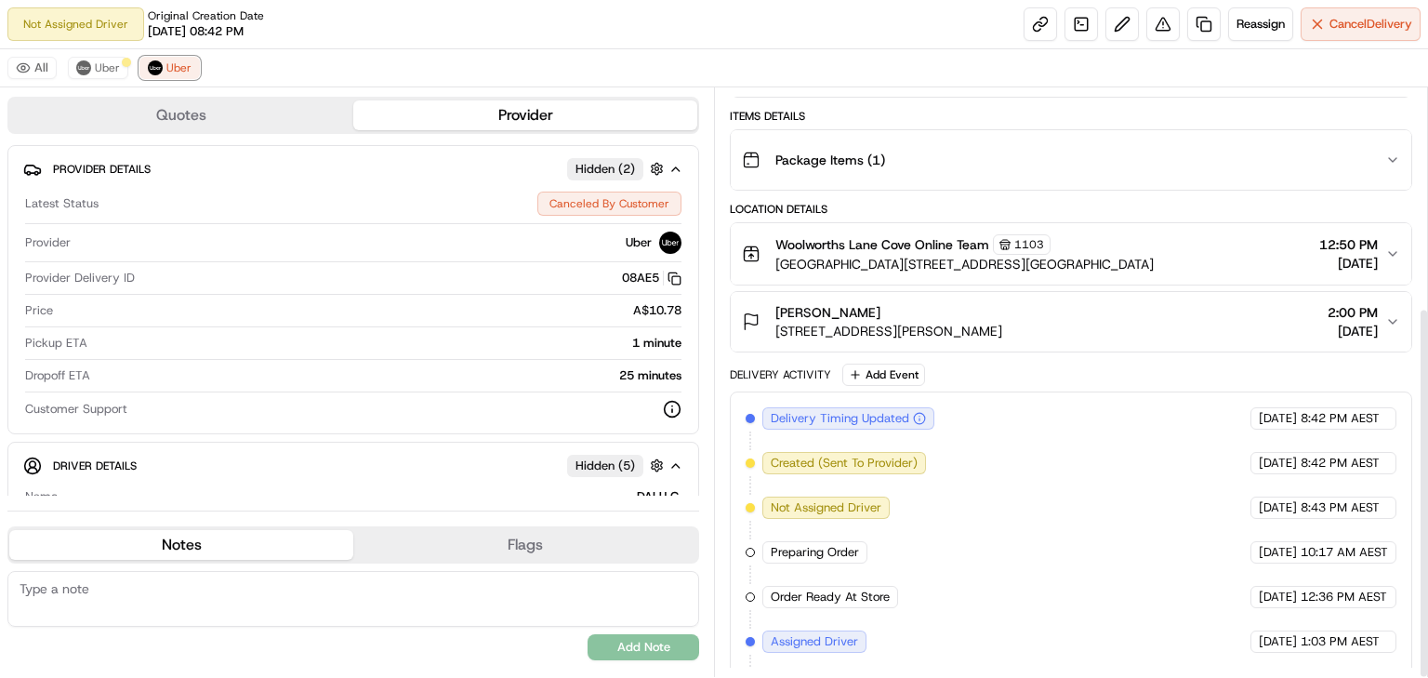
scroll to position [347, 0]
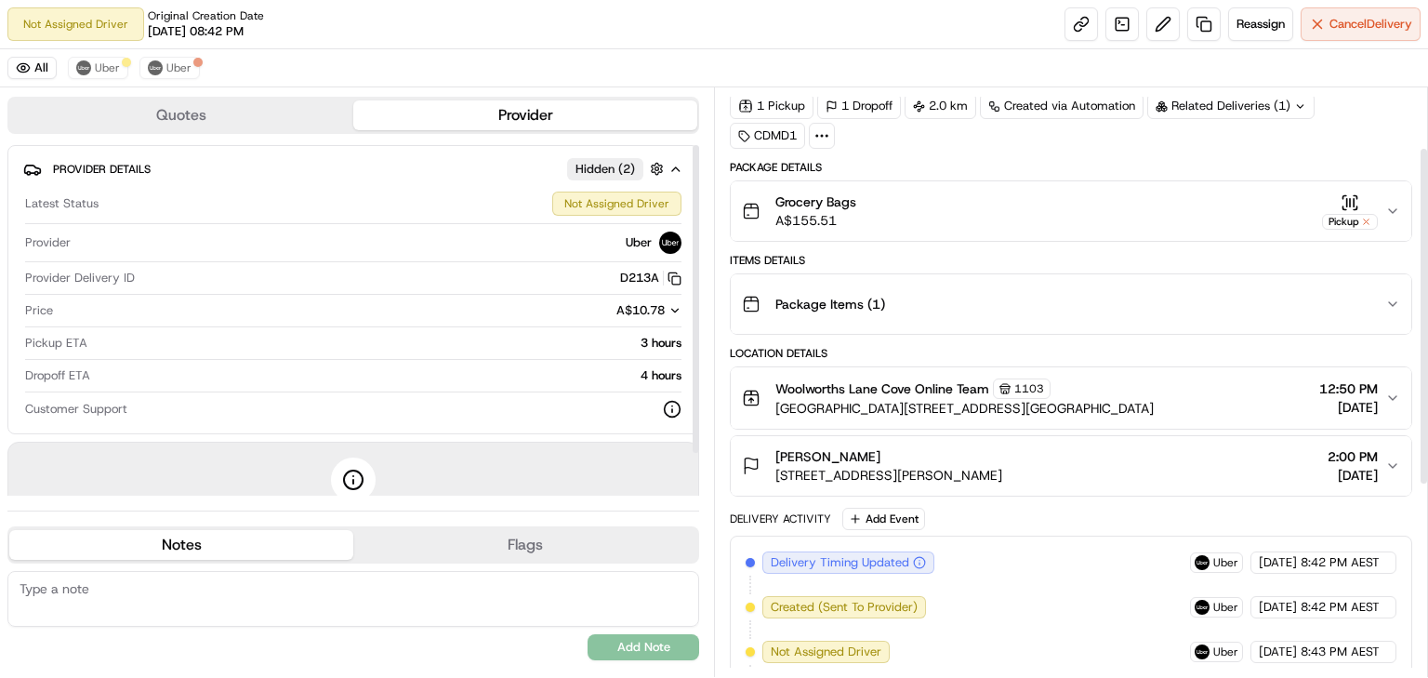
scroll to position [435, 0]
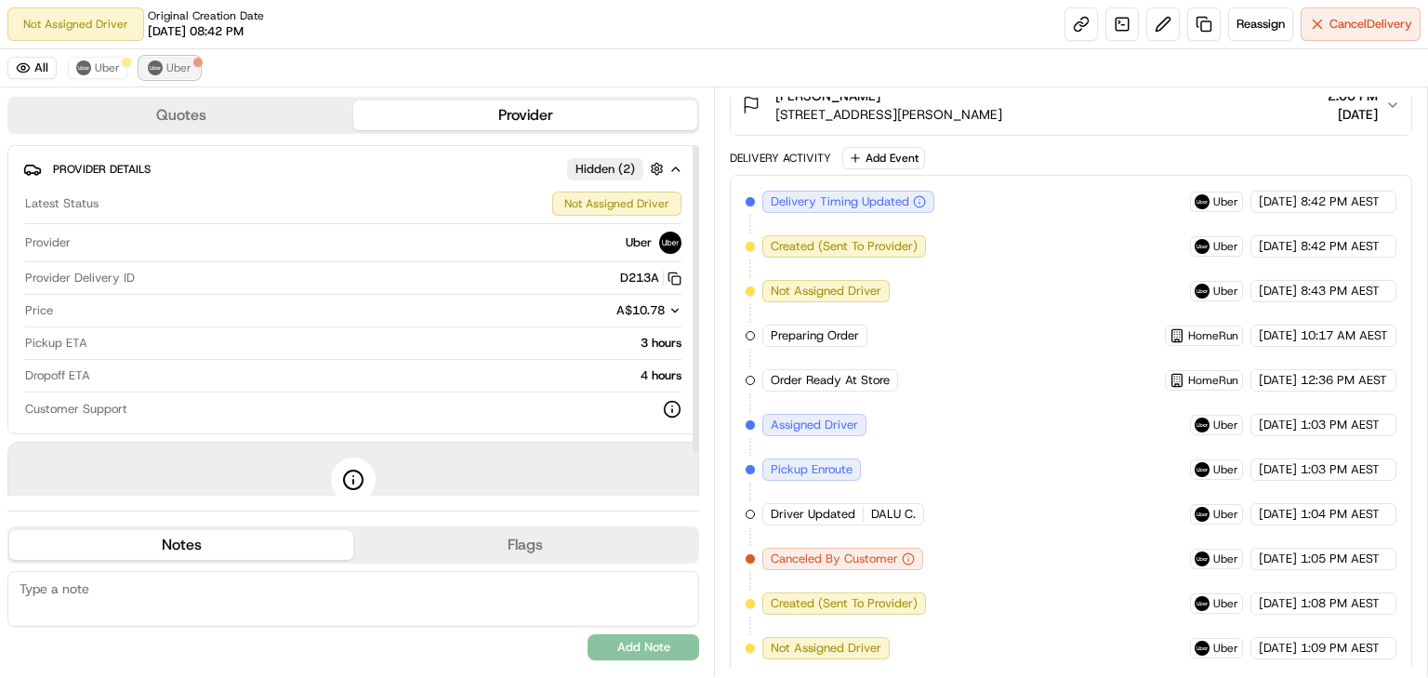
click at [179, 68] on span "Uber" at bounding box center [178, 67] width 25 height 15
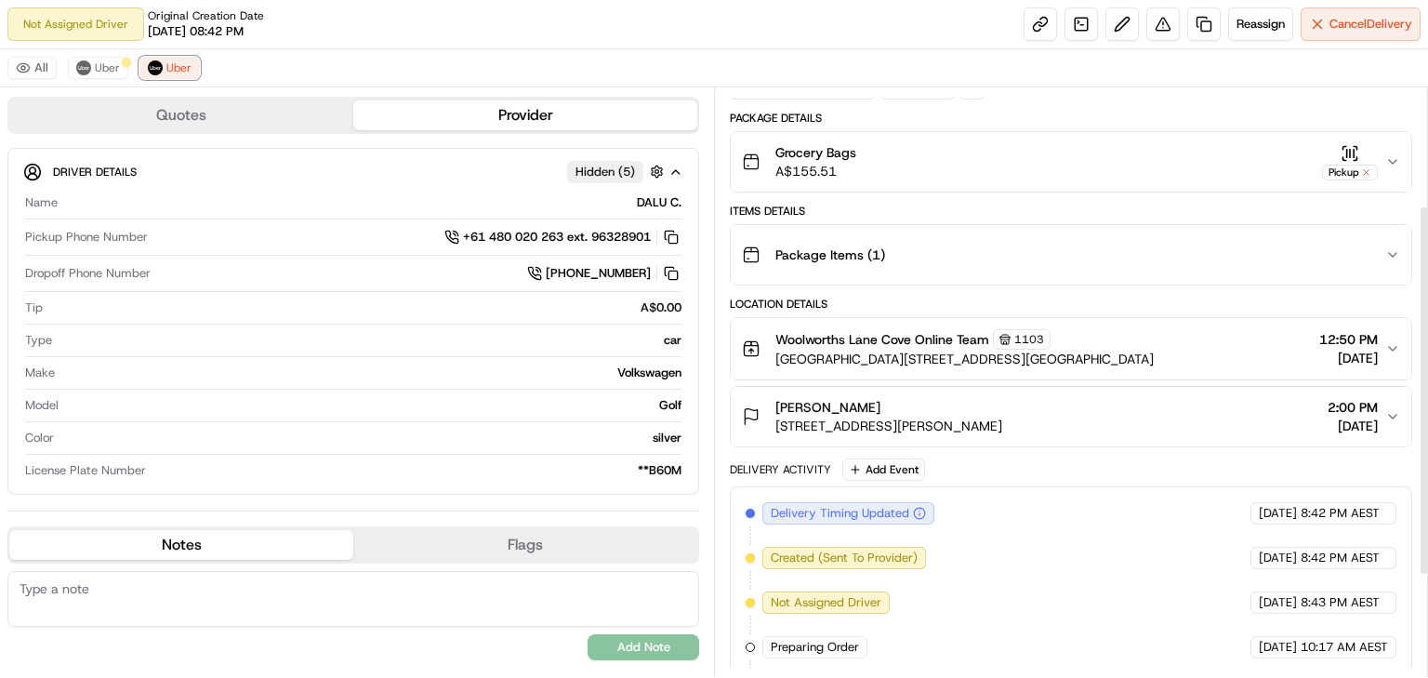
scroll to position [347, 0]
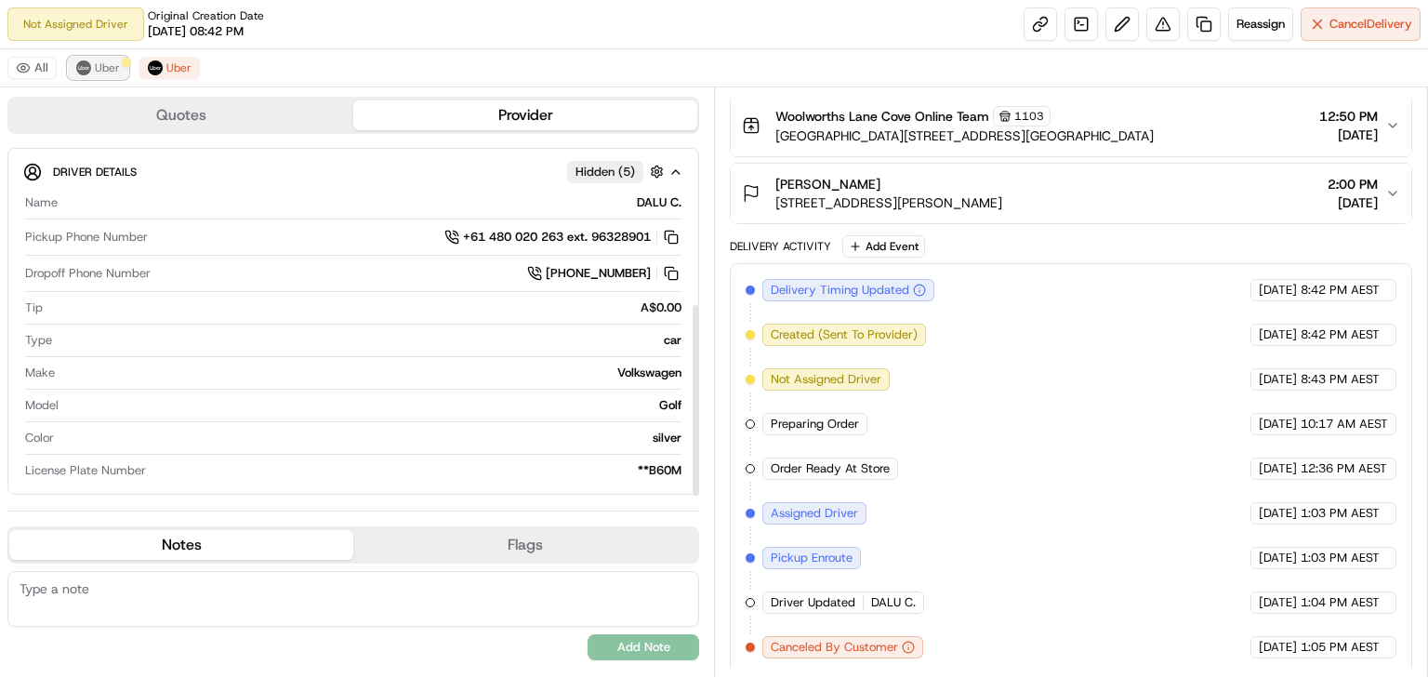
click at [90, 69] on button "Uber" at bounding box center [98, 68] width 60 height 22
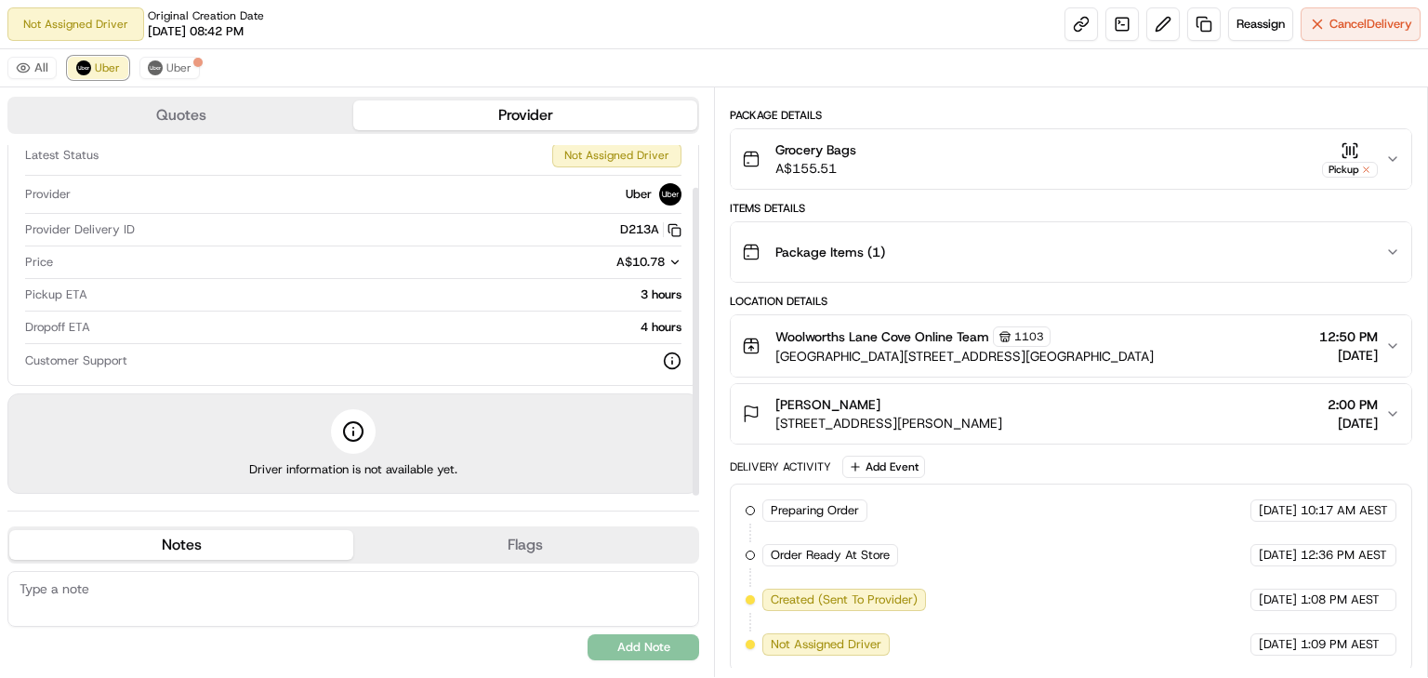
scroll to position [126, 0]
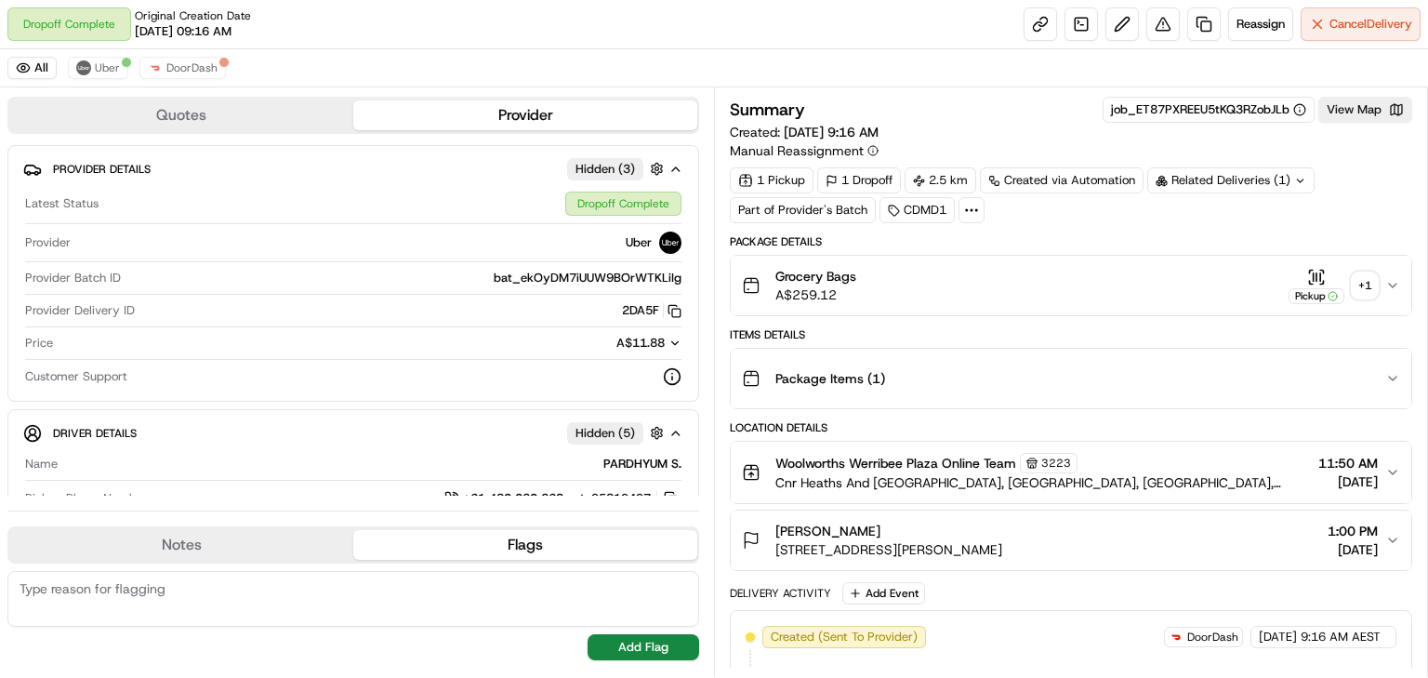
click at [1368, 279] on div "+ 1" at bounding box center [1365, 285] width 26 height 26
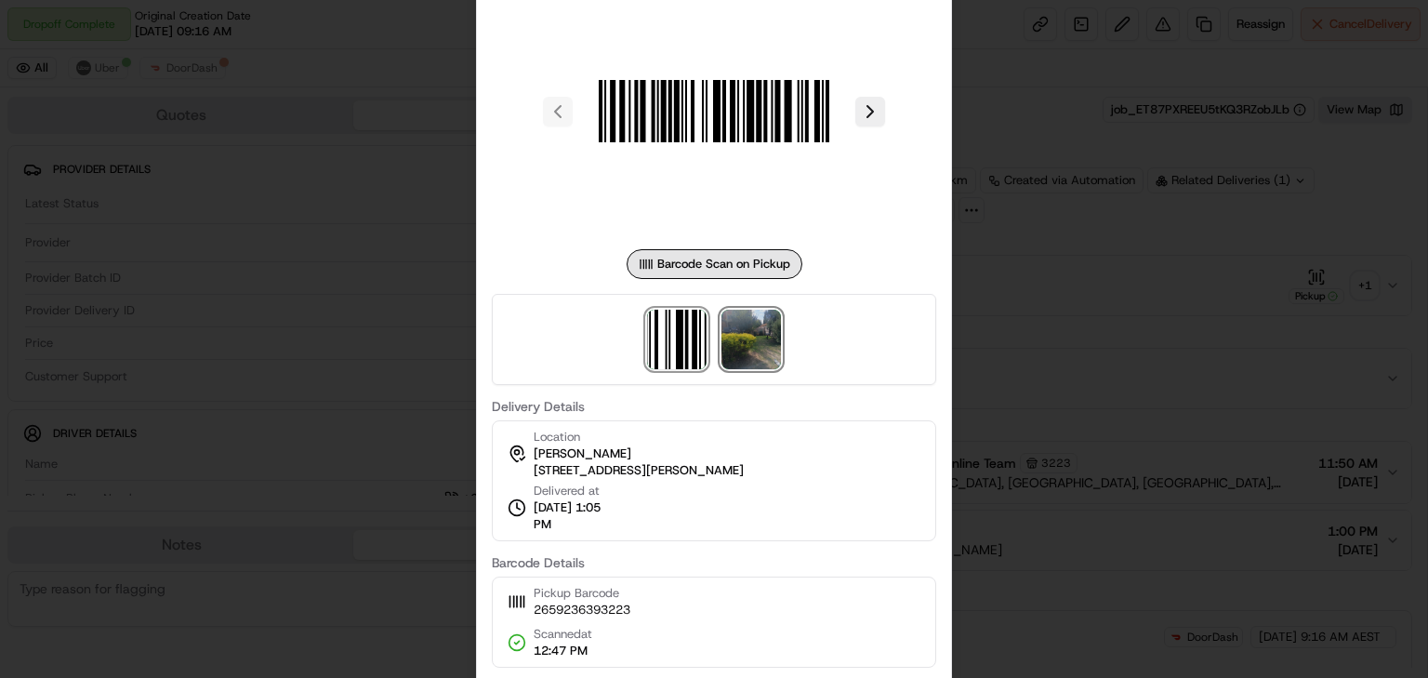
click at [758, 360] on img at bounding box center [750, 339] width 59 height 59
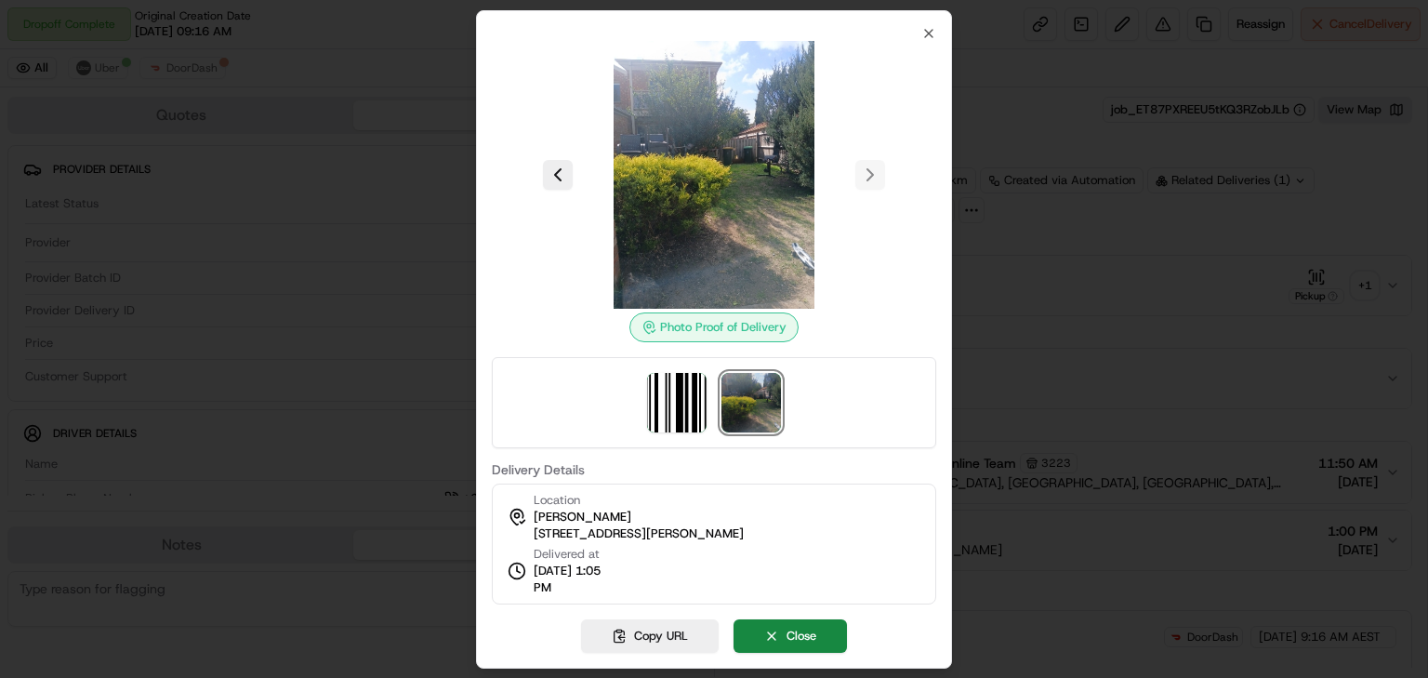
click at [749, 388] on img at bounding box center [750, 402] width 59 height 59
click at [930, 27] on icon "button" at bounding box center [928, 33] width 15 height 15
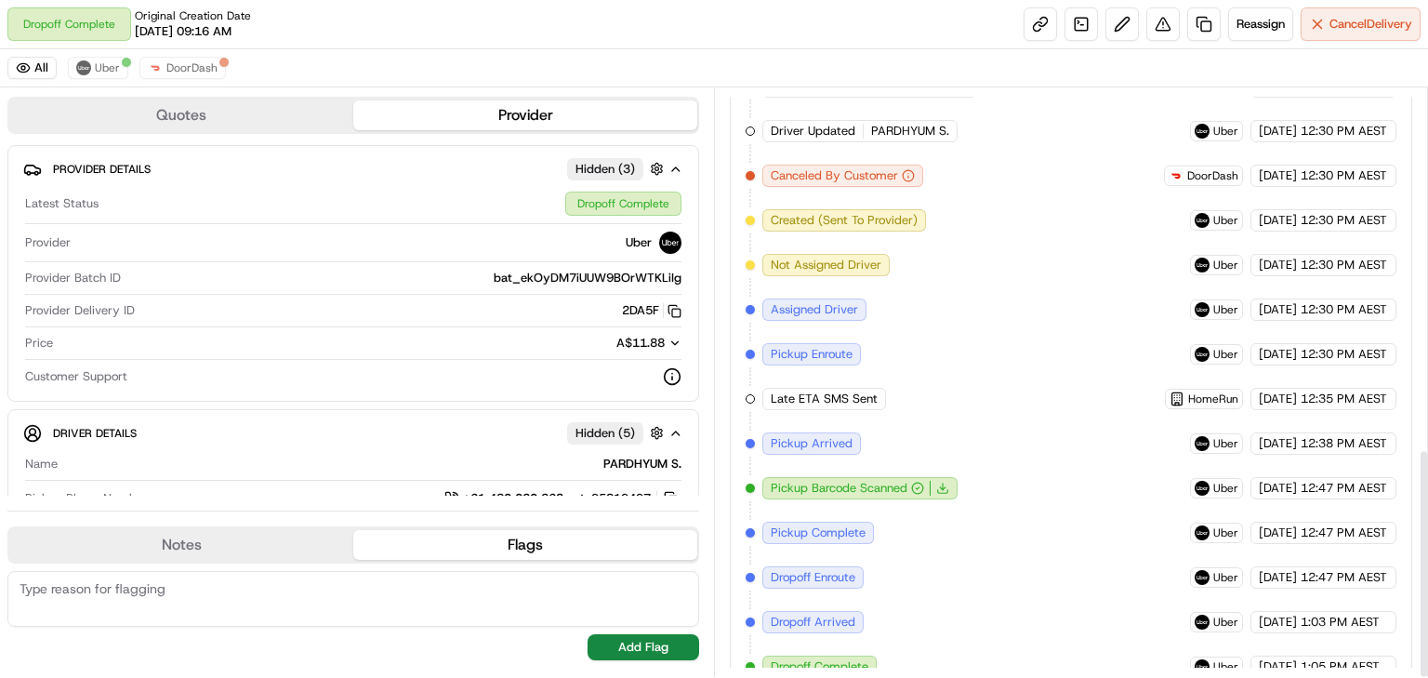
scroll to position [922, 0]
